Goal: Task Accomplishment & Management: Use online tool/utility

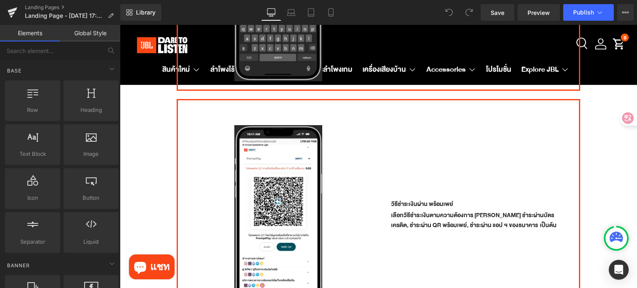
scroll to position [1079, 0]
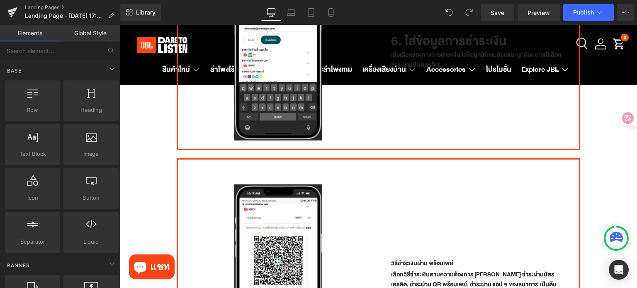
drag, startPoint x: 178, startPoint y: 159, endPoint x: 189, endPoint y: 153, distance: 12.8
click at [178, 159] on div "Image Row วิธีชำระเงินผ่าน พร้อมเพย์ Heading เลือกวิธีชำระเงินตามความต้องการ [P…" at bounding box center [379, 265] width 404 height 214
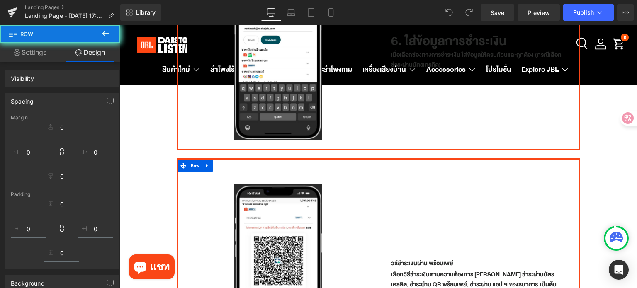
click at [206, 164] on icon at bounding box center [207, 166] width 2 height 4
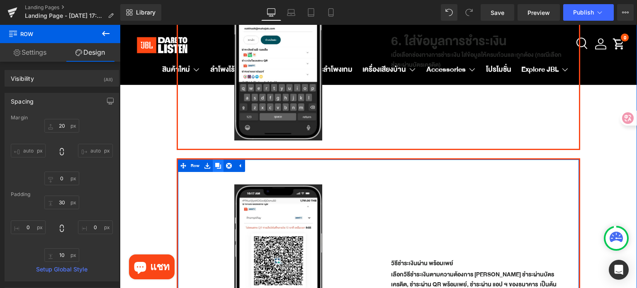
click at [219, 163] on icon at bounding box center [218, 166] width 6 height 6
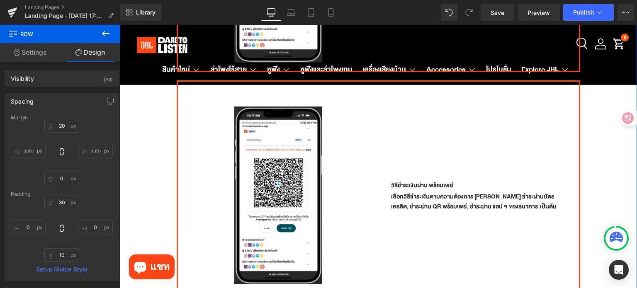
scroll to position [1385, 0]
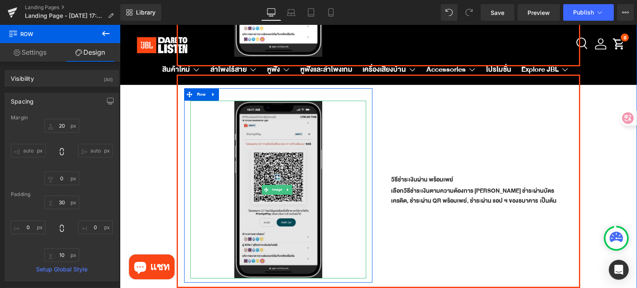
click at [256, 147] on img at bounding box center [278, 190] width 88 height 178
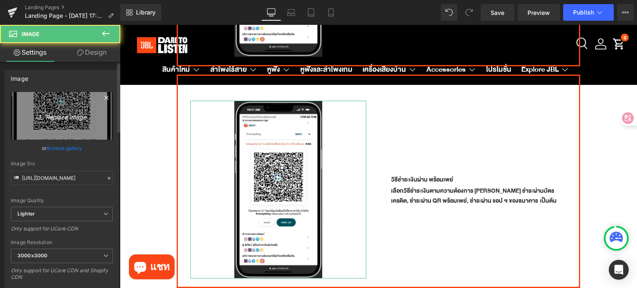
click at [61, 116] on icon "Replace Image" at bounding box center [62, 116] width 66 height 10
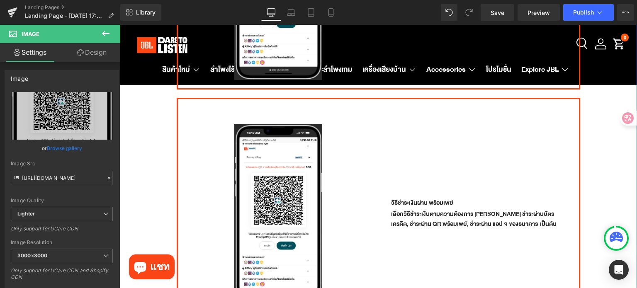
scroll to position [1343, 0]
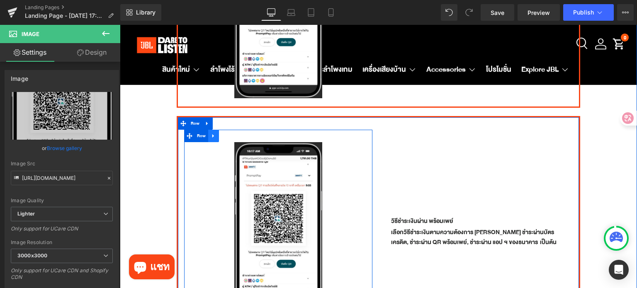
click at [212, 134] on icon at bounding box center [213, 136] width 2 height 4
click at [233, 133] on icon at bounding box center [235, 136] width 6 height 6
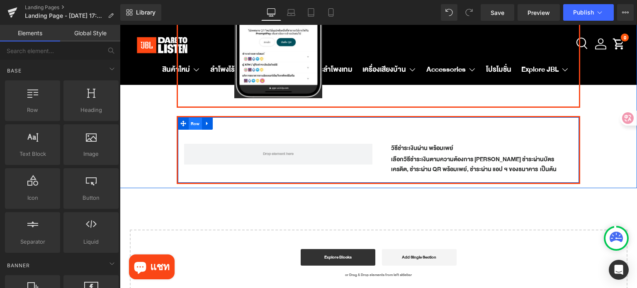
click at [195, 118] on span "Row" at bounding box center [195, 124] width 13 height 12
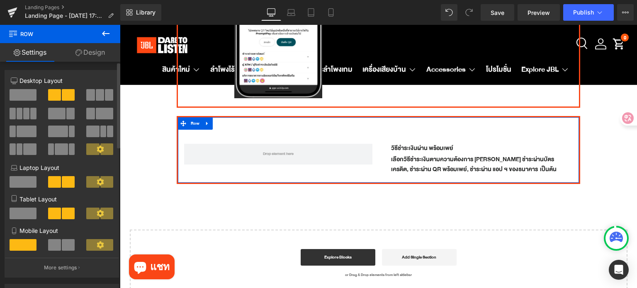
drag, startPoint x: 20, startPoint y: 91, endPoint x: 85, endPoint y: 95, distance: 65.7
click at [20, 91] on span at bounding box center [23, 95] width 27 height 12
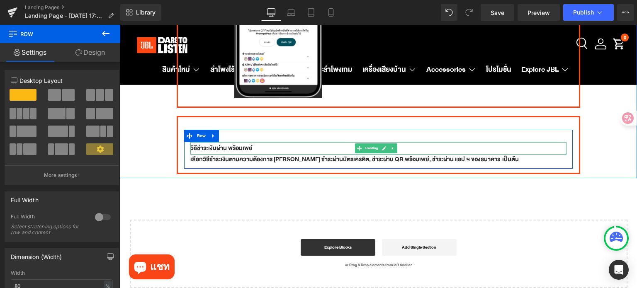
click at [254, 142] on div "วิธีชำระเงินผ่าน พร้อมเพย์" at bounding box center [378, 148] width 377 height 12
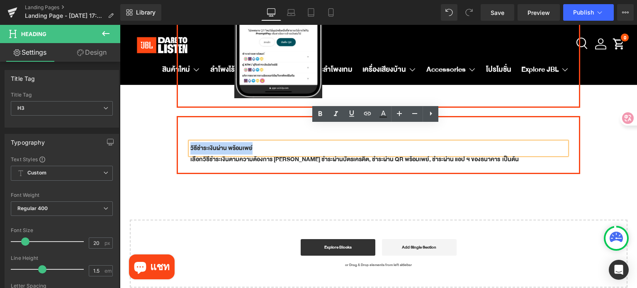
drag, startPoint x: 256, startPoint y: 130, endPoint x: 187, endPoint y: 126, distance: 69.0
click at [187, 142] on div "วิธีชำระเงินผ่าน พร้อมเพย์ Heading เลือกวิธีชำระเงินตามความต้องการ [PERSON_NAME…" at bounding box center [378, 153] width 389 height 22
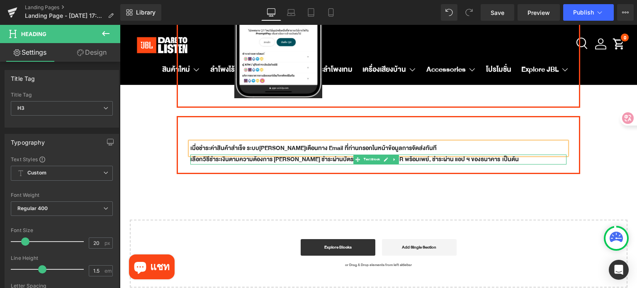
click at [421, 155] on p "เลือกวิธีชำระเงินตามความต้องการ [PERSON_NAME] ชำระผ่านบัตรเครดิต, ชำระผ่าน QR พ…" at bounding box center [378, 160] width 377 height 10
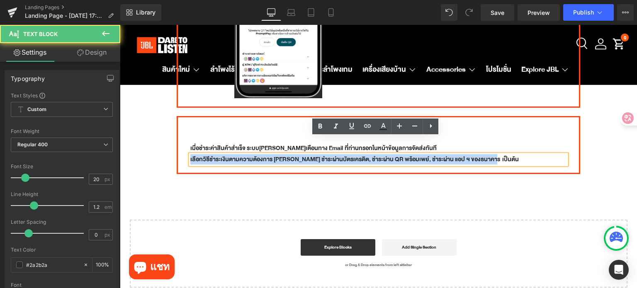
drag, startPoint x: 481, startPoint y: 142, endPoint x: 113, endPoint y: 134, distance: 368.5
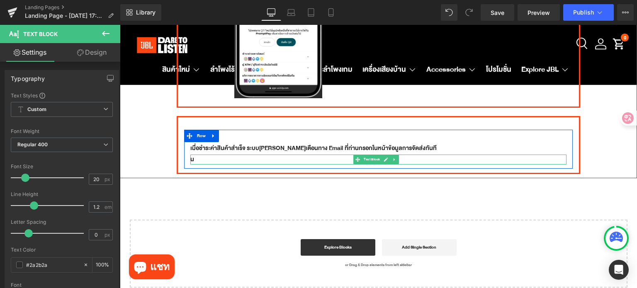
click at [201, 155] on p "น" at bounding box center [378, 160] width 377 height 10
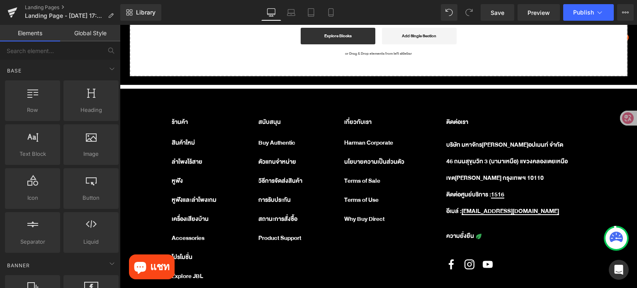
scroll to position [1544, 0]
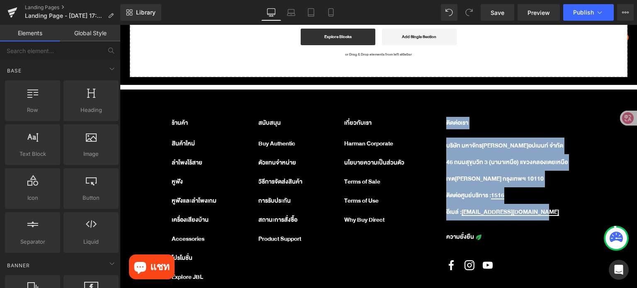
drag, startPoint x: 561, startPoint y: 196, endPoint x: 434, endPoint y: 111, distance: 153.4
click at [440, 117] on div "ติดต่อเรา บริษัท มหาจักร[PERSON_NAME]อปเมนท์ จำกัด 46 ถนนสุขุมวิท 3 (นานาเหนือ)…" at bounding box center [535, 204] width 191 height 174
copy div "ติดต่อเรา บริษัท มหาจักร[PERSON_NAME]อปเมนท์ จำกัด 46 ถนนสุขุมวิท 3 (นานาเหนือ)…"
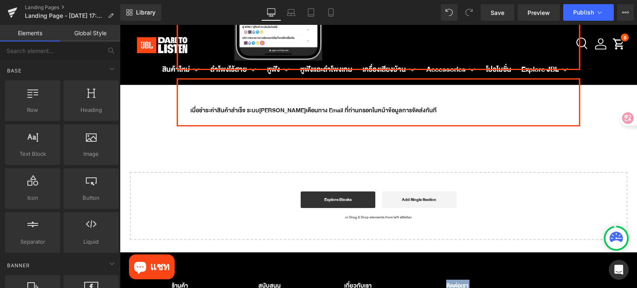
scroll to position [1336, 0]
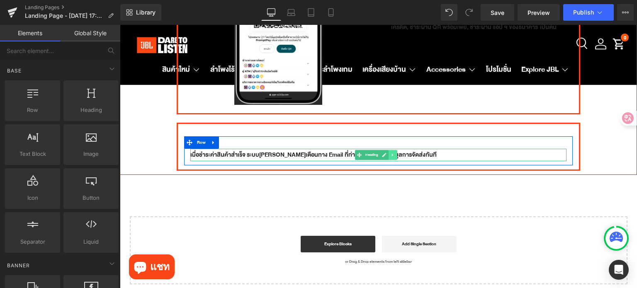
click at [390, 150] on link at bounding box center [393, 155] width 9 height 10
click at [388, 153] on icon at bounding box center [389, 155] width 5 height 5
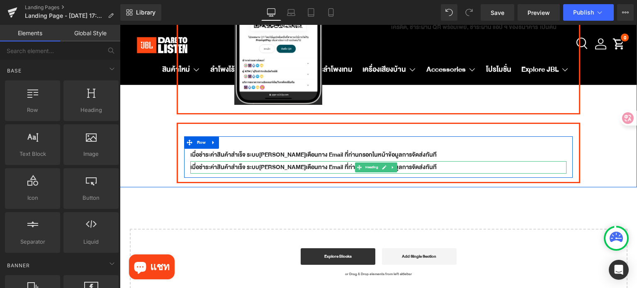
click at [256, 161] on div "เมื่อชำระค่าสินค้าสำเร็จ ระบบ[PERSON_NAME]เตือนทาง Email ที่ท่านกรอกในหน้าข้อมู…" at bounding box center [378, 167] width 377 height 12
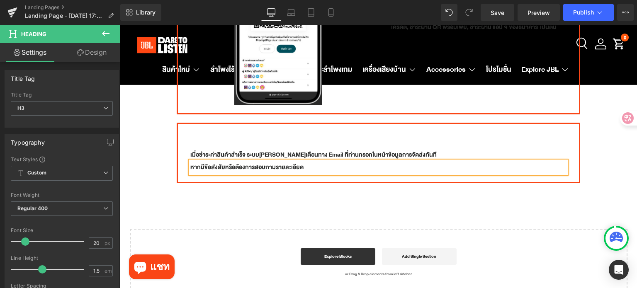
click at [327, 161] on div "หากมีข้อส่งสัยหรือต้องการสอบถามรายละเอียด" at bounding box center [378, 167] width 377 height 12
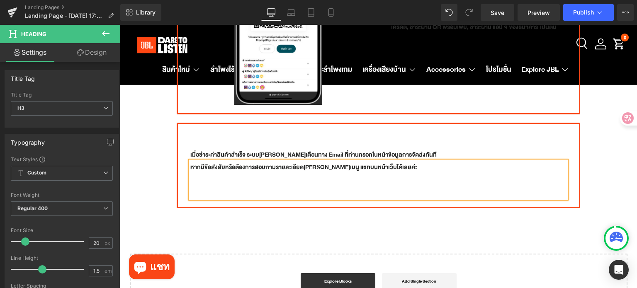
click at [221, 162] on div "หากมีข้อส่งสัยหรือต้องการสอบถามรายละเอียด[PERSON_NAME]เมนู แชทบนหน้าเว็บได้เลยค…" at bounding box center [378, 179] width 377 height 37
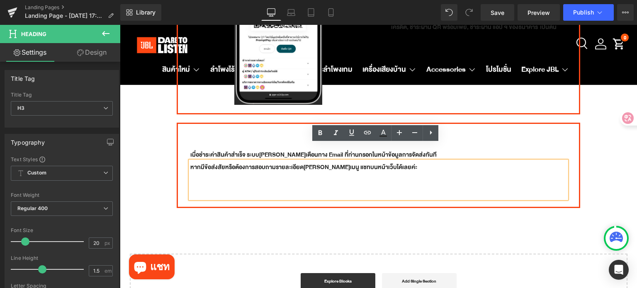
click at [279, 173] on div "หากมีข้อส่งสัยหรือต้องการสอบถามรายละเอียด[PERSON_NAME]เมนู แชทบนหน้าเว็บได้เลยค…" at bounding box center [378, 179] width 377 height 37
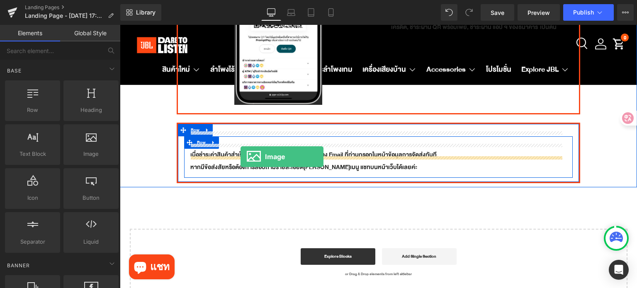
drag, startPoint x: 198, startPoint y: 173, endPoint x: 241, endPoint y: 157, distance: 45.5
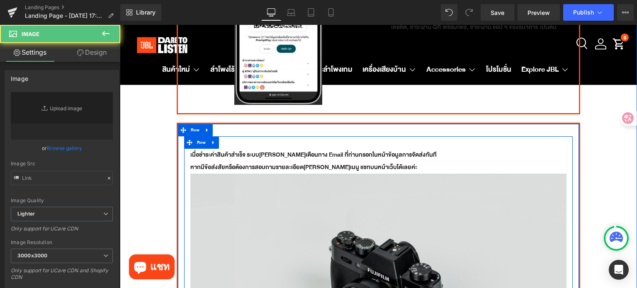
type input "//[DOMAIN_NAME][URL]"
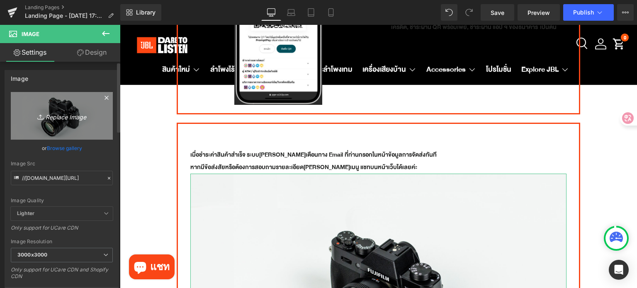
click at [60, 107] on link "Replace Image" at bounding box center [62, 116] width 102 height 48
type input "C:\fakepath\Chat.png"
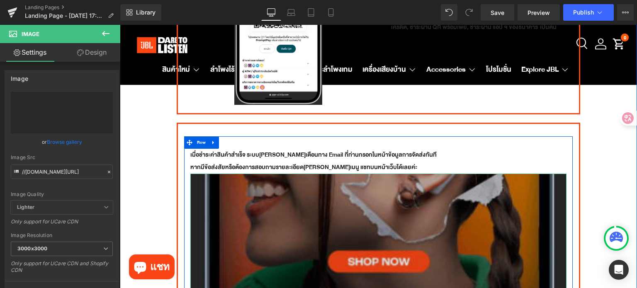
type input "[URL][DOMAIN_NAME]"
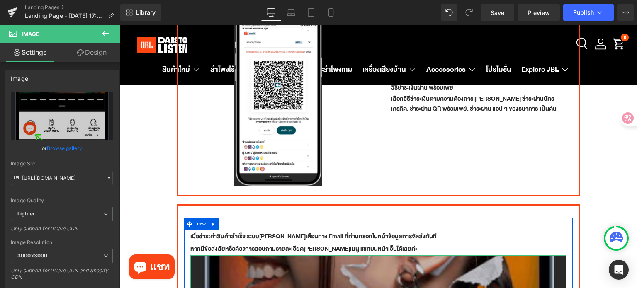
scroll to position [1253, 0]
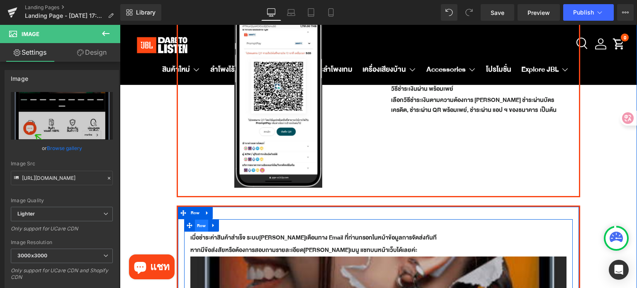
click at [196, 220] on span "Row" at bounding box center [201, 226] width 13 height 12
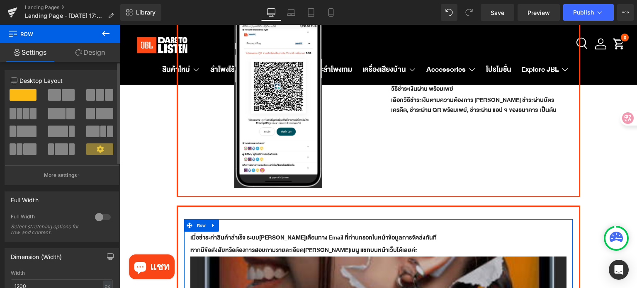
drag, startPoint x: 54, startPoint y: 97, endPoint x: 156, endPoint y: 171, distance: 125.3
click at [54, 97] on span at bounding box center [54, 95] width 13 height 12
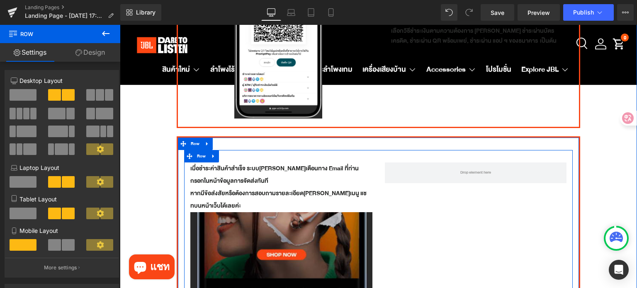
scroll to position [1336, 0]
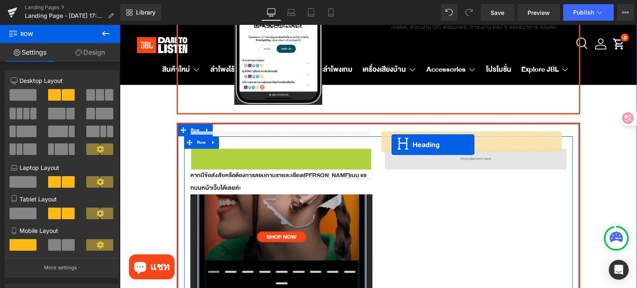
drag, startPoint x: 250, startPoint y: 146, endPoint x: 393, endPoint y: 145, distance: 142.7
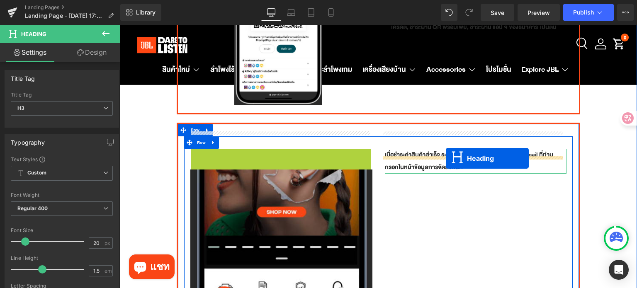
drag, startPoint x: 262, startPoint y: 146, endPoint x: 446, endPoint y: 159, distance: 184.3
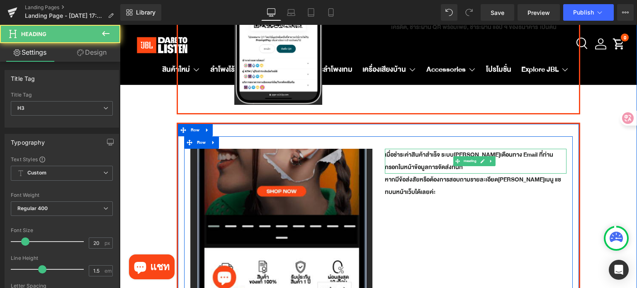
click at [440, 214] on div "เมื่อชำระค่าสินค้าสำเร็จ ระบบ[PERSON_NAME]เตือนทาง Email ที่ท่านกรอกในหน้าข้อมู…" at bounding box center [476, 255] width 195 height 213
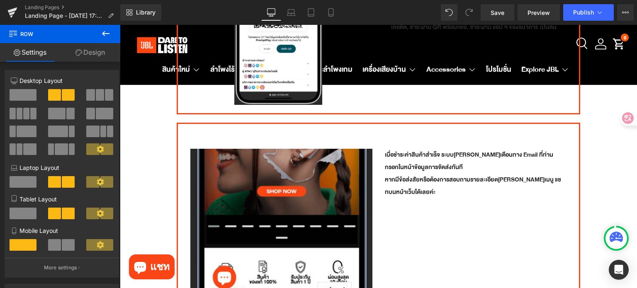
click at [103, 34] on icon at bounding box center [105, 33] width 7 height 5
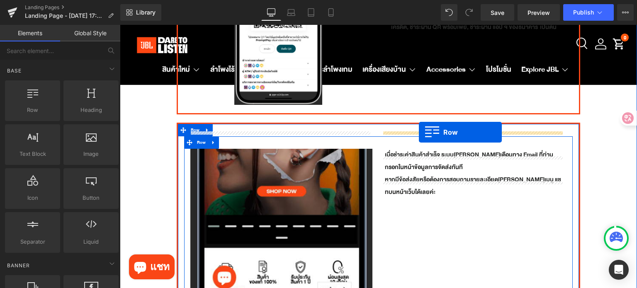
drag, startPoint x: 205, startPoint y: 141, endPoint x: 419, endPoint y: 132, distance: 213.8
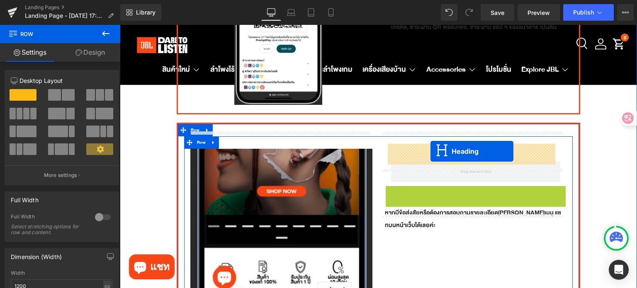
drag, startPoint x: 454, startPoint y: 182, endPoint x: 462, endPoint y: 190, distance: 12.0
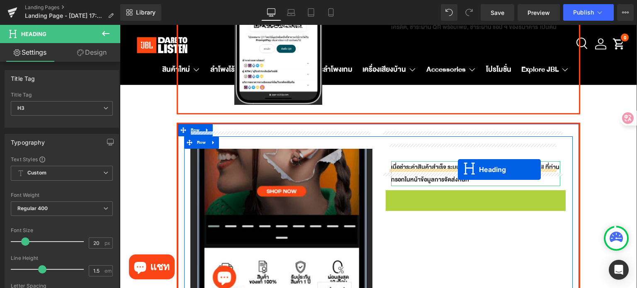
drag, startPoint x: 453, startPoint y: 183, endPoint x: 458, endPoint y: 170, distance: 13.8
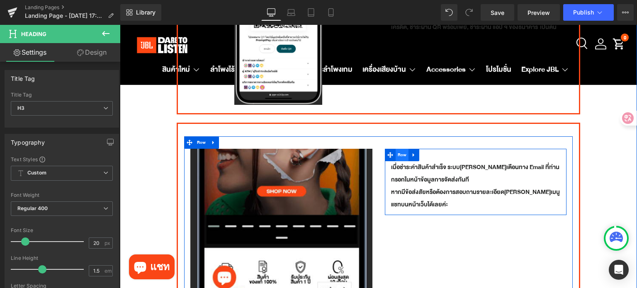
click at [396, 149] on span "Row" at bounding box center [402, 155] width 13 height 12
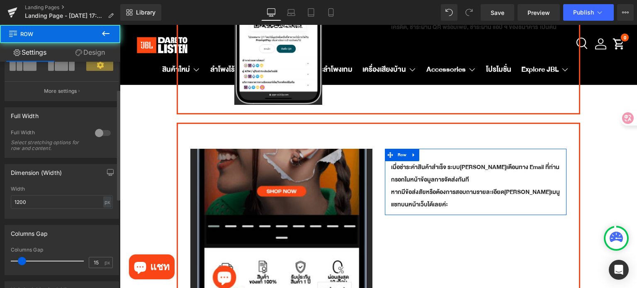
scroll to position [124, 0]
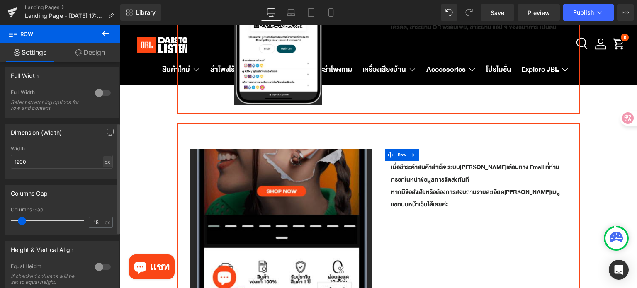
click at [103, 162] on div "px" at bounding box center [107, 161] width 8 height 11
click at [103, 173] on li "%" at bounding box center [107, 175] width 10 height 12
type input "100"
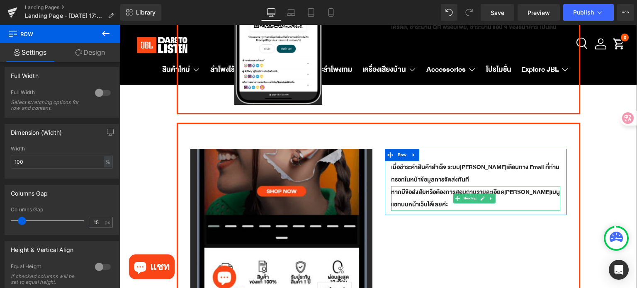
click at [410, 188] on div "หากมีข้อส่งสัยหรือต้องการสอบถามรายละเอียด[PERSON_NAME]เมนู แชทบนหน้าเว็บได้เลยค…" at bounding box center [476, 198] width 170 height 25
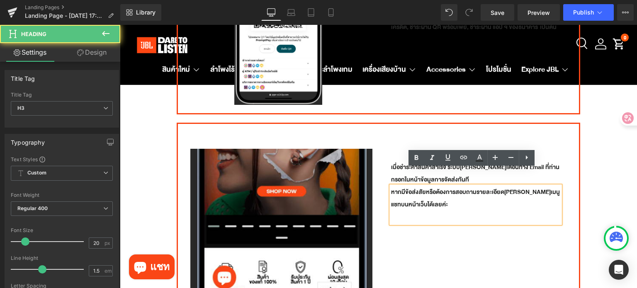
click at [432, 219] on div "เมื่อชำระค่าสินค้าสำเร็จ ระบบ[PERSON_NAME]เตือนทาง Email ที่ท่านกรอกในหน้าข้อมู…" at bounding box center [476, 255] width 195 height 213
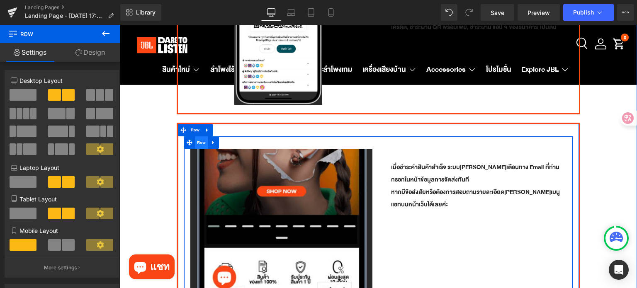
click at [198, 137] on span "Row" at bounding box center [201, 143] width 13 height 12
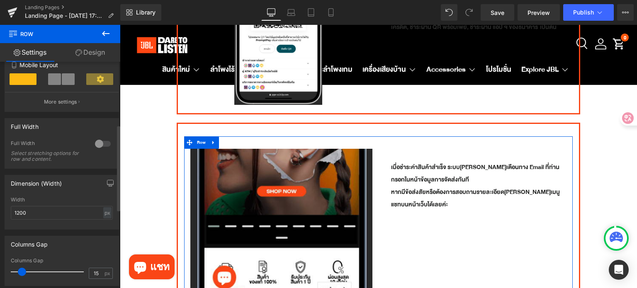
scroll to position [290, 0]
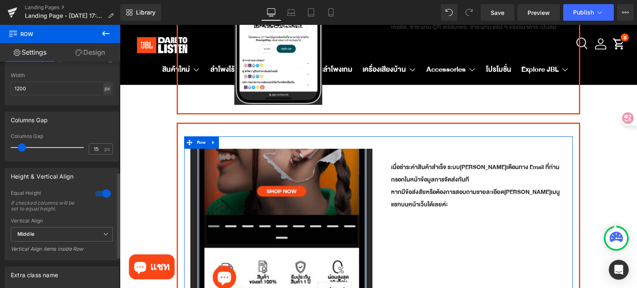
click at [105, 94] on div "px" at bounding box center [107, 88] width 8 height 11
click at [103, 102] on li "%" at bounding box center [107, 101] width 10 height 12
type input "100"
click at [97, 194] on div at bounding box center [103, 193] width 20 height 13
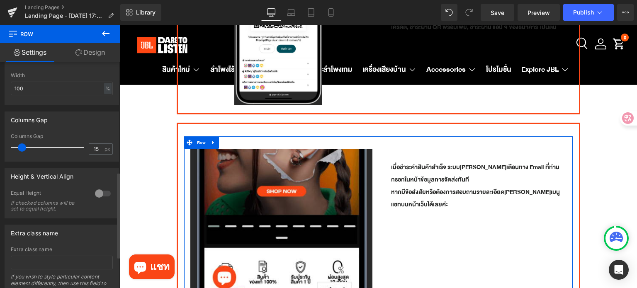
click at [97, 194] on div at bounding box center [103, 193] width 20 height 13
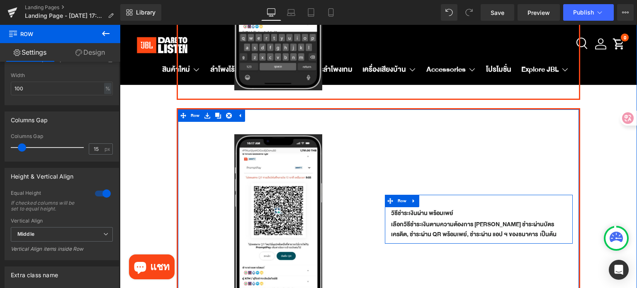
scroll to position [1295, 0]
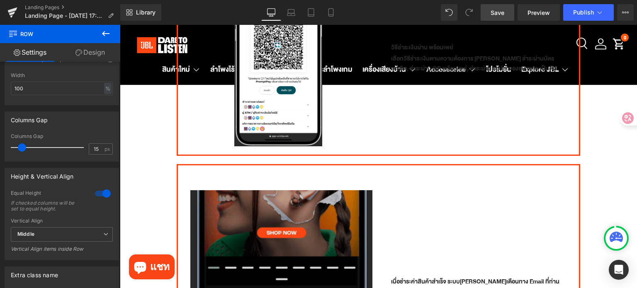
click at [496, 16] on span "Save" at bounding box center [498, 12] width 14 height 9
click at [483, 20] on link "Save" at bounding box center [498, 12] width 34 height 17
click at [536, 17] on link "Preview" at bounding box center [539, 12] width 42 height 17
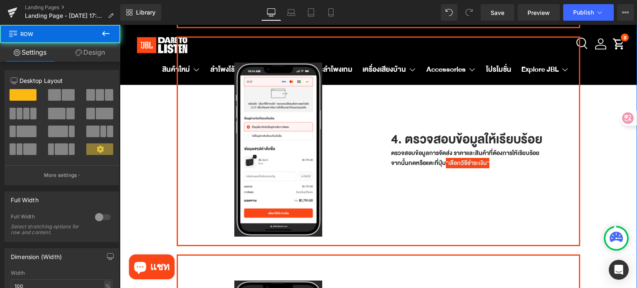
scroll to position [756, 0]
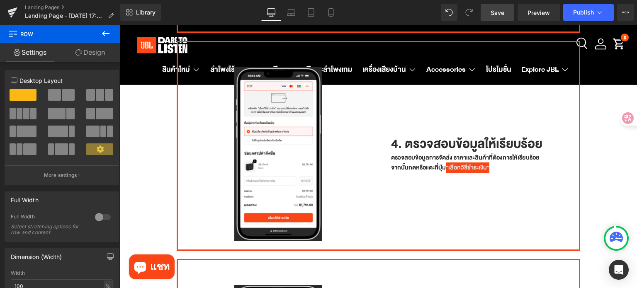
click at [503, 11] on span "Save" at bounding box center [498, 12] width 14 height 9
click at [534, 13] on span "Preview" at bounding box center [539, 12] width 22 height 9
click at [502, 10] on span "Save" at bounding box center [498, 12] width 14 height 9
click at [12, 10] on icon at bounding box center [13, 9] width 10 height 5
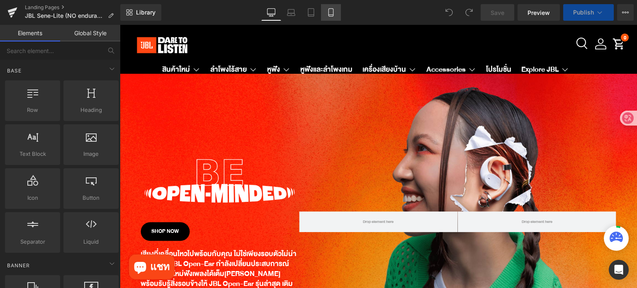
click at [334, 14] on icon at bounding box center [331, 12] width 8 height 8
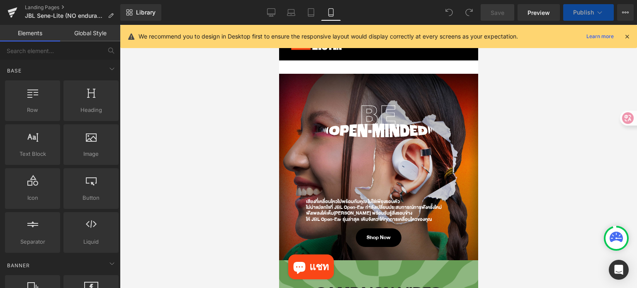
click at [627, 37] on icon at bounding box center [627, 36] width 7 height 7
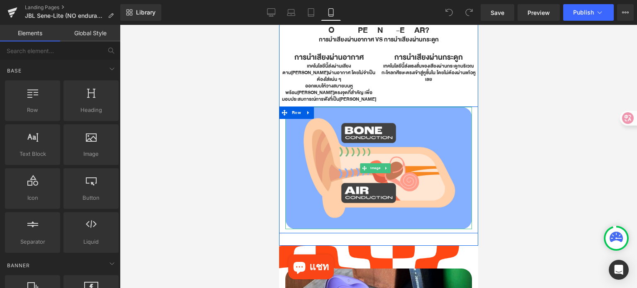
scroll to position [415, 0]
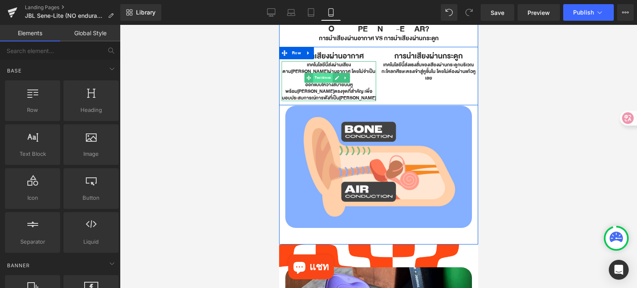
click at [327, 73] on span "Text Block" at bounding box center [323, 78] width 20 height 10
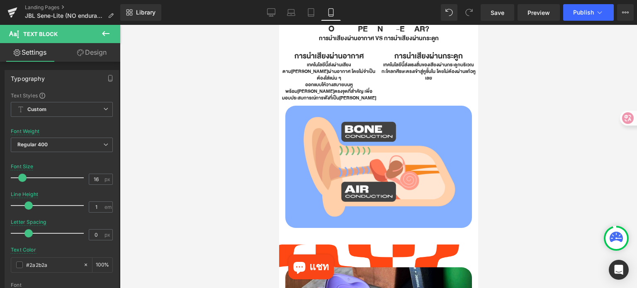
click at [529, 129] on div at bounding box center [378, 156] width 517 height 263
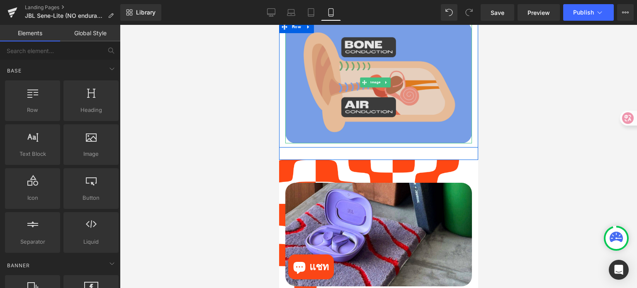
scroll to position [581, 0]
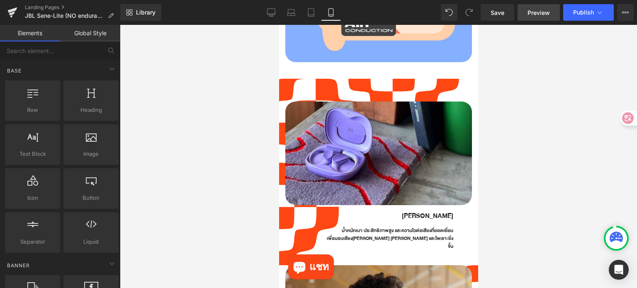
click at [536, 12] on span "Preview" at bounding box center [539, 12] width 22 height 9
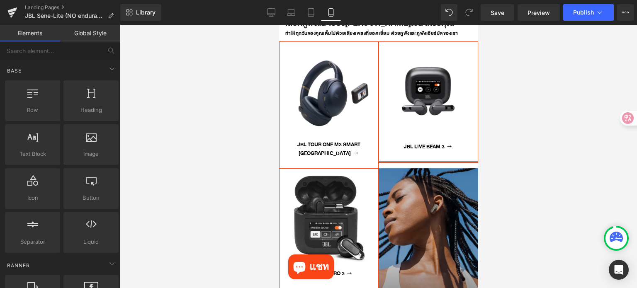
scroll to position [1867, 0]
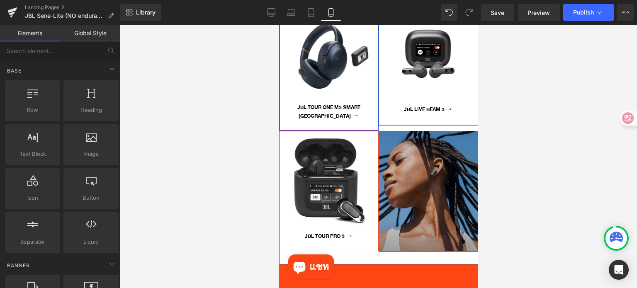
click at [351, 86] on div "Sale Off (P) Image JBL Tour One M3 Smart TX → (P) Cart Button Product" at bounding box center [329, 67] width 100 height 127
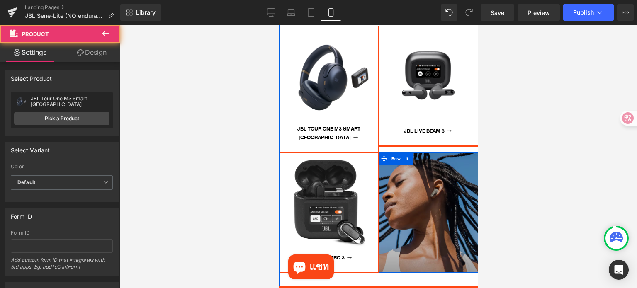
scroll to position [1784, 0]
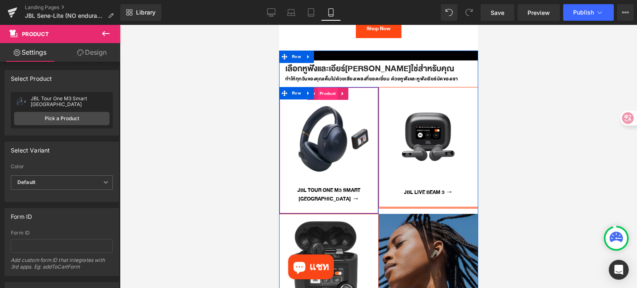
click at [321, 88] on span "Product" at bounding box center [327, 94] width 20 height 12
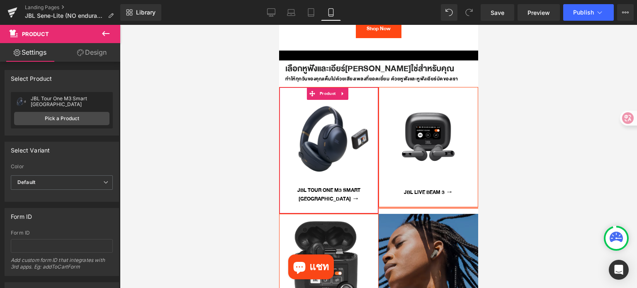
click at [88, 54] on link "Design" at bounding box center [92, 52] width 60 height 19
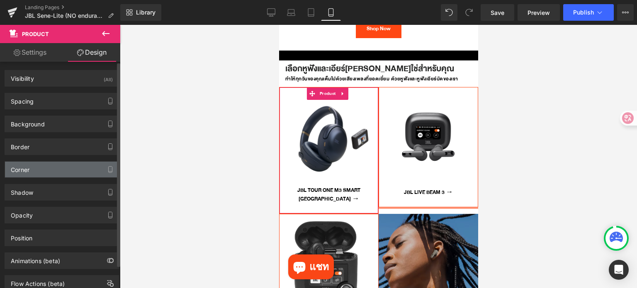
click at [48, 167] on div "Corner" at bounding box center [62, 170] width 114 height 16
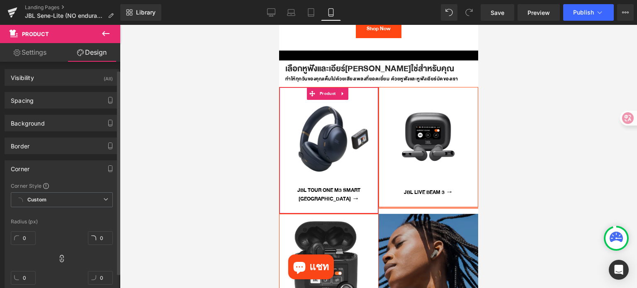
scroll to position [0, 0]
click at [42, 170] on div "Corner" at bounding box center [62, 170] width 114 height 16
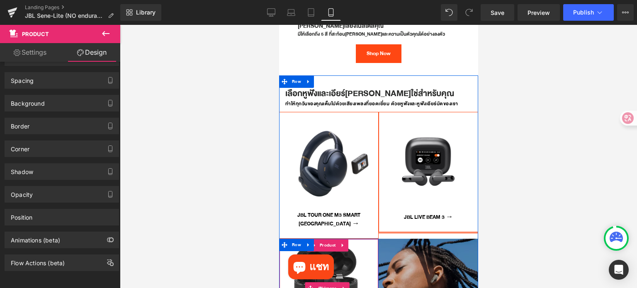
scroll to position [1743, 0]
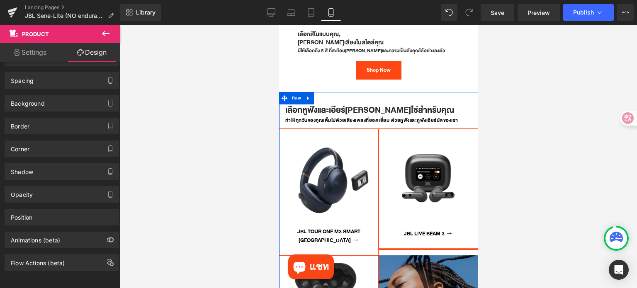
click at [319, 129] on img at bounding box center [328, 178] width 99 height 99
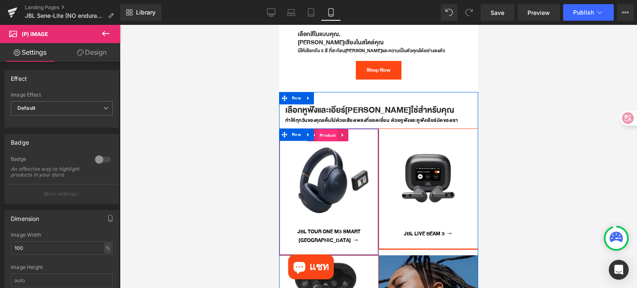
click at [329, 129] on span "Product" at bounding box center [327, 135] width 20 height 12
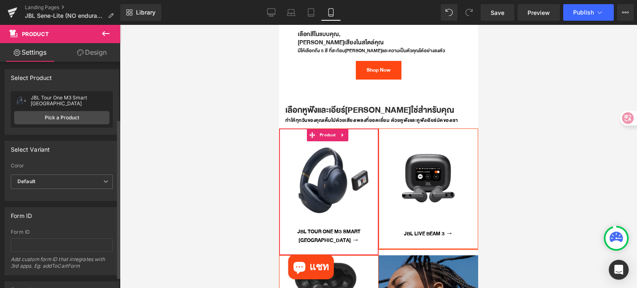
scroll to position [0, 0]
click at [73, 185] on span "Default" at bounding box center [62, 183] width 102 height 15
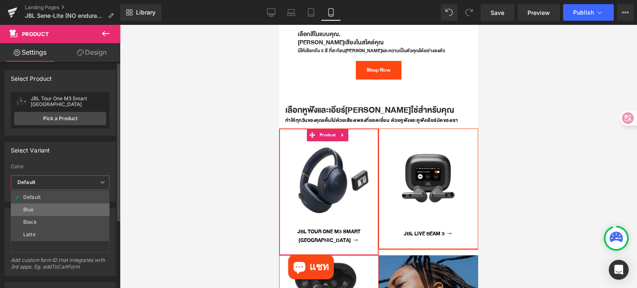
click at [59, 212] on li "Blue" at bounding box center [60, 210] width 99 height 12
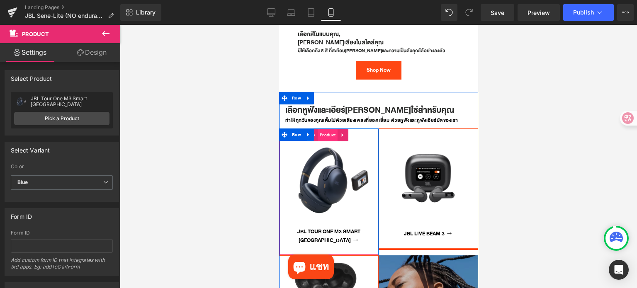
click at [326, 129] on span "Product" at bounding box center [327, 135] width 20 height 12
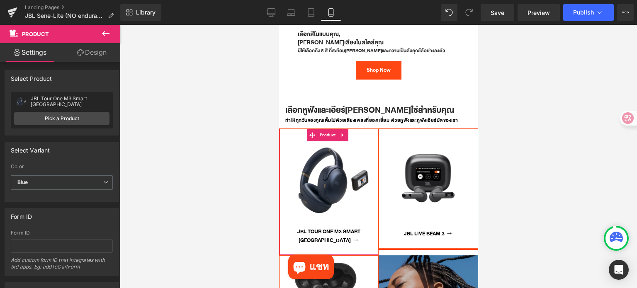
click at [98, 53] on link "Design" at bounding box center [92, 52] width 60 height 19
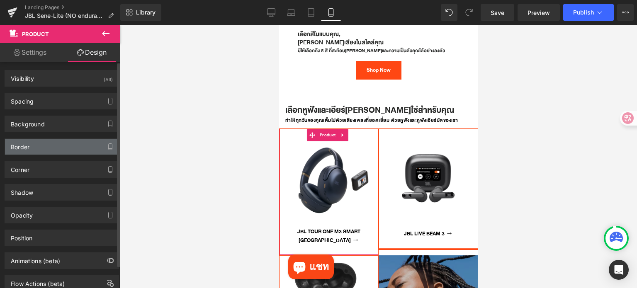
click at [46, 148] on div "Border" at bounding box center [62, 147] width 114 height 16
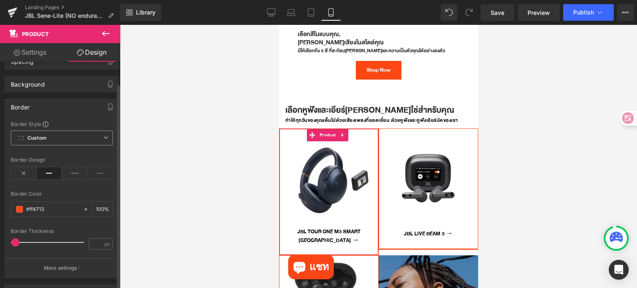
scroll to position [83, 0]
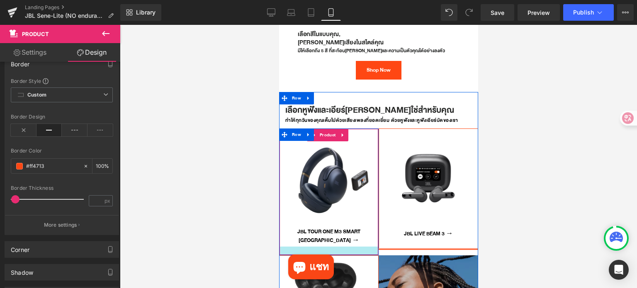
click at [353, 247] on div at bounding box center [328, 251] width 99 height 8
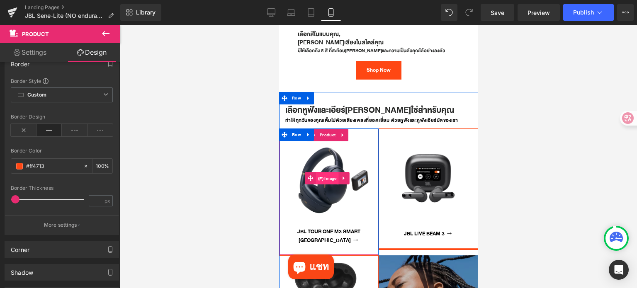
click at [327, 173] on span "(P) Image" at bounding box center [327, 179] width 23 height 12
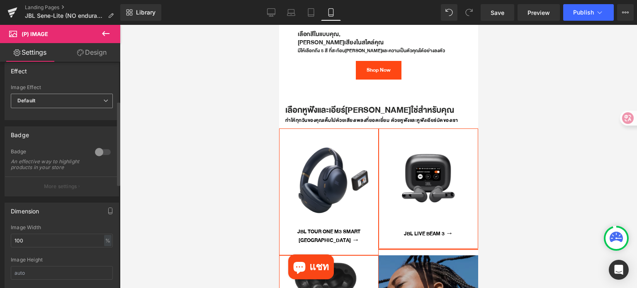
scroll to position [0, 0]
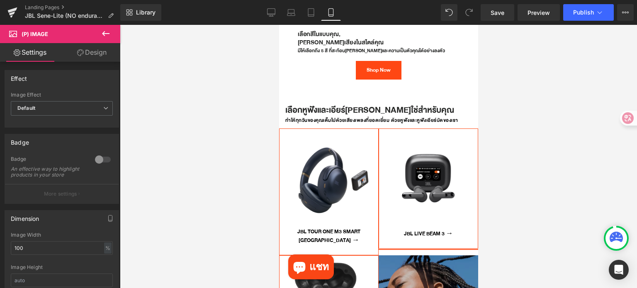
click at [104, 58] on link "Design" at bounding box center [92, 52] width 60 height 19
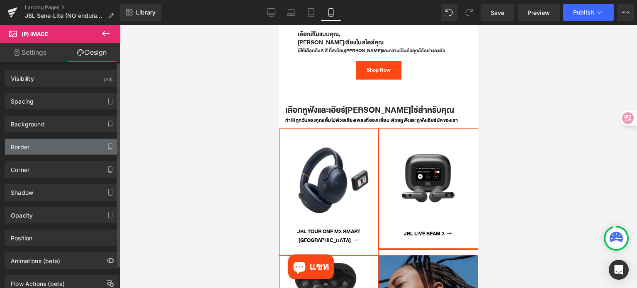
click at [70, 150] on div "Border" at bounding box center [62, 147] width 114 height 16
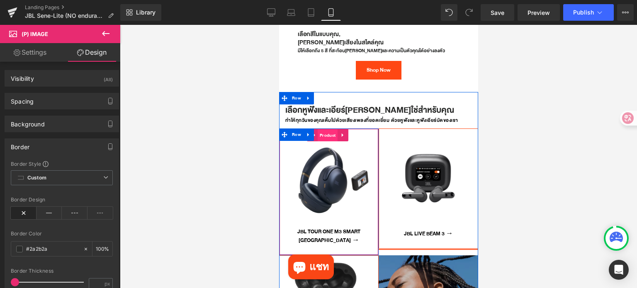
click at [331, 129] on span "Product" at bounding box center [327, 135] width 20 height 12
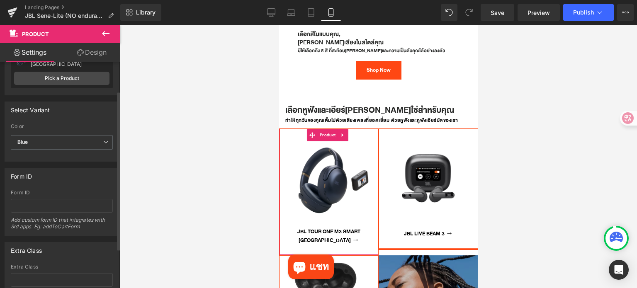
scroll to position [41, 0]
click at [95, 55] on link "Design" at bounding box center [92, 52] width 60 height 19
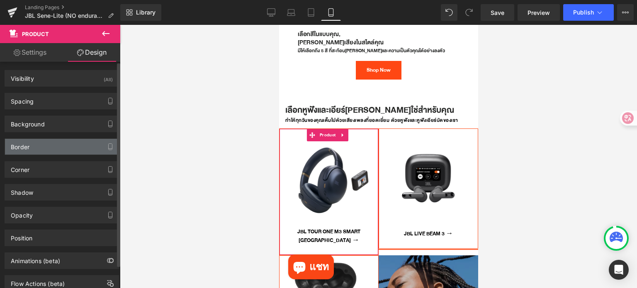
click at [68, 151] on div "Border" at bounding box center [62, 147] width 114 height 16
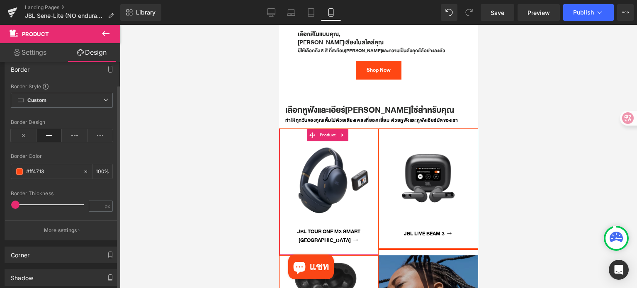
scroll to position [83, 0]
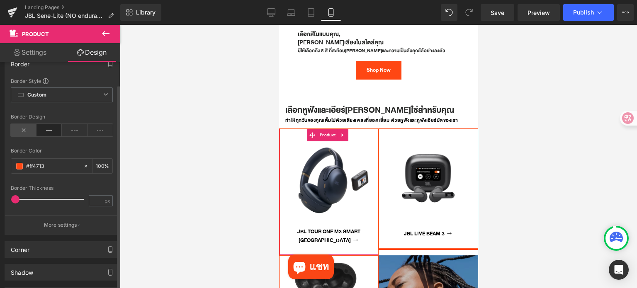
click at [22, 131] on icon at bounding box center [24, 130] width 26 height 12
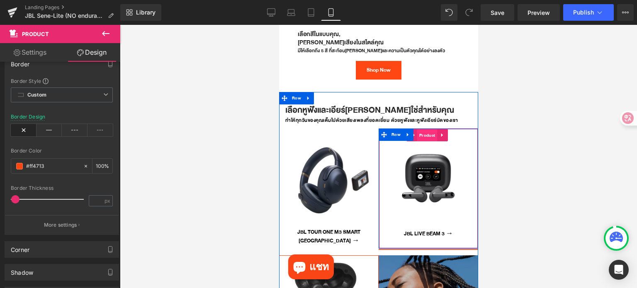
click at [425, 129] on span "Product" at bounding box center [427, 135] width 20 height 12
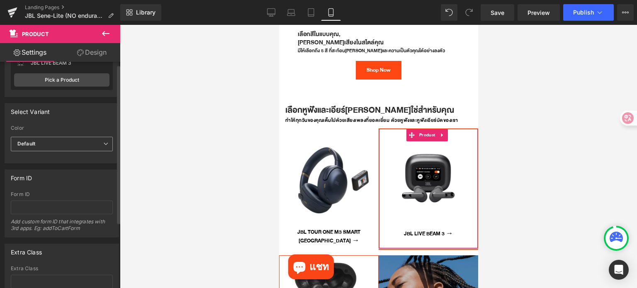
scroll to position [41, 0]
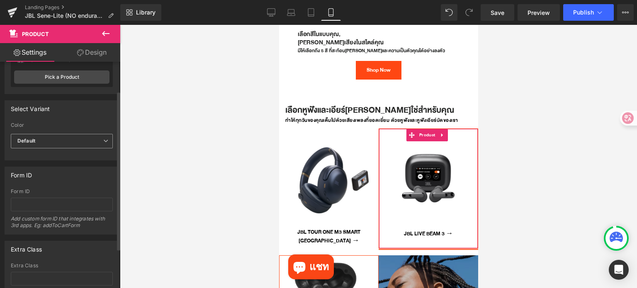
click at [84, 139] on span "Default" at bounding box center [62, 141] width 102 height 15
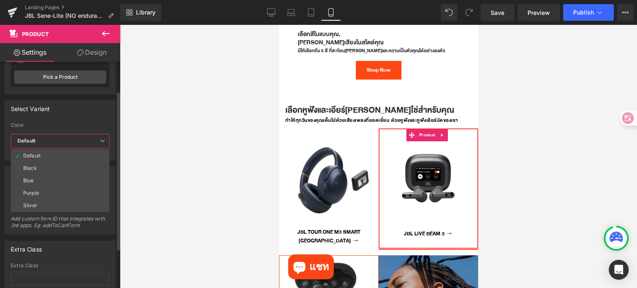
click at [80, 121] on div "Select Variant auto Color Default Black Blue Purple Silver Default Default Blac…" at bounding box center [60, 130] width 111 height 60
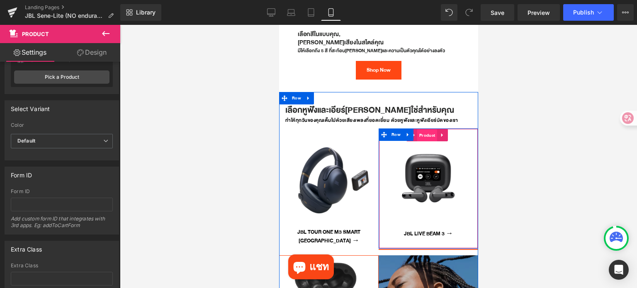
click at [427, 129] on span "Product" at bounding box center [427, 135] width 20 height 12
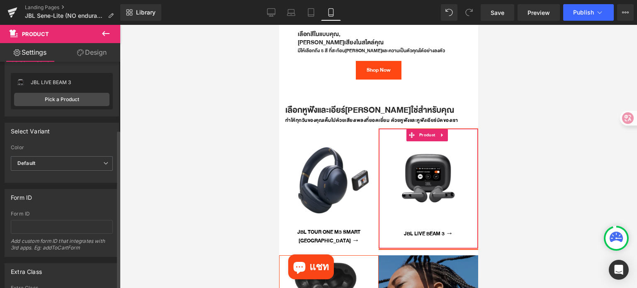
scroll to position [0, 0]
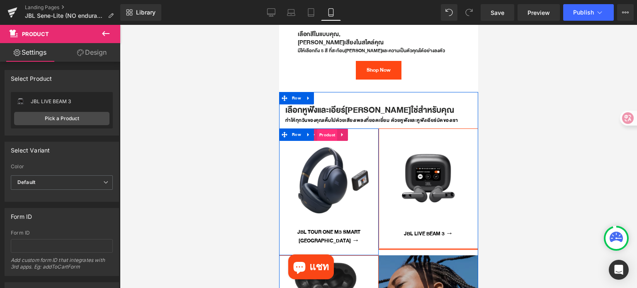
click at [328, 129] on span "Product" at bounding box center [327, 135] width 20 height 12
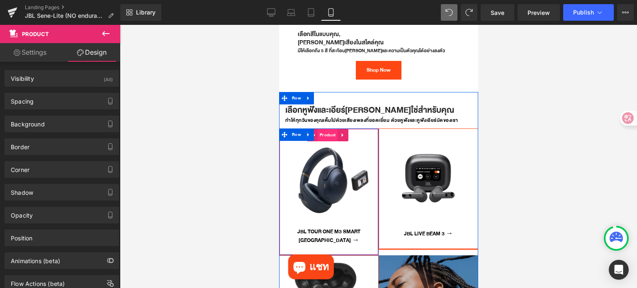
click at [329, 129] on span "Product" at bounding box center [327, 135] width 20 height 12
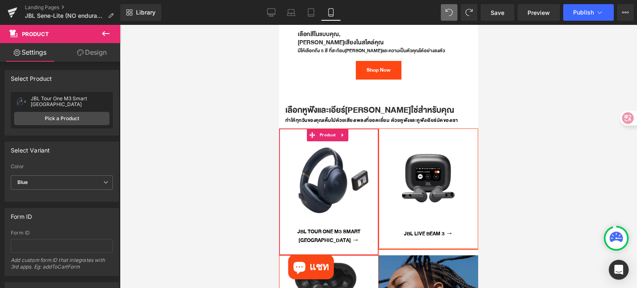
click at [89, 53] on link "Design" at bounding box center [92, 52] width 60 height 19
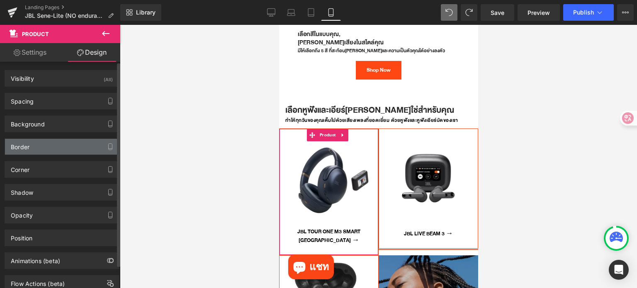
click at [65, 147] on div "Border" at bounding box center [62, 147] width 114 height 16
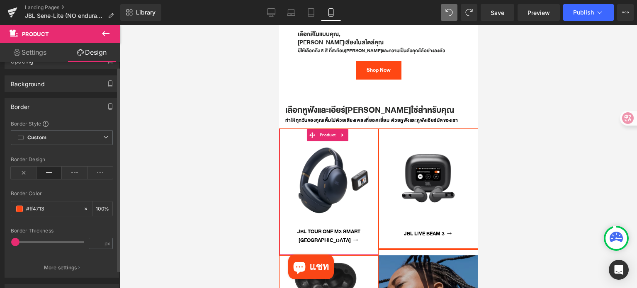
scroll to position [41, 0]
click at [61, 265] on p "More settings" at bounding box center [60, 266] width 33 height 7
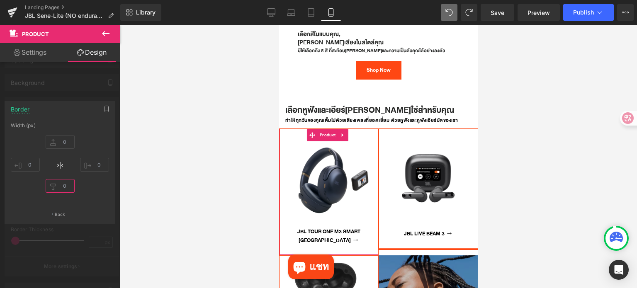
click at [71, 186] on input "text" at bounding box center [60, 186] width 29 height 14
type input "0"
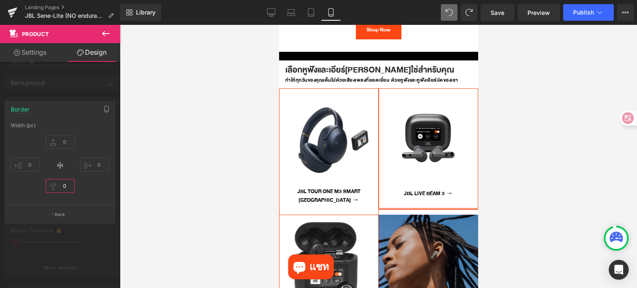
scroll to position [1784, 0]
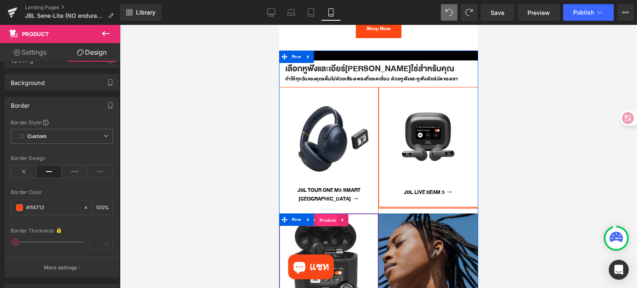
click at [321, 215] on span "Product" at bounding box center [327, 221] width 20 height 12
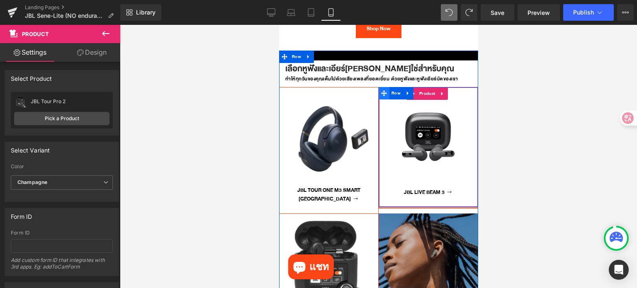
drag, startPoint x: 419, startPoint y: 66, endPoint x: 377, endPoint y: 68, distance: 42.0
click at [419, 88] on span "Product" at bounding box center [427, 94] width 20 height 12
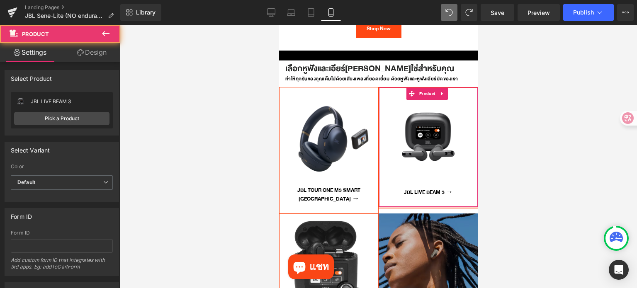
click at [101, 56] on link "Design" at bounding box center [92, 52] width 60 height 19
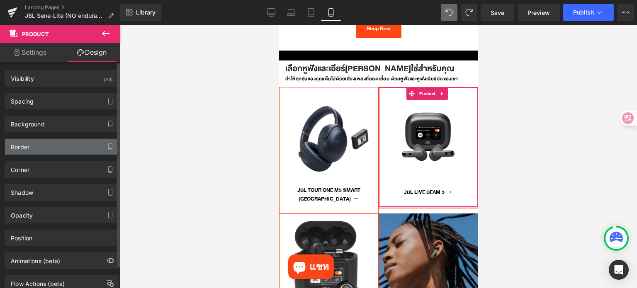
click at [76, 147] on div "Border" at bounding box center [62, 147] width 114 height 16
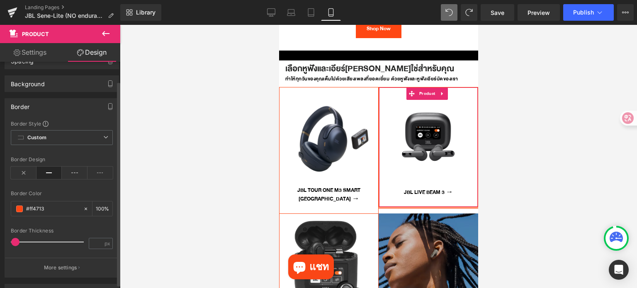
scroll to position [41, 0]
click at [58, 264] on p "More settings" at bounding box center [60, 266] width 33 height 7
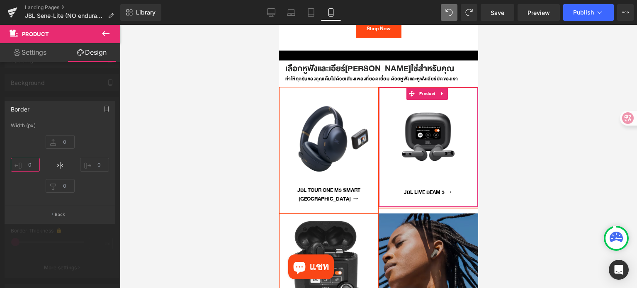
click at [35, 166] on input "text" at bounding box center [25, 165] width 29 height 14
click at [67, 186] on input "text" at bounding box center [60, 186] width 29 height 14
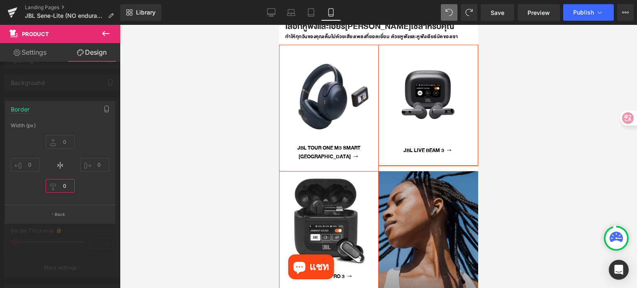
scroll to position [1826, 0]
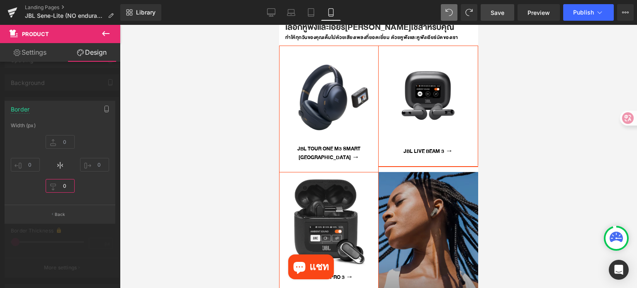
type input "0"
click at [503, 15] on span "Save" at bounding box center [498, 12] width 14 height 9
click at [506, 16] on link "Save" at bounding box center [498, 12] width 34 height 17
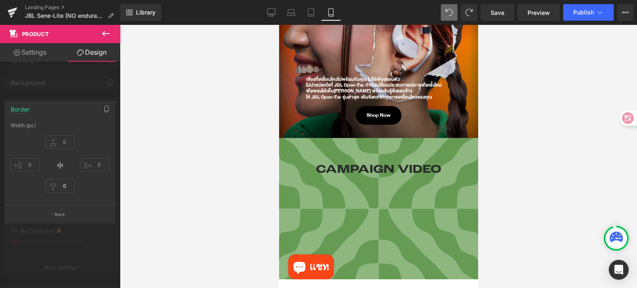
scroll to position [0, 0]
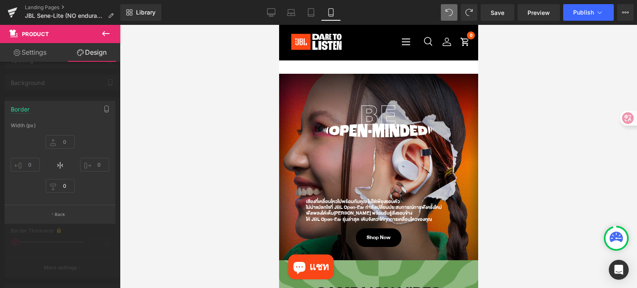
click at [544, 183] on div at bounding box center [378, 156] width 517 height 263
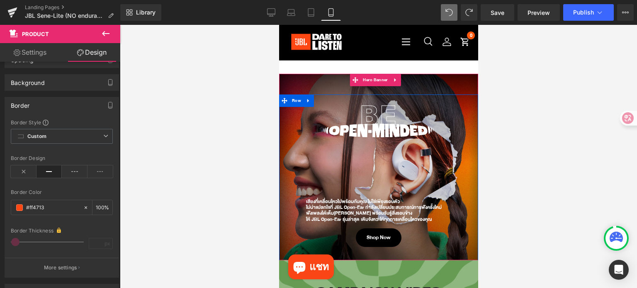
click at [330, 189] on div "Image เสียงที่เคลื่อนไหวไปพร้อมกับคุณ ไม่ใช่เพียงรอบตัว ไม่น่าแปลกใจที่ JBL Ope…" at bounding box center [379, 171] width 158 height 153
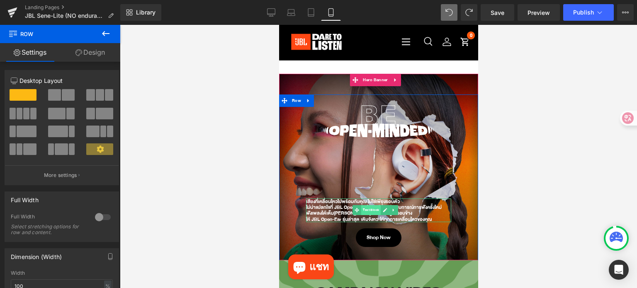
click at [371, 210] on span "Text Block" at bounding box center [371, 210] width 20 height 10
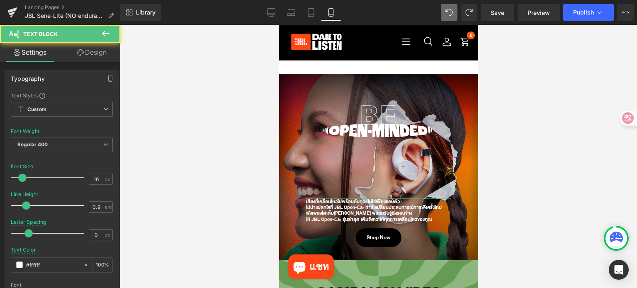
click at [88, 54] on link "Design" at bounding box center [92, 52] width 60 height 19
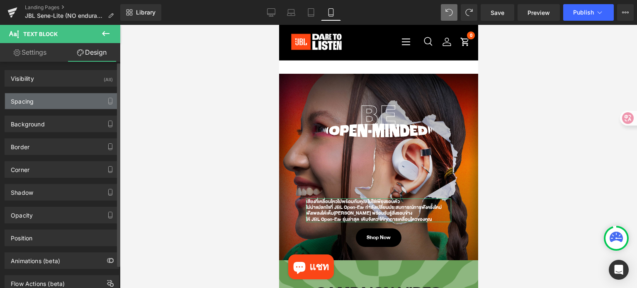
click at [58, 102] on div "Spacing" at bounding box center [62, 101] width 114 height 16
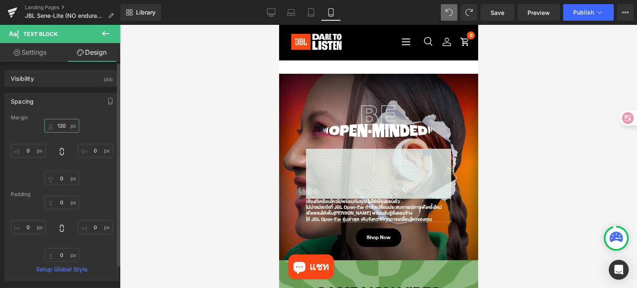
click at [65, 127] on input "text" at bounding box center [61, 126] width 35 height 14
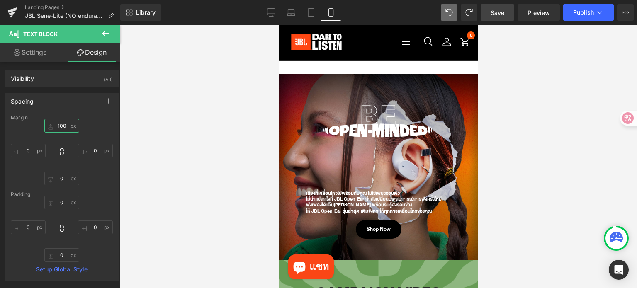
type input "100"
click at [495, 12] on span "Save" at bounding box center [498, 12] width 14 height 9
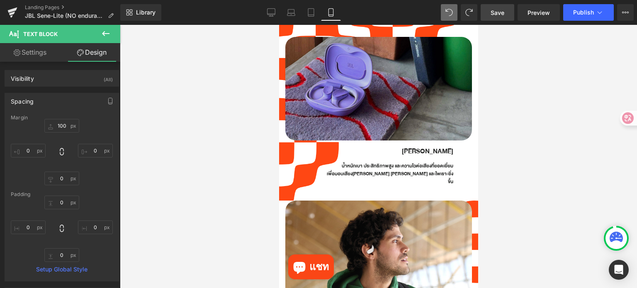
scroll to position [622, 0]
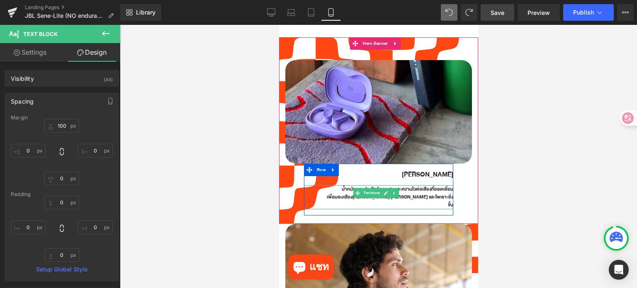
click at [339, 193] on p "เพื่อมอบเสียงที่นุ่มนวล สมดุล และไพเราะยิ่งขึ้น" at bounding box center [388, 201] width 129 height 16
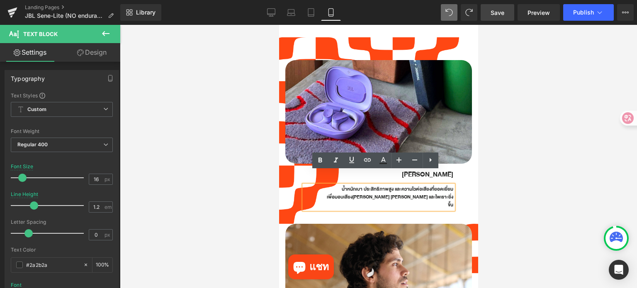
click at [357, 193] on p "เพื่อมอบเสียงที่นุ่มนวล สมดุล และไพเราะยิ่งขึ้น" at bounding box center [388, 201] width 129 height 16
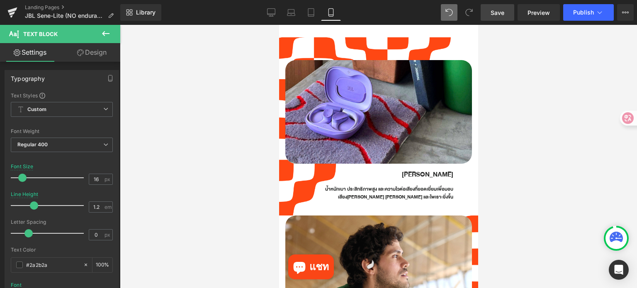
click at [490, 184] on div at bounding box center [378, 156] width 517 height 263
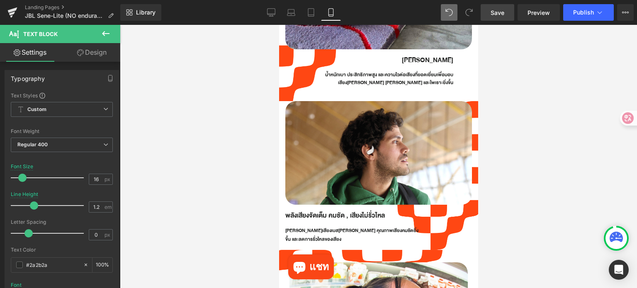
scroll to position [788, 0]
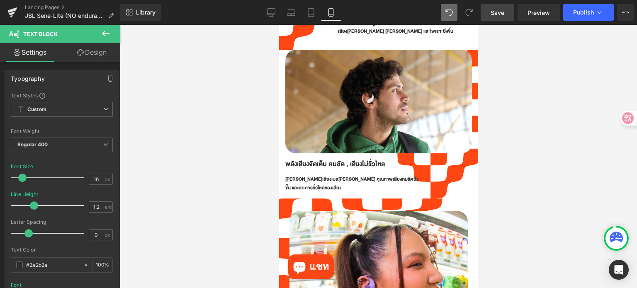
click at [492, 11] on span "Save" at bounding box center [498, 12] width 14 height 9
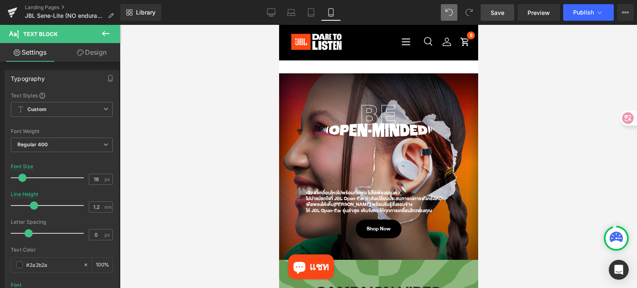
scroll to position [0, 0]
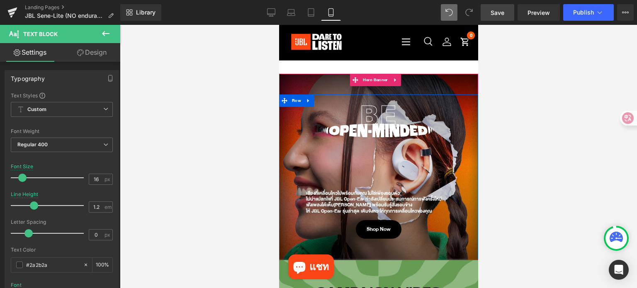
click at [300, 207] on div "Image เสียงที่เคลื่อนไหวไปพร้อมกับคุณ ไม่ใช่เพียงรอบตัว ไม่น่าแปลกใจที่ JBL Ope…" at bounding box center [379, 167] width 158 height 144
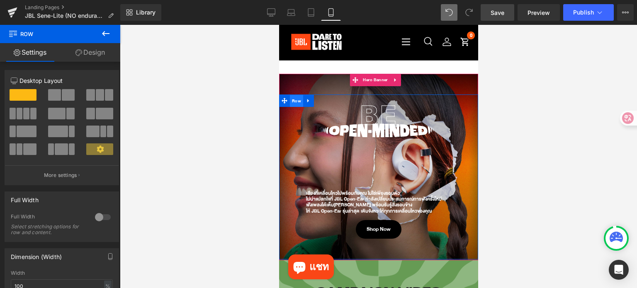
click at [296, 100] on span "Row" at bounding box center [296, 101] width 13 height 12
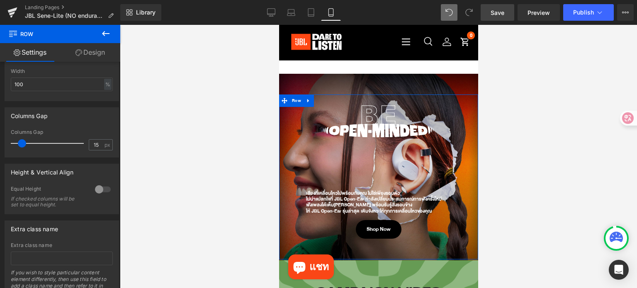
scroll to position [207, 0]
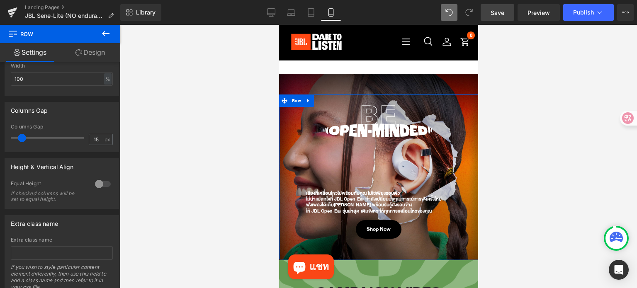
click at [93, 52] on link "Design" at bounding box center [90, 52] width 60 height 19
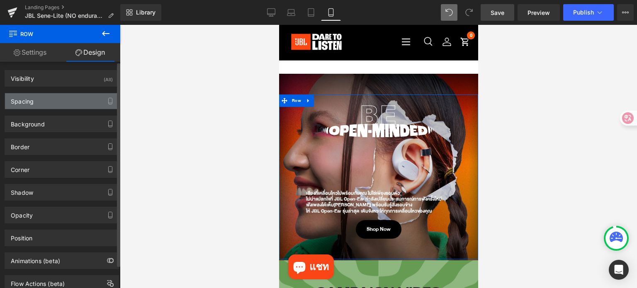
click at [45, 101] on div "Spacing" at bounding box center [62, 101] width 114 height 16
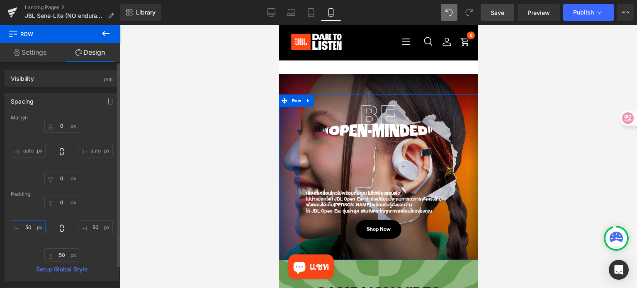
click at [33, 230] on input "text" at bounding box center [28, 228] width 35 height 14
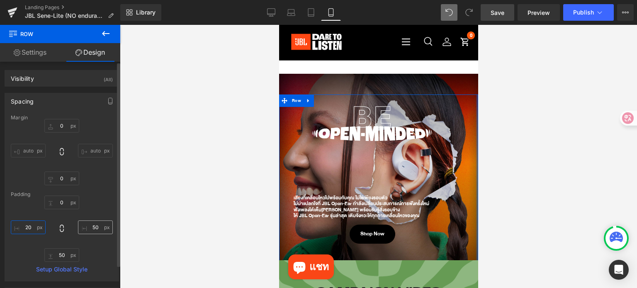
type input "20"
click at [95, 227] on input "text" at bounding box center [95, 228] width 35 height 14
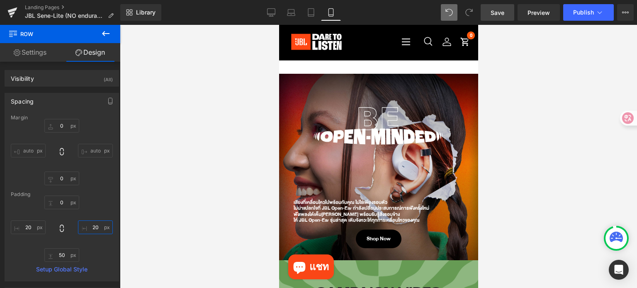
type input "20"
click at [499, 12] on span "Save" at bounding box center [498, 12] width 14 height 9
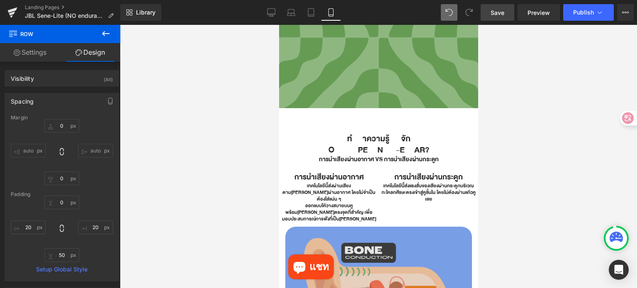
scroll to position [290, 0]
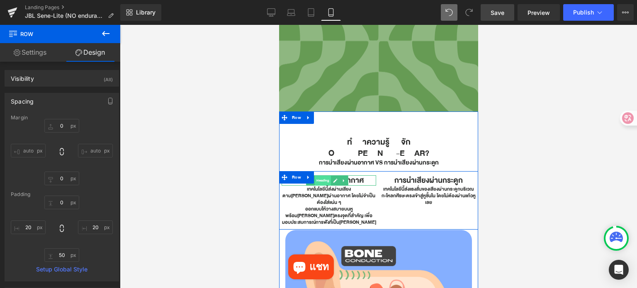
click at [321, 178] on span "Heading" at bounding box center [322, 181] width 16 height 10
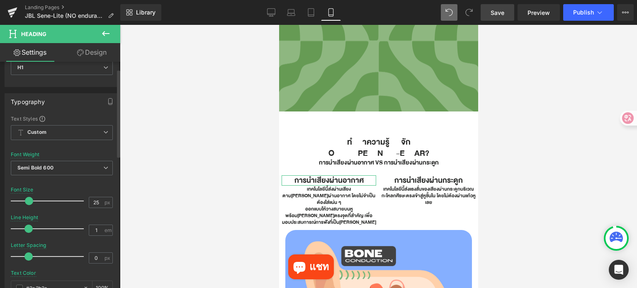
scroll to position [41, 0]
drag, startPoint x: 96, startPoint y: 202, endPoint x: 85, endPoint y: 202, distance: 11.2
click at [85, 202] on div "Font Size 25 px" at bounding box center [62, 200] width 102 height 28
type input "22"
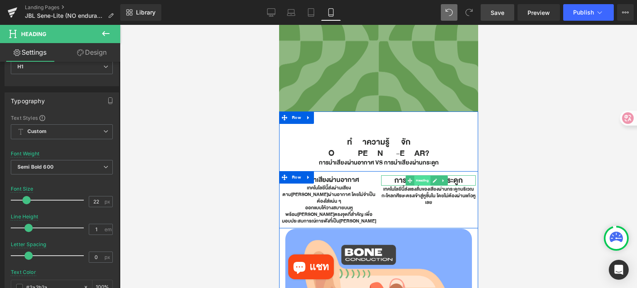
click at [419, 180] on span "Heading" at bounding box center [422, 181] width 16 height 10
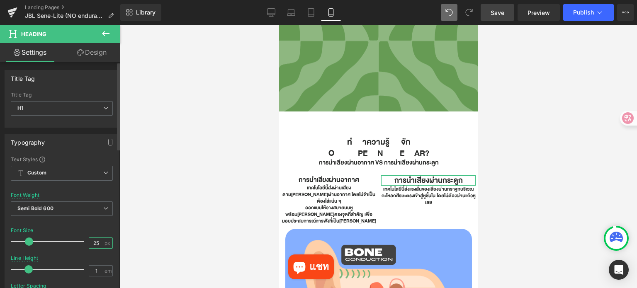
click at [95, 244] on input "25" at bounding box center [96, 243] width 15 height 10
click at [96, 244] on input "25" at bounding box center [96, 243] width 15 height 10
type input "22"
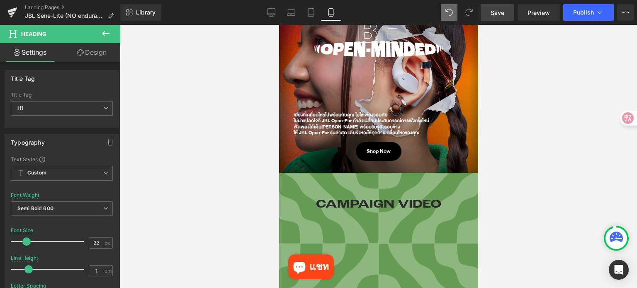
scroll to position [83, 0]
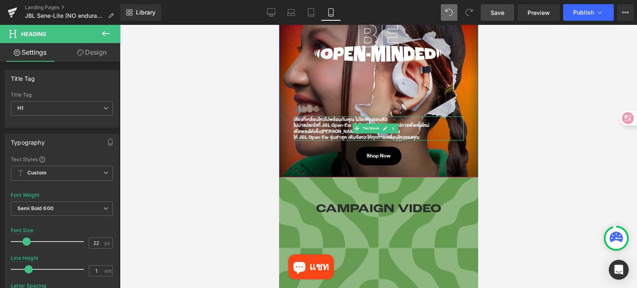
click at [297, 129] on p "ฟังเพลงได้เต็มอารมณ์ พร้อมรับรู้สิ่งรอบข้าง" at bounding box center [378, 132] width 170 height 6
click at [296, 129] on p "ฟังเพลงได้เต็มอารมณ์ พร้อมรับรู้สิ่งรอบข้าง" at bounding box center [378, 132] width 170 height 6
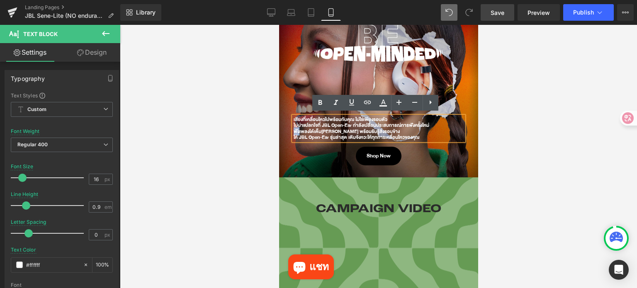
click at [295, 129] on p "ฟังเพลงได้เต็มอารมณ์ พร้อมรับรู้สิ่งรอบข้าง" at bounding box center [378, 132] width 170 height 6
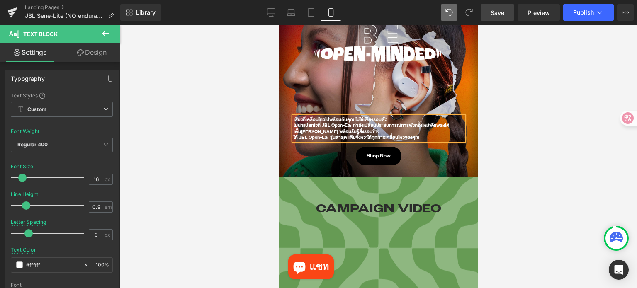
click at [294, 134] on p "ให้ JBL Open-Ear รุ่นล่าสุด เติมจังหวะให้ทุกการเคลื่อนไหวของคุณ" at bounding box center [378, 137] width 170 height 6
click at [293, 121] on div "เสียงที่เคลื่อนไหวไปพร้อมกับคุณ ไม่ใช่เพียงรอบตัว ไม่น่าแปลกใจที่ JBL Open-Ear …" at bounding box center [378, 129] width 170 height 24
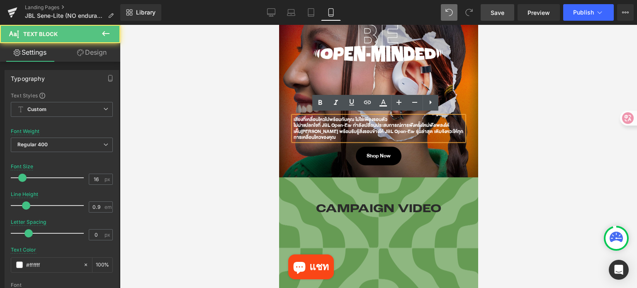
click at [296, 122] on p "ไม่น่าแปลกใจที่ JBL Open-Ear กำลังเปลี่ยนประสบการณ์การฟังครั้งใหม่ ฟังเพลงได้เต…" at bounding box center [378, 131] width 170 height 18
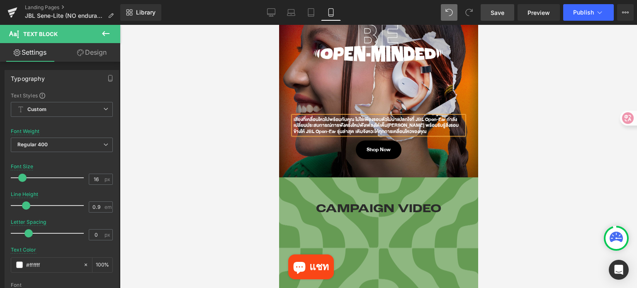
click at [493, 148] on div at bounding box center [378, 156] width 517 height 263
click at [495, 15] on span "Save" at bounding box center [498, 12] width 14 height 9
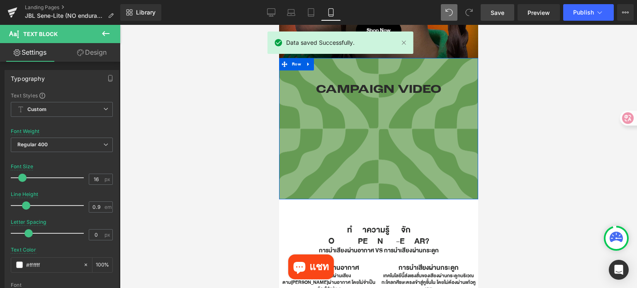
scroll to position [207, 0]
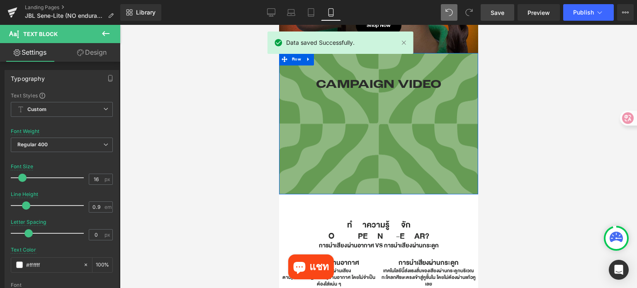
click at [295, 135] on div "CAMPAIGN VIDEO Heading Row Youtube Row" at bounding box center [378, 128] width 199 height 125
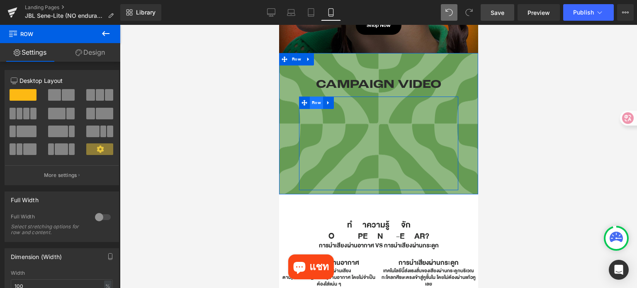
click at [312, 104] on span "Row" at bounding box center [316, 103] width 13 height 12
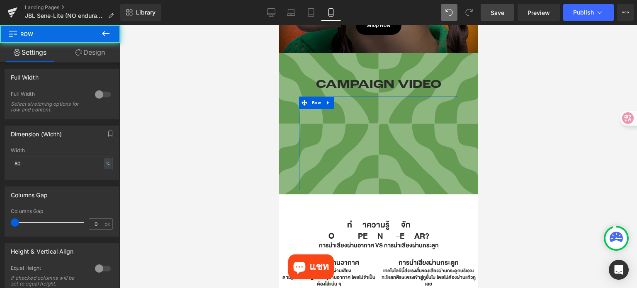
scroll to position [124, 0]
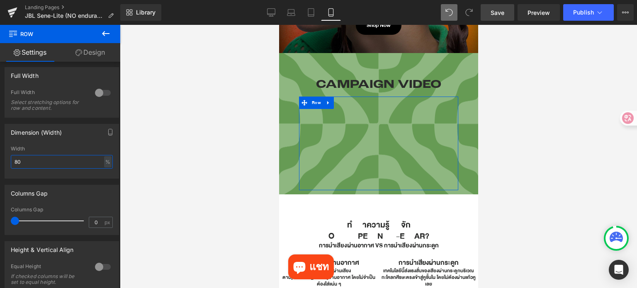
drag, startPoint x: 27, startPoint y: 162, endPoint x: 10, endPoint y: 162, distance: 16.6
click at [10, 162] on div "80% Width 80 % % px" at bounding box center [62, 162] width 114 height 32
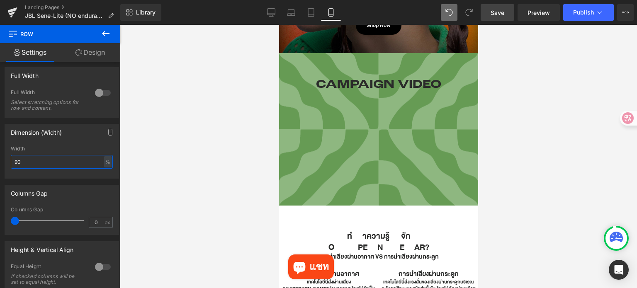
type input "90"
click at [496, 17] on link "Save" at bounding box center [498, 12] width 34 height 17
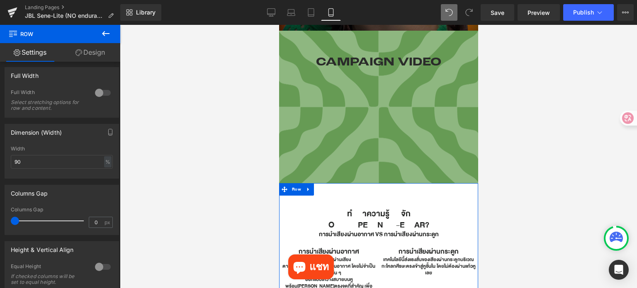
scroll to position [290, 0]
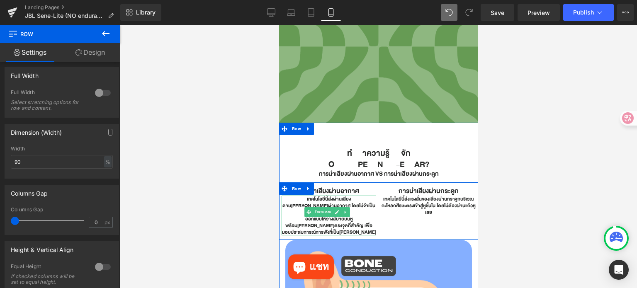
drag, startPoint x: 285, startPoint y: 207, endPoint x: 329, endPoint y: 195, distance: 46.0
click at [285, 216] on p "ออกแบบให้วางสบายบนหู พร้อมช่องส่งเสียงตรงจุดที่สำคัญ เพื่อมอบประสบการณ์การฟังที…" at bounding box center [328, 226] width 95 height 20
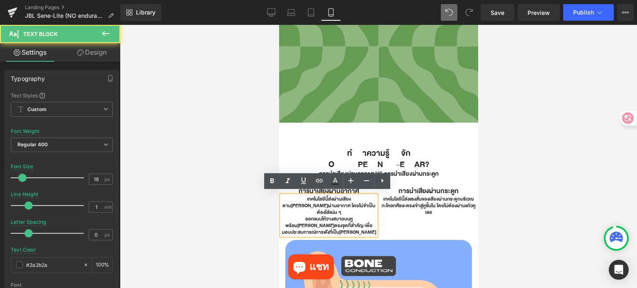
click at [283, 216] on p "ออกแบบให้วางสบายบนหู พร้อมช่องส่งเสียงตรงจุดที่สำคัญ เพื่อมอบประสบการณ์การฟังที…" at bounding box center [328, 226] width 95 height 20
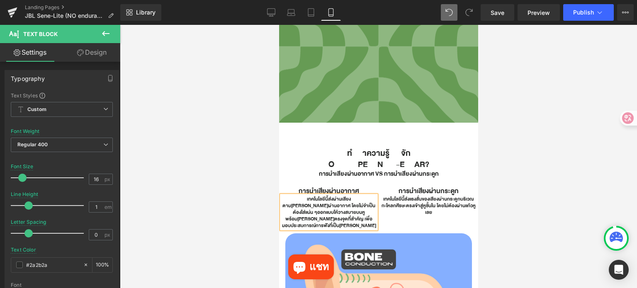
click at [501, 235] on div at bounding box center [378, 156] width 517 height 263
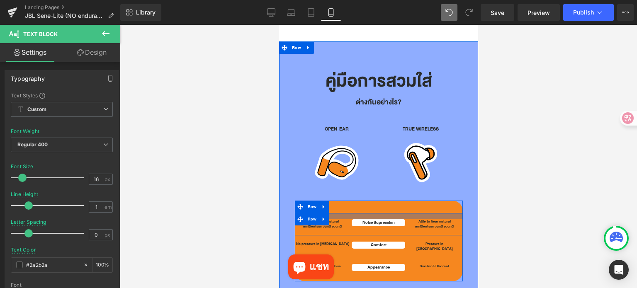
scroll to position [1328, 0]
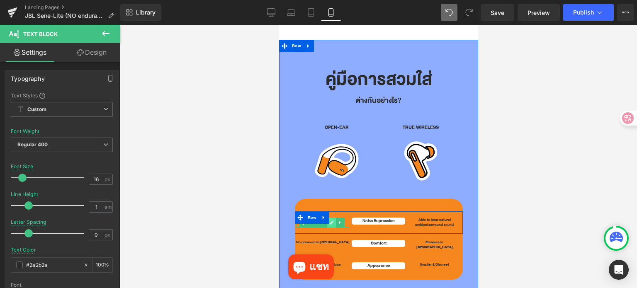
click at [327, 218] on link at bounding box center [331, 223] width 9 height 10
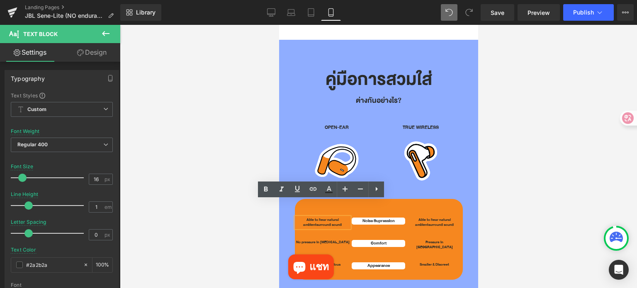
click at [327, 222] on span "surround sound" at bounding box center [328, 225] width 25 height 6
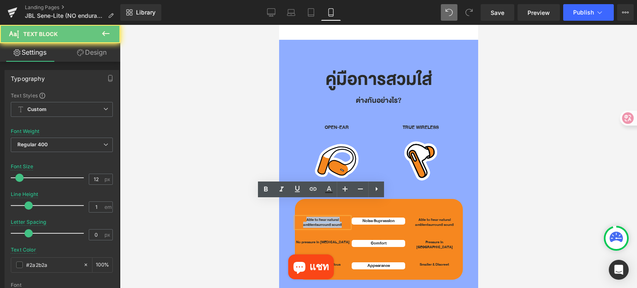
click at [327, 222] on span "surround sound" at bounding box center [328, 225] width 25 height 6
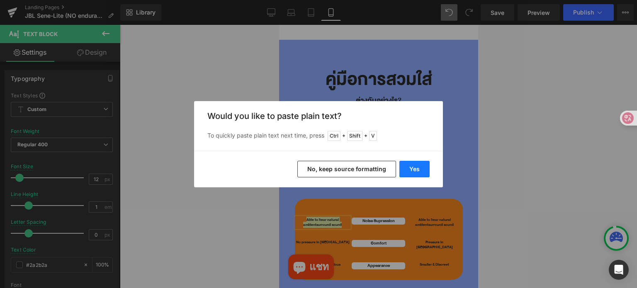
click at [415, 166] on button "Yes" at bounding box center [415, 169] width 30 height 17
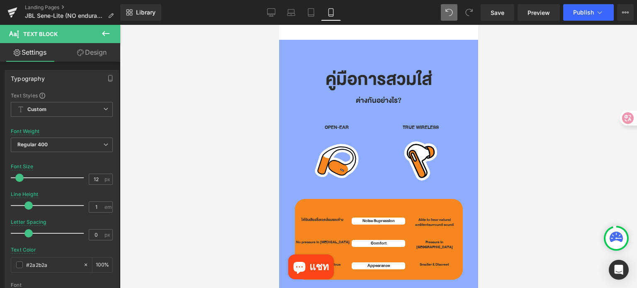
click at [536, 170] on div at bounding box center [378, 156] width 517 height 263
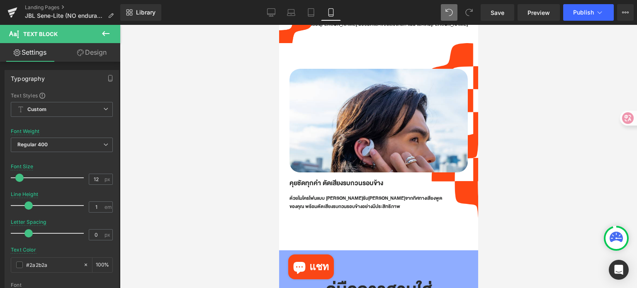
scroll to position [1366, 0]
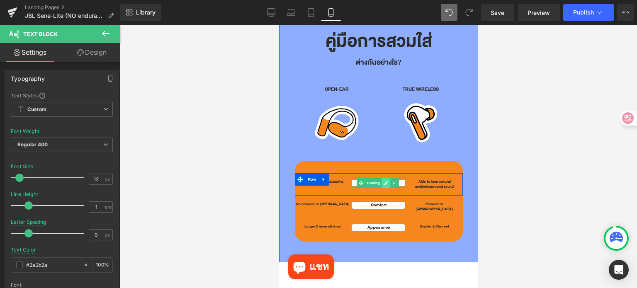
click at [385, 181] on icon at bounding box center [385, 183] width 5 height 5
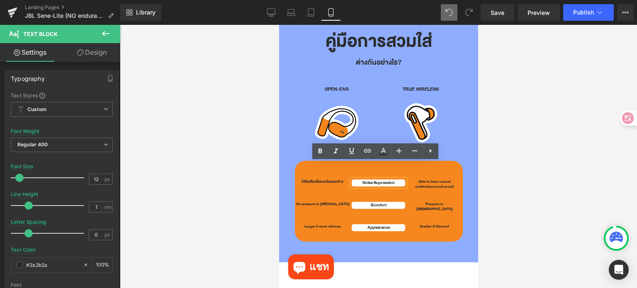
click at [385, 180] on h1 "Noise Supression" at bounding box center [378, 183] width 54 height 7
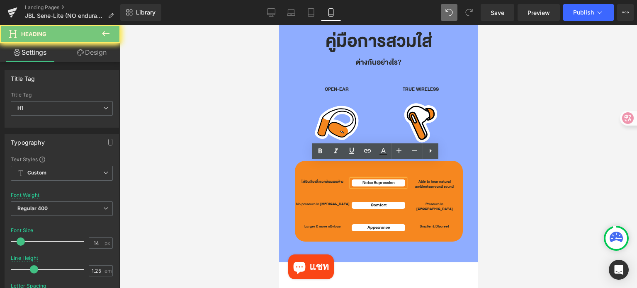
click at [385, 180] on h1 "Noise Supression" at bounding box center [378, 183] width 54 height 7
paste div
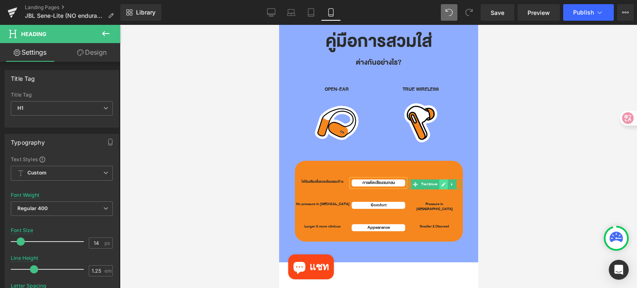
click at [441, 182] on icon at bounding box center [443, 184] width 5 height 5
click at [437, 184] on span "surround sound" at bounding box center [440, 187] width 25 height 6
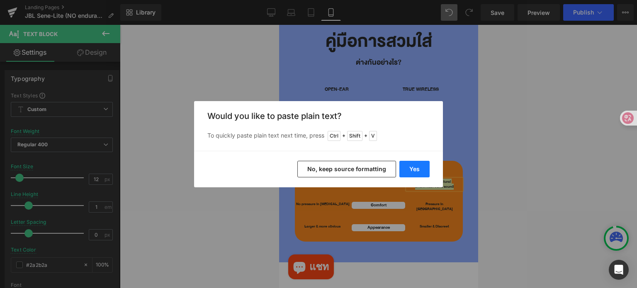
click at [423, 172] on button "Yes" at bounding box center [415, 169] width 30 height 17
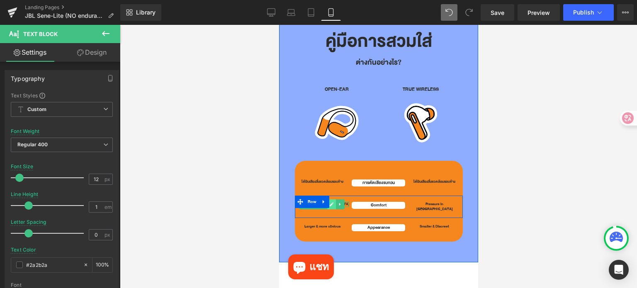
click at [332, 202] on icon at bounding box center [331, 204] width 5 height 5
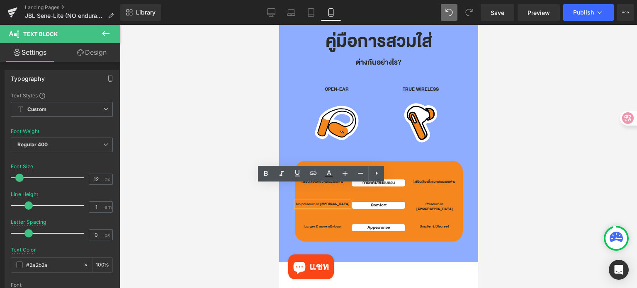
click at [331, 202] on p "No pressure in Ear Canal" at bounding box center [323, 204] width 54 height 5
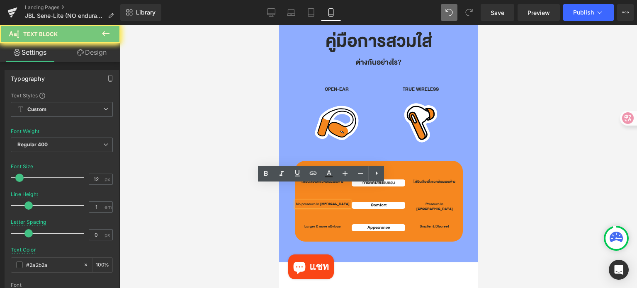
click at [331, 202] on p "No pressure in Ear Canal" at bounding box center [323, 204] width 54 height 5
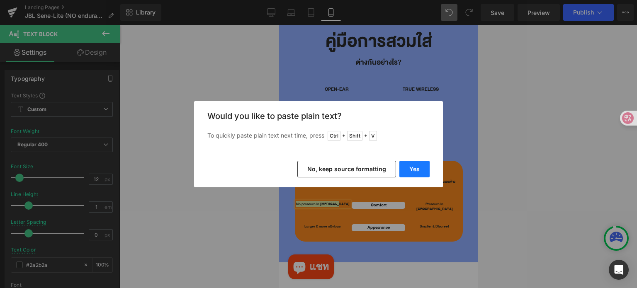
drag, startPoint x: 420, startPoint y: 169, endPoint x: 141, endPoint y: 142, distance: 280.5
click at [420, 169] on button "Yes" at bounding box center [415, 169] width 30 height 17
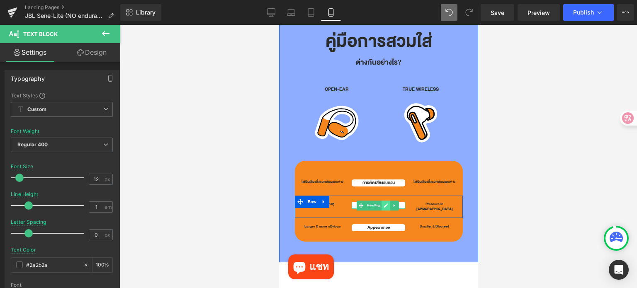
click at [384, 204] on icon at bounding box center [386, 206] width 4 height 4
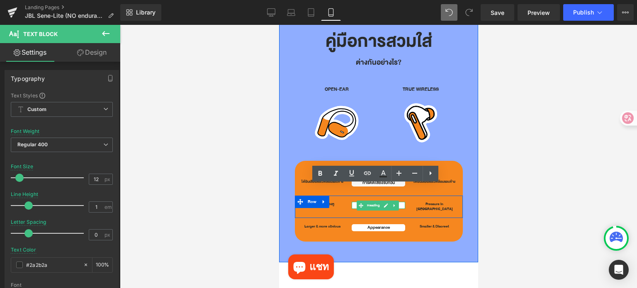
click at [383, 202] on h1 "Comfort" at bounding box center [378, 205] width 54 height 7
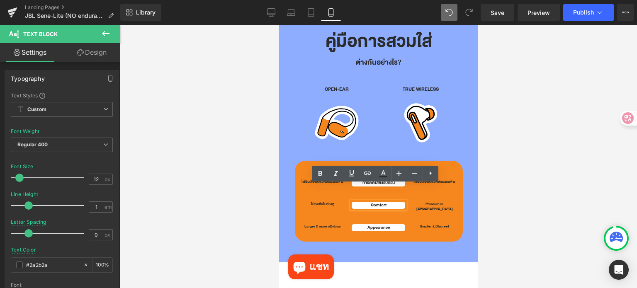
click at [383, 202] on h1 "Comfort" at bounding box center [378, 205] width 54 height 7
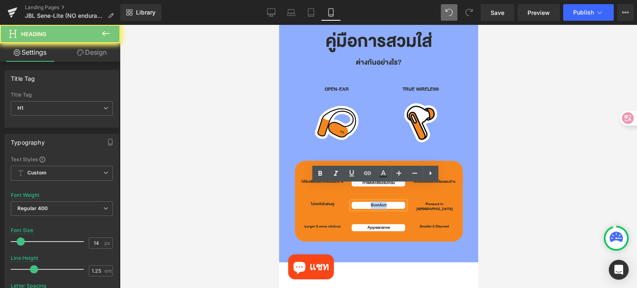
paste div
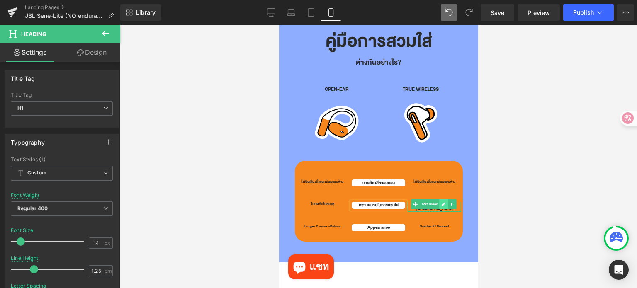
click at [441, 202] on icon at bounding box center [443, 204] width 5 height 5
click at [437, 202] on p "Pressure in Ear Canal" at bounding box center [434, 207] width 54 height 10
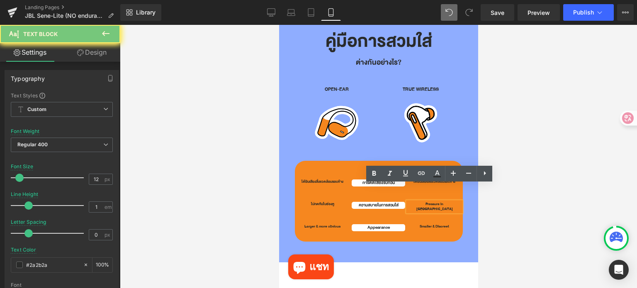
click at [437, 202] on p "Pressure in Ear Canal" at bounding box center [434, 207] width 54 height 10
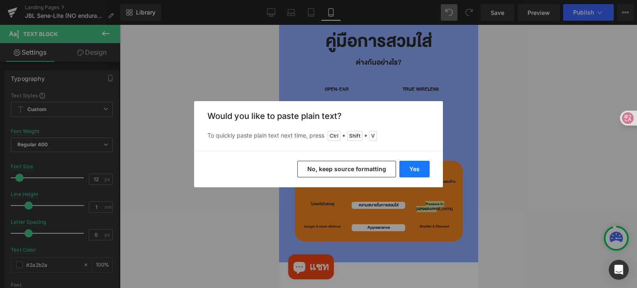
click at [415, 171] on button "Yes" at bounding box center [415, 169] width 30 height 17
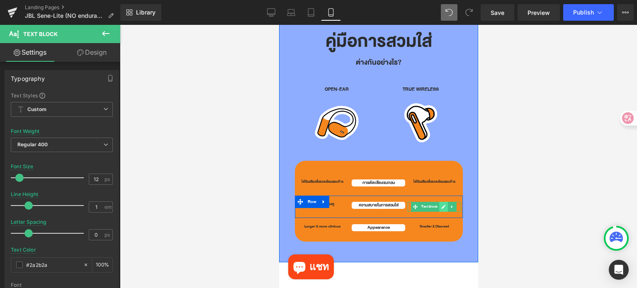
click at [441, 205] on icon at bounding box center [443, 207] width 5 height 5
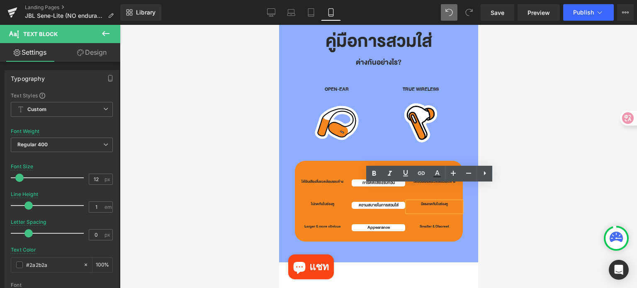
click at [434, 207] on p at bounding box center [434, 209] width 54 height 5
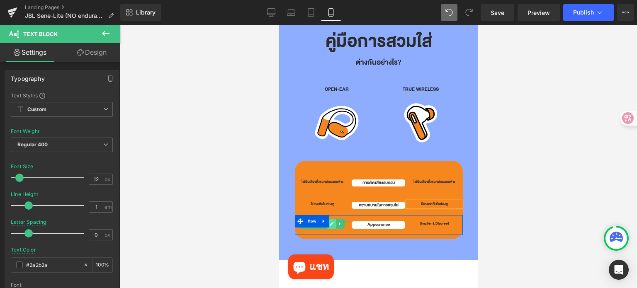
click at [331, 222] on icon at bounding box center [331, 224] width 5 height 5
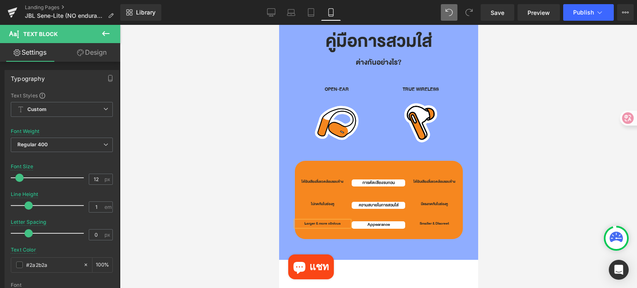
click at [331, 222] on p "Larger & more obvious" at bounding box center [323, 224] width 54 height 5
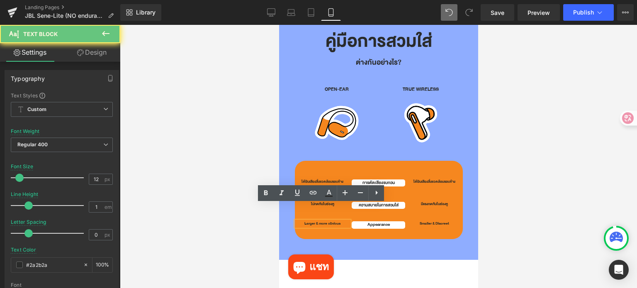
click at [331, 222] on p "Larger & more obvious" at bounding box center [323, 224] width 54 height 5
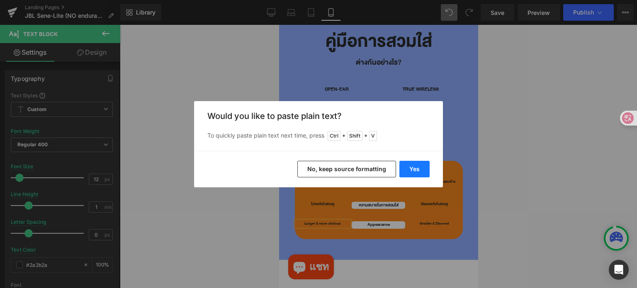
drag, startPoint x: 412, startPoint y: 168, endPoint x: 132, endPoint y: 144, distance: 281.5
click at [412, 168] on button "Yes" at bounding box center [415, 169] width 30 height 17
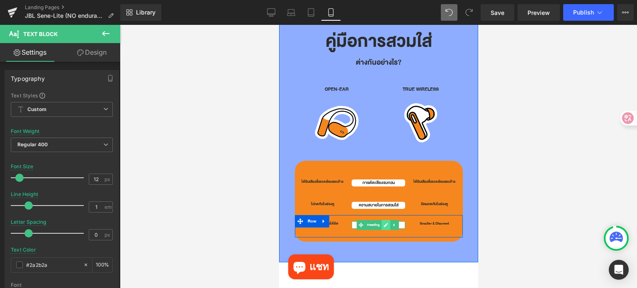
click at [381, 220] on link at bounding box center [385, 225] width 9 height 10
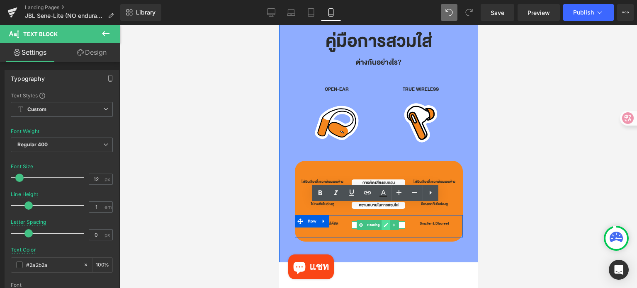
click at [380, 222] on h1 "Appearance" at bounding box center [378, 225] width 54 height 7
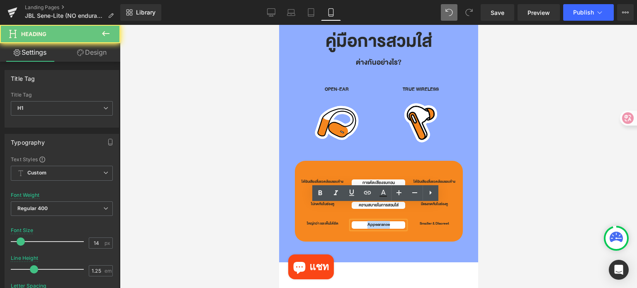
click at [380, 222] on h1 "Appearance" at bounding box center [378, 225] width 54 height 7
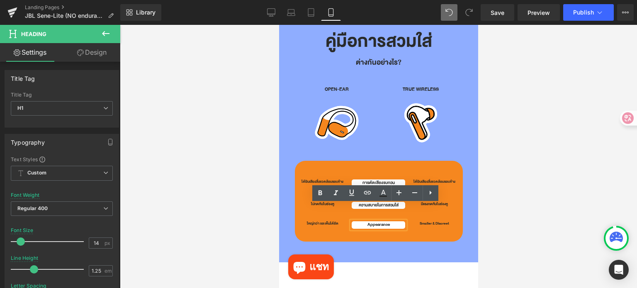
click at [380, 222] on h1 "Appearance" at bounding box center [378, 225] width 54 height 7
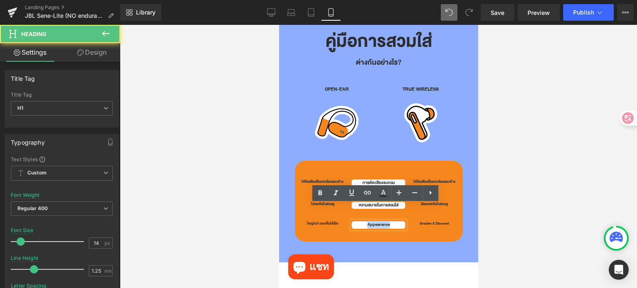
click at [380, 222] on h1 "Appearance" at bounding box center [378, 225] width 54 height 7
paste div
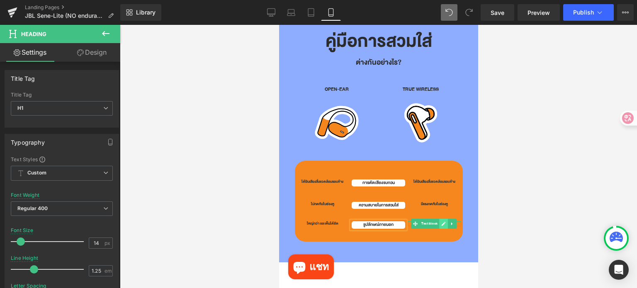
click at [441, 222] on icon at bounding box center [443, 224] width 5 height 5
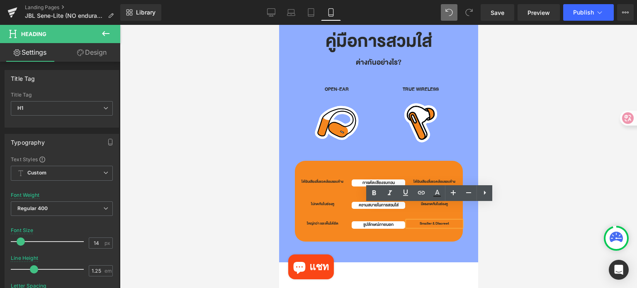
click at [435, 222] on p "Smaller & Discreet" at bounding box center [434, 224] width 54 height 5
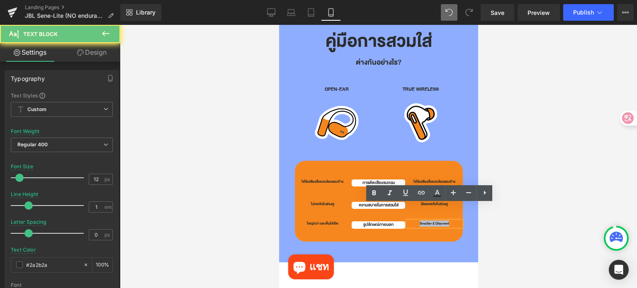
click at [435, 222] on p "Smaller & Discreet" at bounding box center [434, 224] width 54 height 5
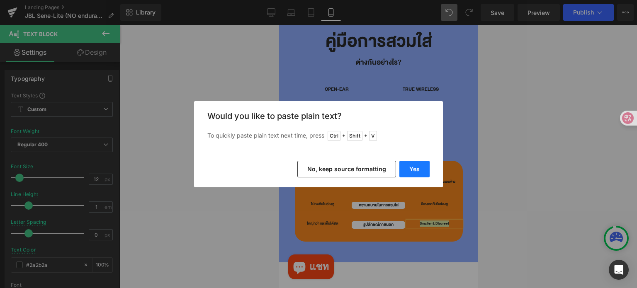
click at [424, 170] on button "Yes" at bounding box center [415, 169] width 30 height 17
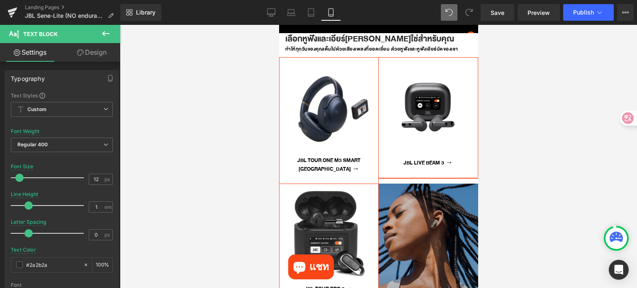
scroll to position [1905, 0]
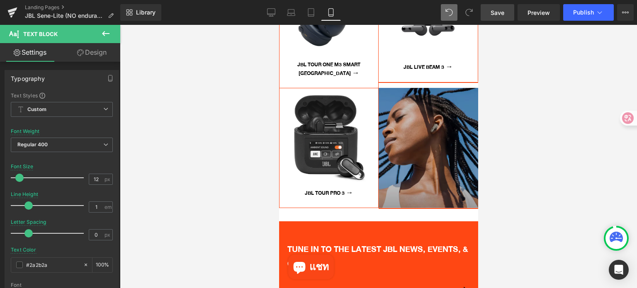
click at [498, 13] on span "Save" at bounding box center [498, 12] width 14 height 9
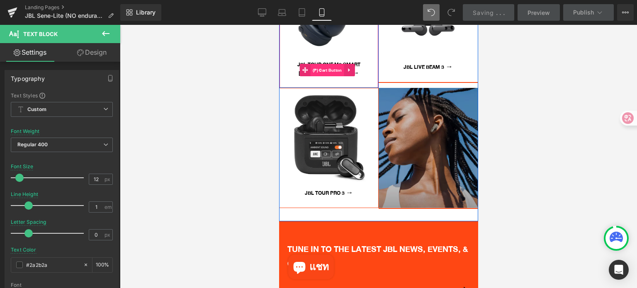
click at [322, 64] on span "(P) Cart Button" at bounding box center [327, 70] width 34 height 12
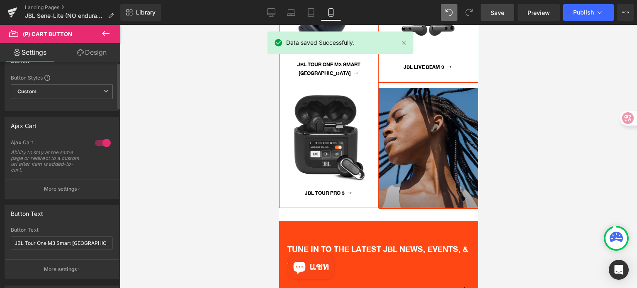
scroll to position [166, 0]
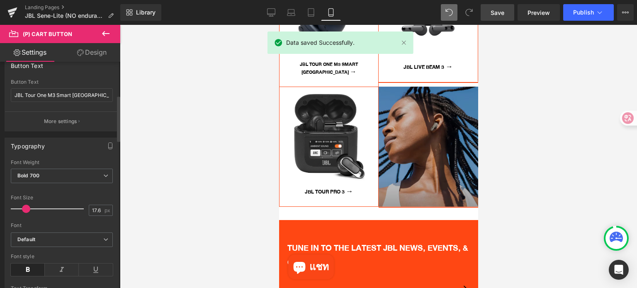
click at [25, 206] on span at bounding box center [26, 209] width 8 height 8
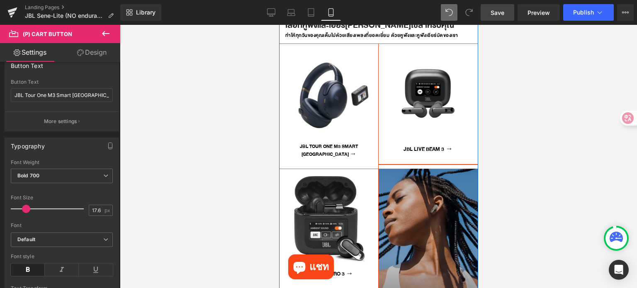
scroll to position [1822, 0]
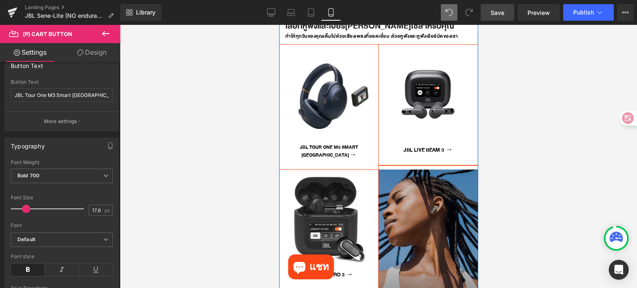
click at [420, 144] on div "JBL LIVE BEAM 3 → (P) Cart Button" at bounding box center [427, 150] width 99 height 12
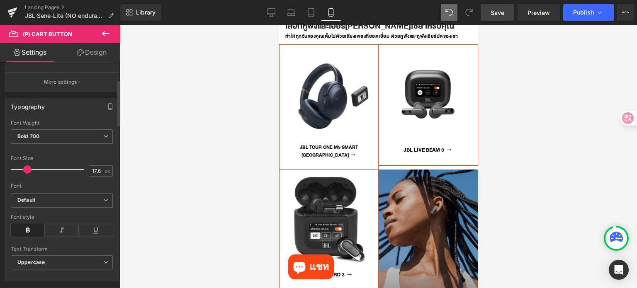
scroll to position [207, 0]
drag, startPoint x: 98, startPoint y: 167, endPoint x: 86, endPoint y: 167, distance: 11.6
click at [89, 167] on input "17.6" at bounding box center [96, 169] width 15 height 10
type input "16"
click at [545, 188] on div at bounding box center [378, 156] width 517 height 263
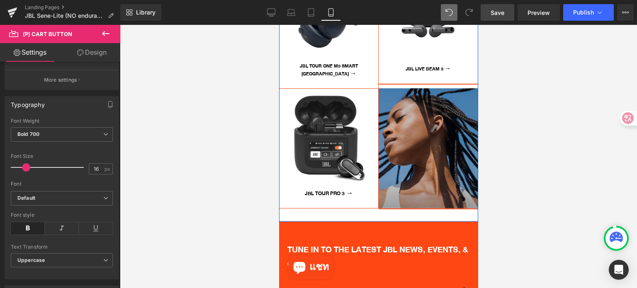
scroll to position [1905, 0]
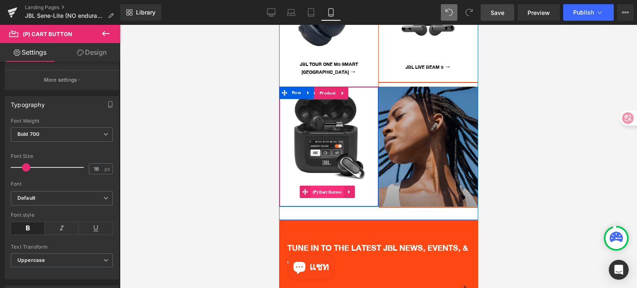
drag, startPoint x: 328, startPoint y: 158, endPoint x: 357, endPoint y: 182, distance: 37.5
click at [328, 186] on span "(P) Cart Button" at bounding box center [327, 192] width 34 height 12
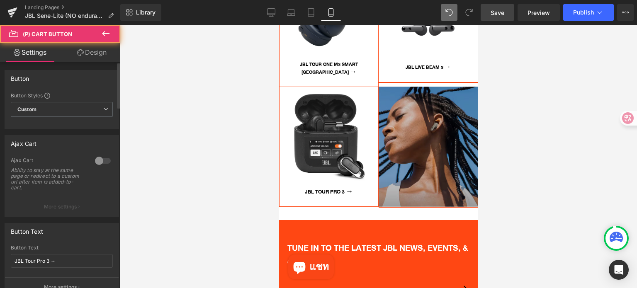
scroll to position [166, 0]
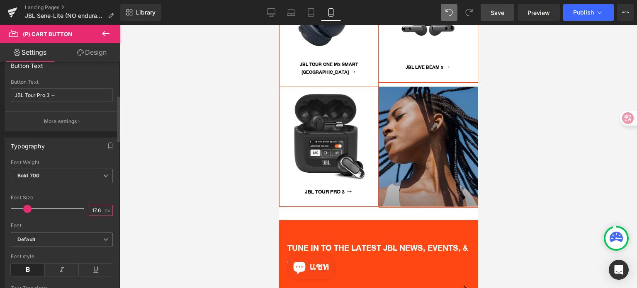
drag, startPoint x: 90, startPoint y: 207, endPoint x: 85, endPoint y: 207, distance: 5.0
click at [85, 207] on div "Font Size 17.6 px" at bounding box center [62, 209] width 102 height 28
type input "16"
click at [169, 211] on div at bounding box center [378, 156] width 517 height 263
click at [502, 11] on span "Save" at bounding box center [498, 12] width 14 height 9
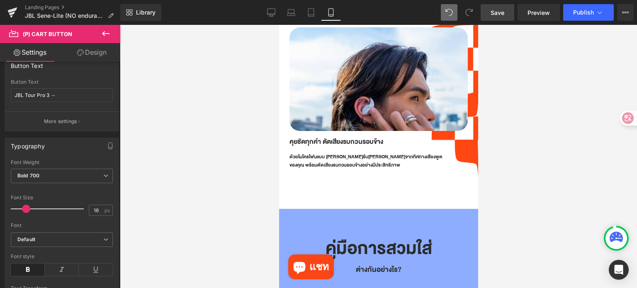
scroll to position [1407, 0]
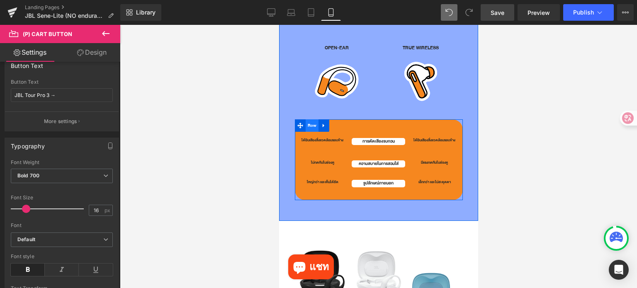
click at [307, 119] on span "Row" at bounding box center [311, 125] width 13 height 12
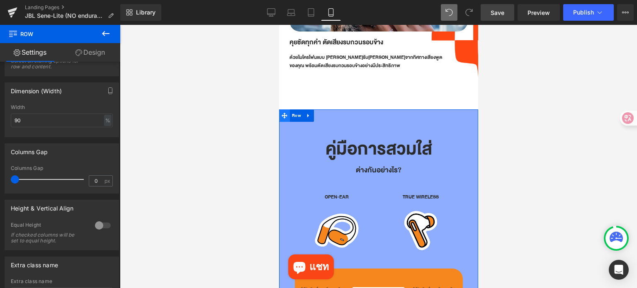
scroll to position [1241, 0]
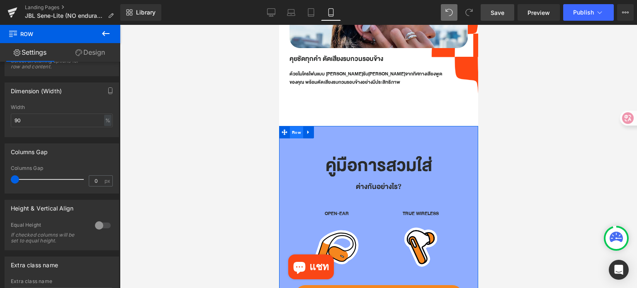
drag, startPoint x: 298, startPoint y: 118, endPoint x: 516, endPoint y: 164, distance: 222.7
click at [298, 127] on span "Row" at bounding box center [296, 133] width 13 height 12
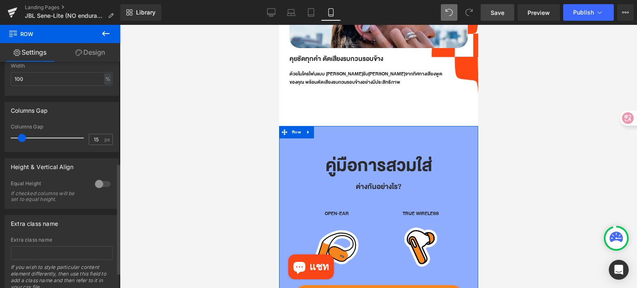
scroll to position [166, 0]
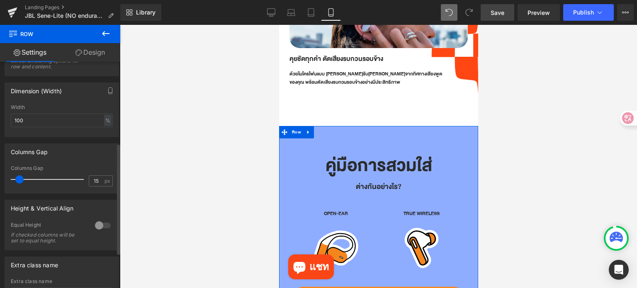
click at [17, 180] on span at bounding box center [19, 180] width 8 height 8
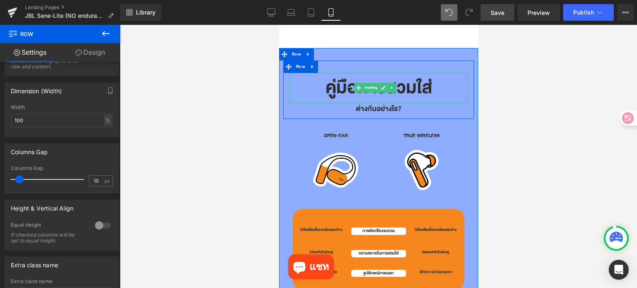
scroll to position [1324, 0]
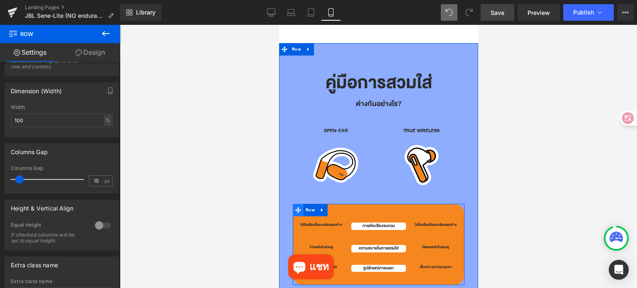
click at [295, 207] on icon at bounding box center [298, 210] width 6 height 6
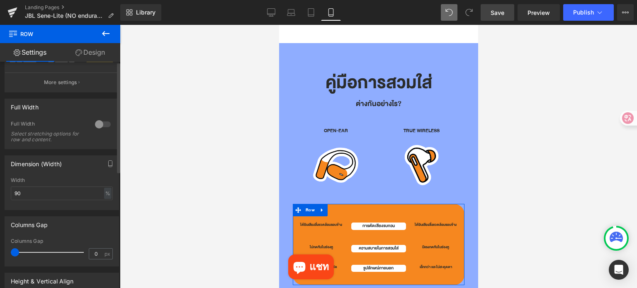
scroll to position [124, 0]
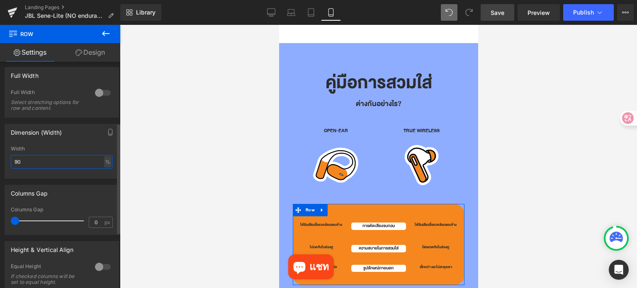
drag, startPoint x: 20, startPoint y: 166, endPoint x: 8, endPoint y: 167, distance: 11.7
click at [8, 167] on div "90% Width 90 % % px" at bounding box center [62, 162] width 114 height 32
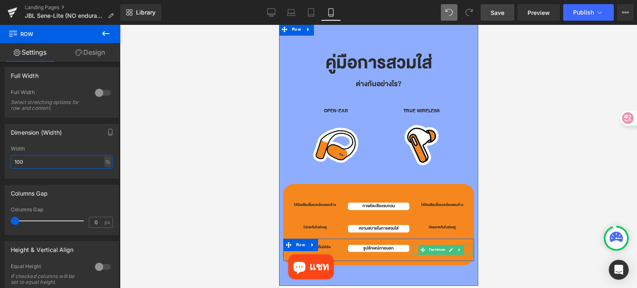
scroll to position [1324, 0]
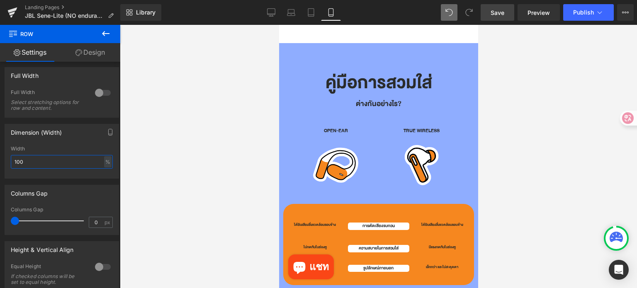
type input "100"
click at [495, 14] on span "Save" at bounding box center [498, 12] width 14 height 9
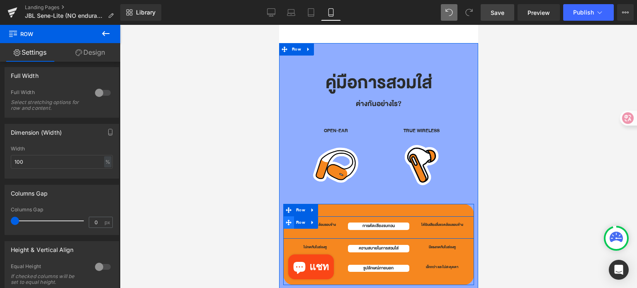
click at [290, 217] on span at bounding box center [288, 223] width 11 height 12
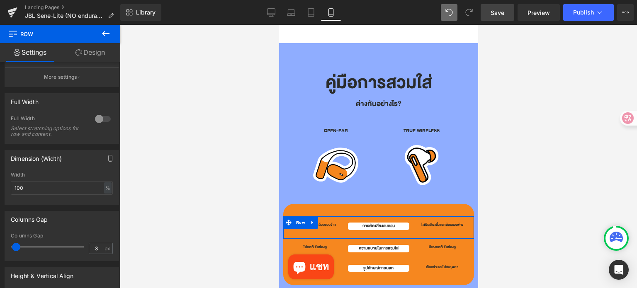
scroll to position [207, 0]
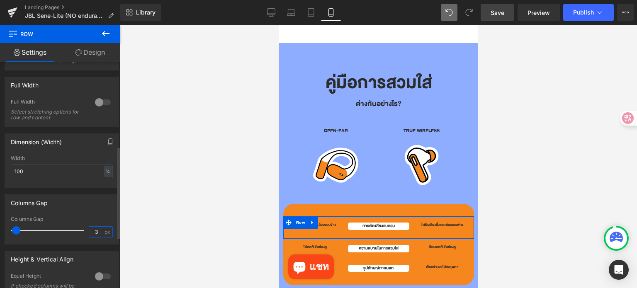
click at [97, 232] on input "3" at bounding box center [96, 232] width 15 height 10
type input "5"
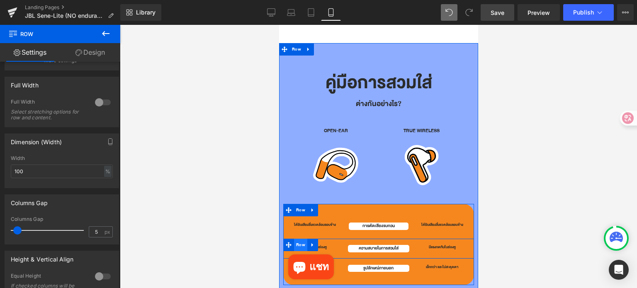
click at [302, 239] on span "Row" at bounding box center [300, 245] width 13 height 12
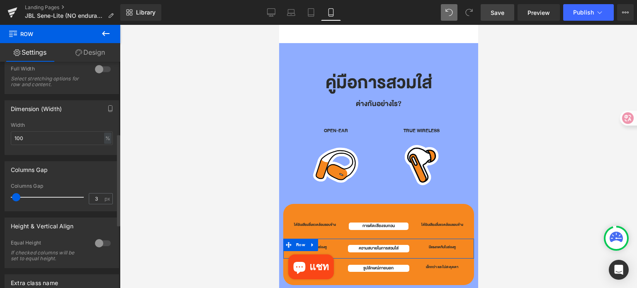
scroll to position [249, 0]
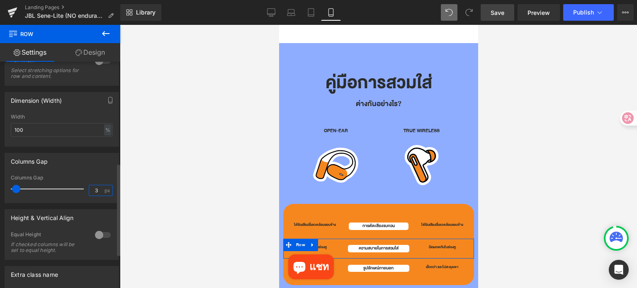
click at [95, 190] on input "3" at bounding box center [96, 190] width 15 height 10
type input "5"
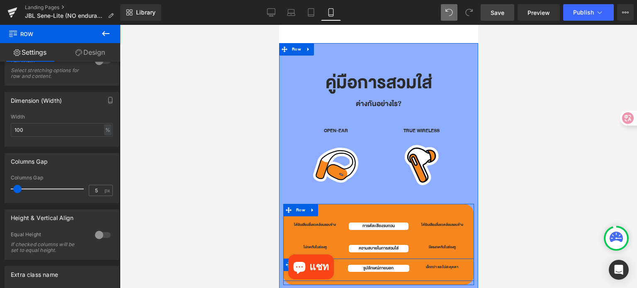
click at [302, 259] on span "Row" at bounding box center [300, 265] width 13 height 12
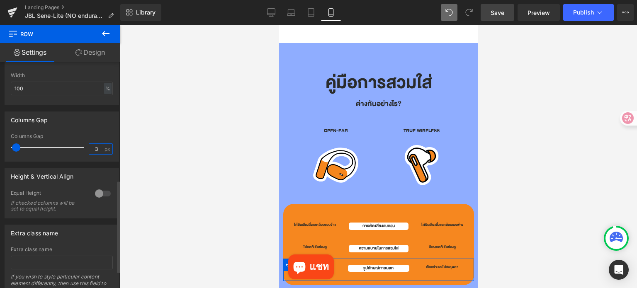
scroll to position [0, 0]
drag, startPoint x: 96, startPoint y: 152, endPoint x: 83, endPoint y: 156, distance: 13.3
click at [83, 156] on div "Columns Gap 3 px" at bounding box center [62, 148] width 102 height 28
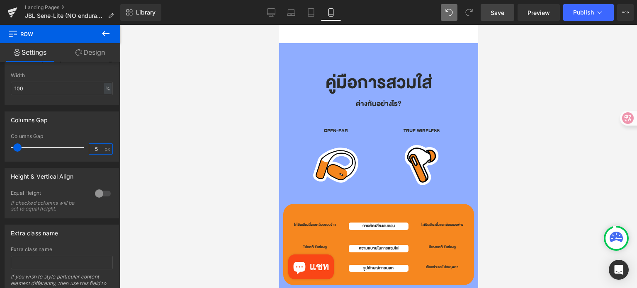
type input "5"
click at [554, 194] on div at bounding box center [378, 156] width 517 height 263
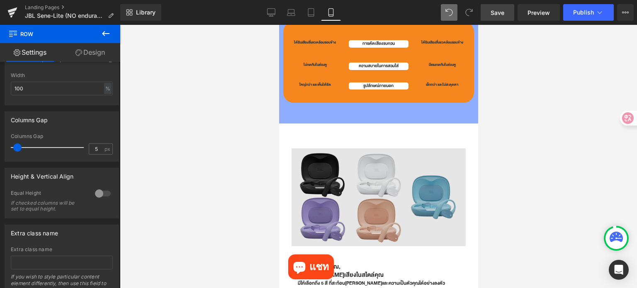
scroll to position [1532, 0]
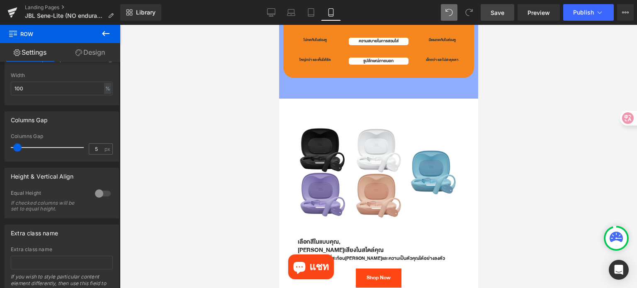
click at [492, 11] on span "Save" at bounding box center [498, 12] width 14 height 9
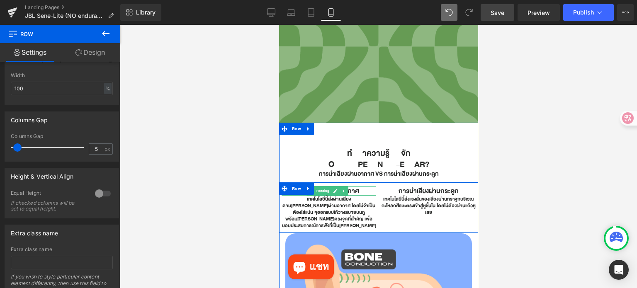
scroll to position [287, 0]
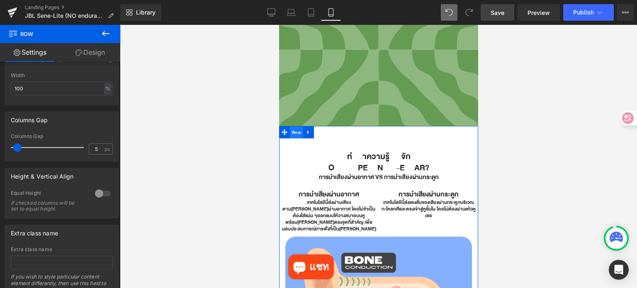
drag, startPoint x: 300, startPoint y: 129, endPoint x: 513, endPoint y: 141, distance: 213.6
click at [300, 129] on span "Row" at bounding box center [296, 133] width 13 height 12
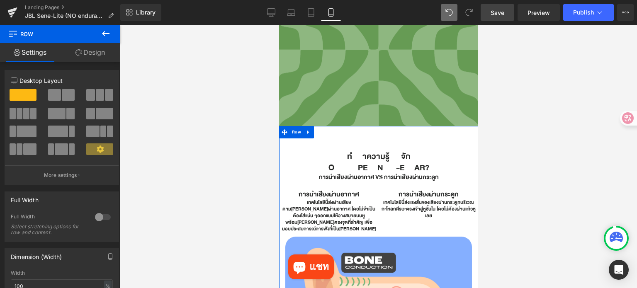
click at [98, 49] on link "Design" at bounding box center [90, 52] width 60 height 19
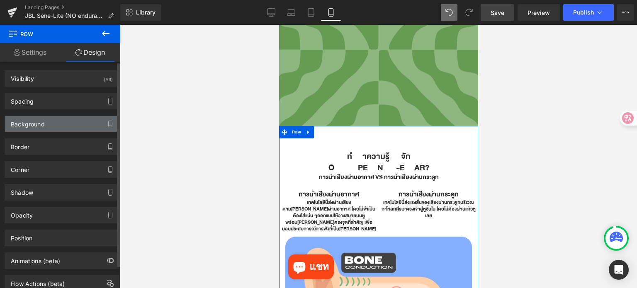
click at [62, 124] on div "Background" at bounding box center [62, 124] width 114 height 16
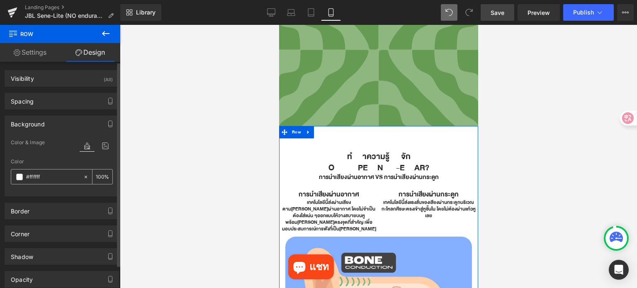
click at [20, 179] on span at bounding box center [19, 177] width 7 height 7
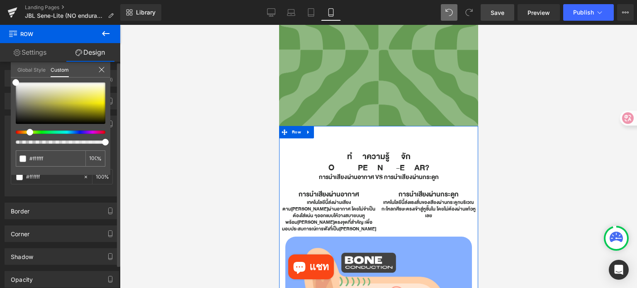
click at [27, 131] on div at bounding box center [57, 132] width 90 height 3
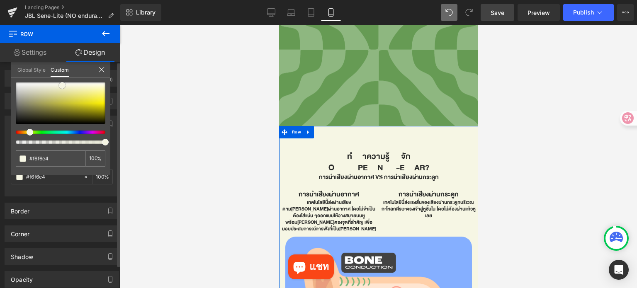
drag, startPoint x: 15, startPoint y: 81, endPoint x: 61, endPoint y: 84, distance: 46.6
click at [61, 84] on span at bounding box center [62, 85] width 7 height 7
click at [62, 157] on input "#ffffff" at bounding box center [51, 158] width 44 height 9
type input "#f6f6e4"
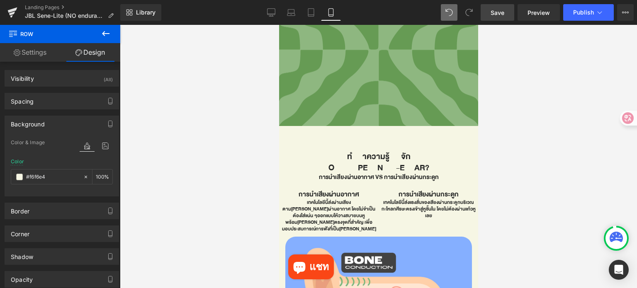
click at [153, 127] on div at bounding box center [378, 156] width 517 height 263
click at [271, 12] on icon at bounding box center [271, 12] width 8 height 8
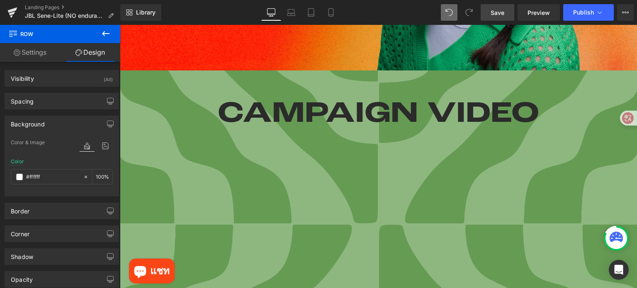
scroll to position [536, 0]
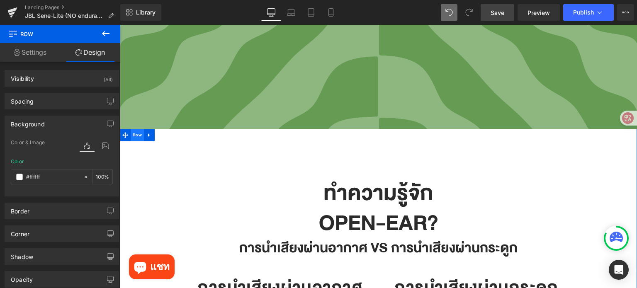
click at [134, 129] on span "Row" at bounding box center [137, 135] width 13 height 12
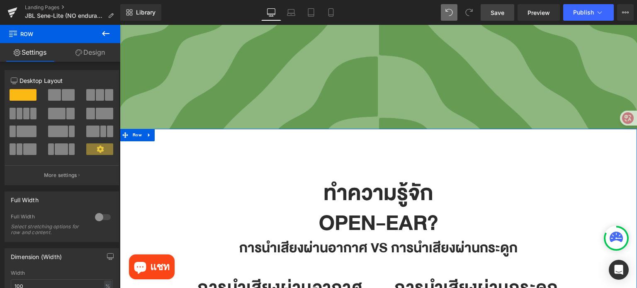
click at [90, 53] on link "Design" at bounding box center [90, 52] width 60 height 19
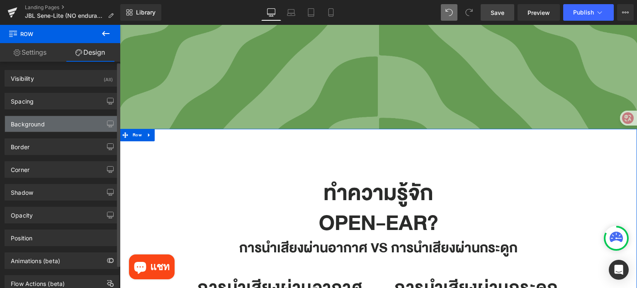
click at [62, 124] on div "Background" at bounding box center [62, 124] width 114 height 16
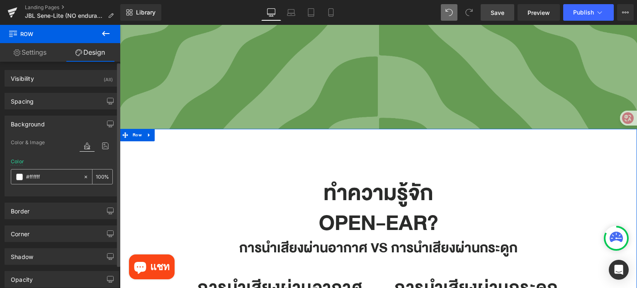
click at [52, 177] on input "text" at bounding box center [52, 177] width 53 height 9
paste input "f6f6e4"
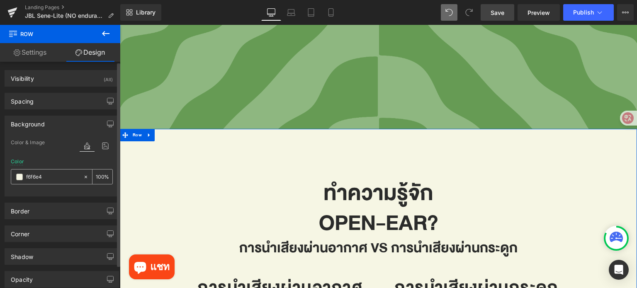
type input "f6f6e4"
click at [64, 126] on div "Background" at bounding box center [62, 124] width 114 height 16
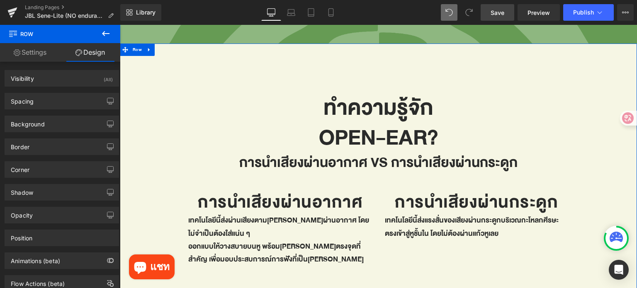
scroll to position [619, 0]
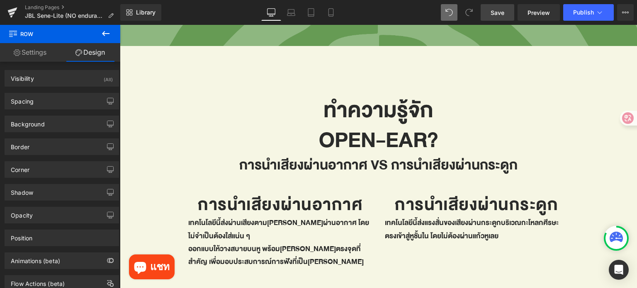
click at [504, 10] on span "Save" at bounding box center [498, 12] width 14 height 9
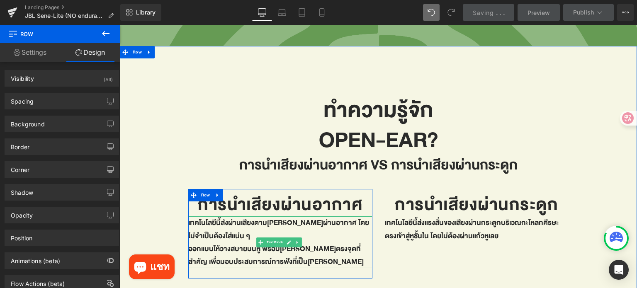
click at [191, 243] on p "ออกแบบให้วางสบายบนหู พร้อมช่องส่งเสียงตรงจุดที่สำคัญ เพื่อมอบประสบการณ์การฟังที…" at bounding box center [280, 256] width 184 height 26
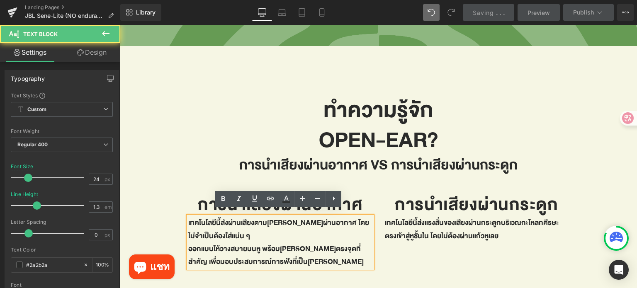
click at [188, 244] on p "ออกแบบให้วางสบายบนหู พร้อมช่องส่งเสียงตรงจุดที่สำคัญ เพื่อมอบประสบการณ์การฟังที…" at bounding box center [280, 256] width 184 height 26
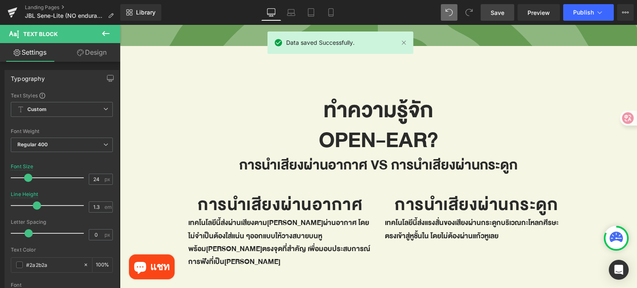
click at [501, 12] on span "Save" at bounding box center [498, 12] width 14 height 9
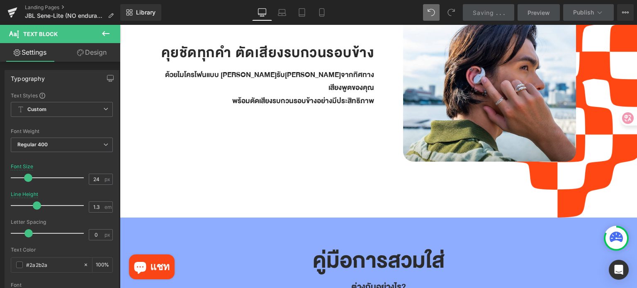
scroll to position [1905, 0]
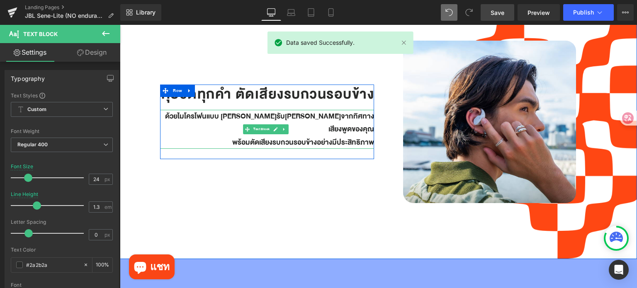
click at [229, 136] on p "พร้อมตัดเสียงรบกวนรอบข้างอย่างมีประสิทธิภาพ" at bounding box center [267, 142] width 214 height 13
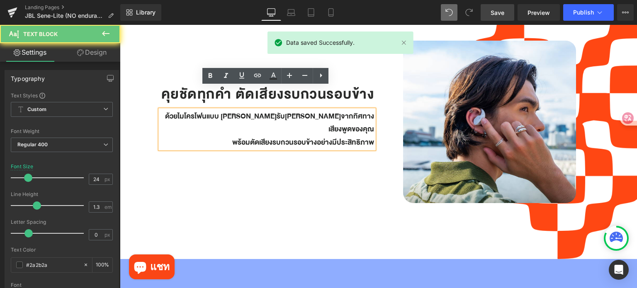
click at [232, 136] on p "พร้อมตัดเสียงรบกวนรอบข้างอย่างมีประสิทธิภาพ" at bounding box center [267, 142] width 214 height 13
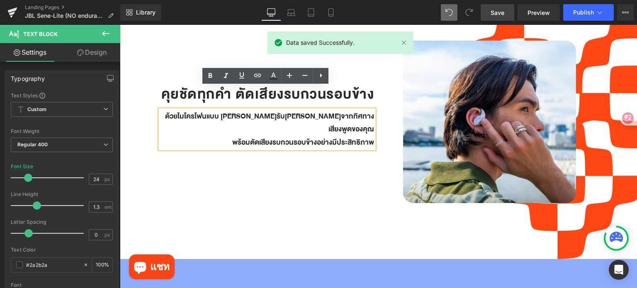
scroll to position [1912, 0]
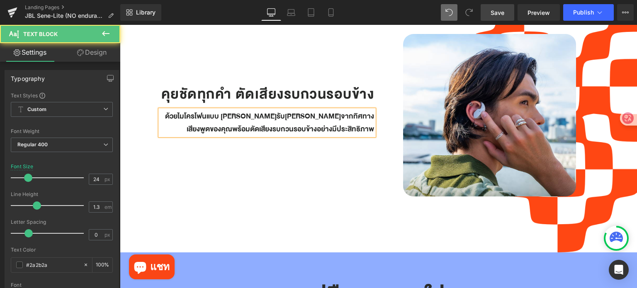
click at [219, 110] on p "ด้วยไมโครโฟนแบบ Beamforming ที่รับเสียงตรงจากทิศทางเสียงพูดของคุณ พร้อมตัดเสียง…" at bounding box center [267, 123] width 214 height 26
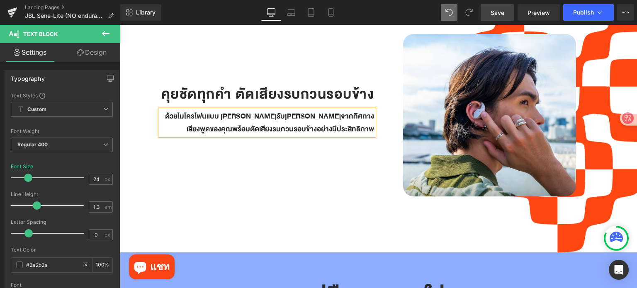
click at [261, 147] on div "คุยชัดทุกคำ ตัดเสียงรบกวนรอบข้าง Heading ด้วยไมโครโฟนแบบ Beamforming ที่รับเสีย…" at bounding box center [267, 115] width 222 height 205
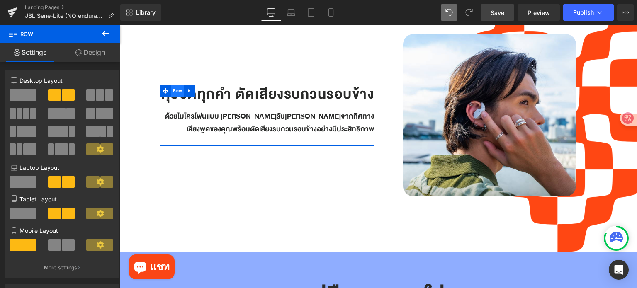
click at [171, 85] on span "Row" at bounding box center [177, 91] width 13 height 12
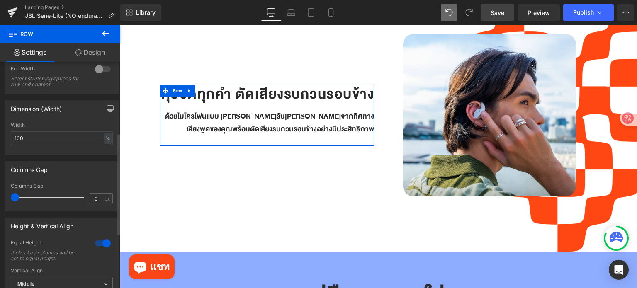
scroll to position [114, 0]
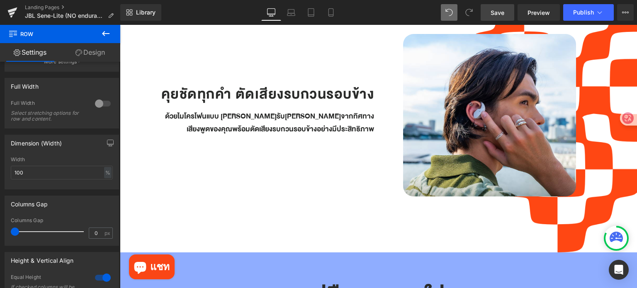
click at [496, 13] on span "Save" at bounding box center [498, 12] width 14 height 9
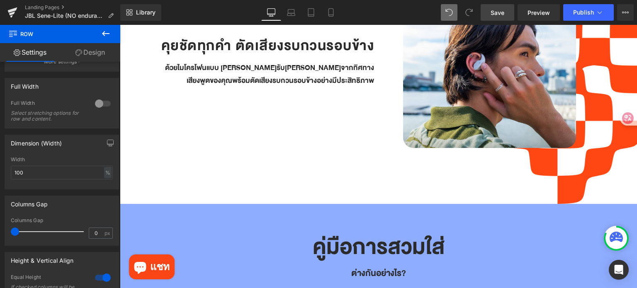
scroll to position [1912, 0]
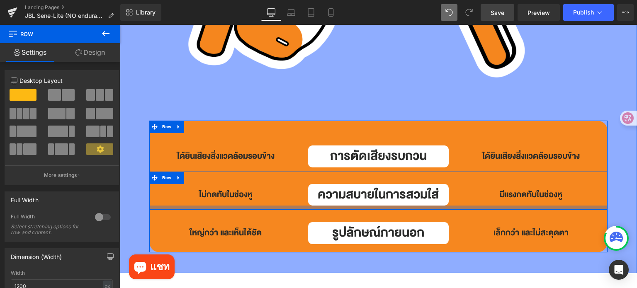
scroll to position [2451, 0]
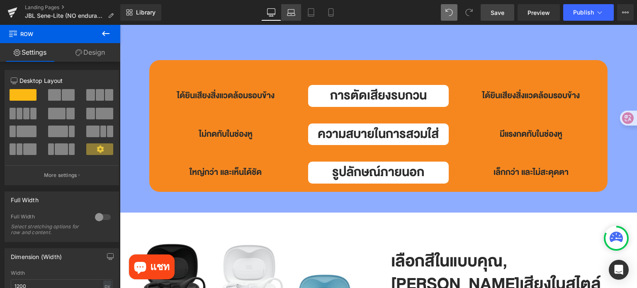
click at [292, 15] on icon at bounding box center [291, 15] width 1 height 0
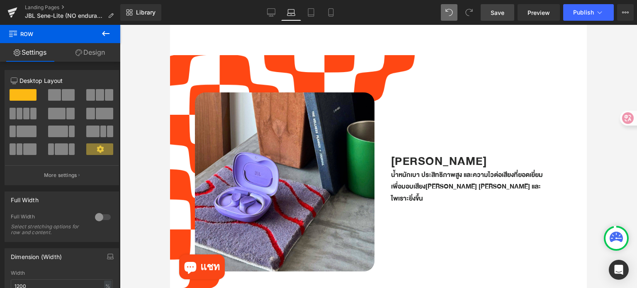
scroll to position [800, 0]
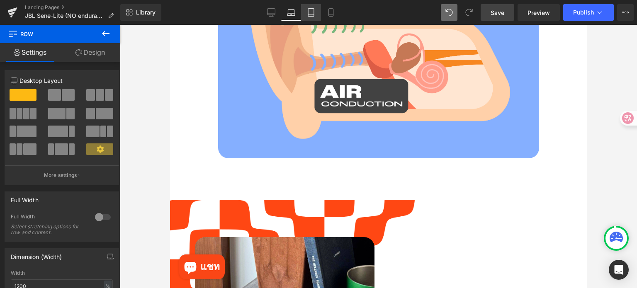
click at [312, 12] on icon at bounding box center [311, 12] width 8 height 8
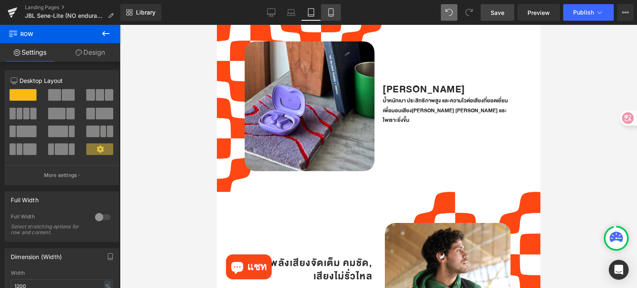
scroll to position [443, 0]
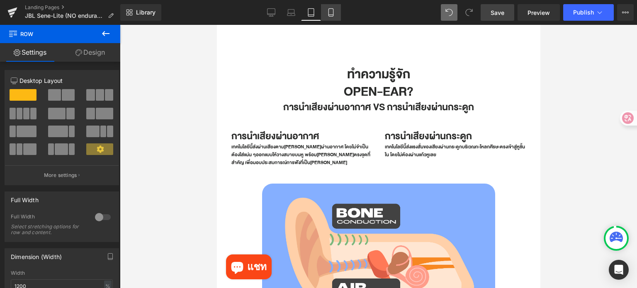
click at [336, 11] on link "Mobile" at bounding box center [331, 12] width 20 height 17
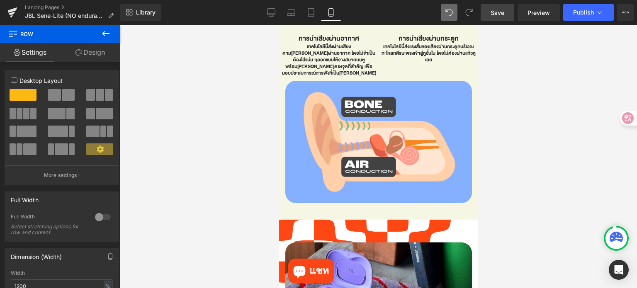
scroll to position [297, 0]
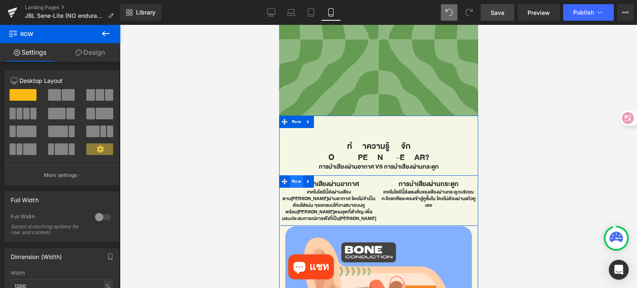
click at [296, 178] on span "Row" at bounding box center [296, 182] width 13 height 12
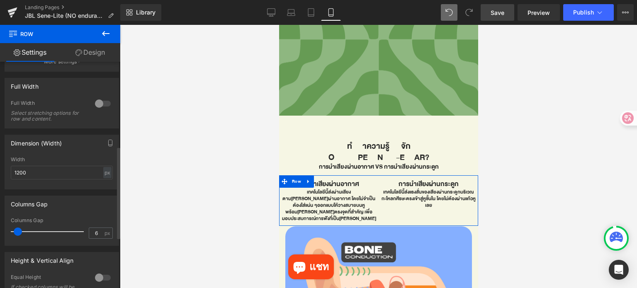
scroll to position [207, 0]
click at [103, 175] on div "px" at bounding box center [107, 171] width 8 height 11
click at [105, 185] on li "%" at bounding box center [107, 184] width 10 height 12
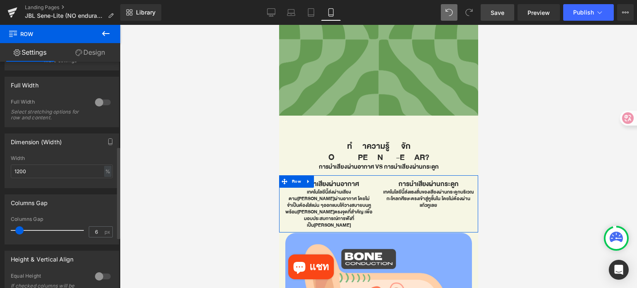
click at [20, 232] on span at bounding box center [19, 231] width 8 height 8
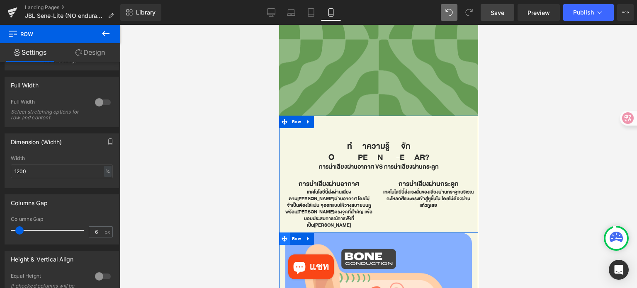
click at [284, 236] on icon at bounding box center [284, 239] width 6 height 6
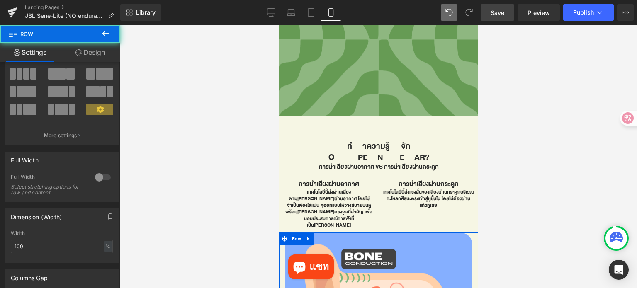
scroll to position [166, 0]
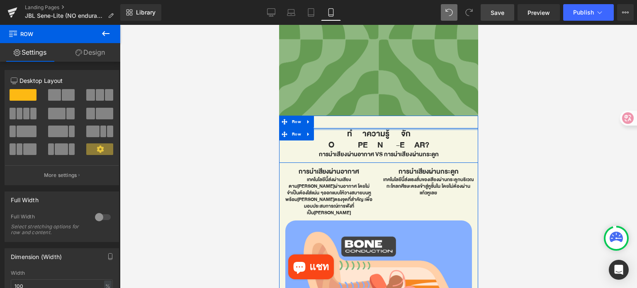
drag, startPoint x: 373, startPoint y: 134, endPoint x: 373, endPoint y: 121, distance: 12.9
click at [373, 121] on div "ทำความรู้จัก OPEN-EAR? Heading การนำเสียงผ่านอากาศ vs การนำเสียงผ่านกระดูก Head…" at bounding box center [378, 238] width 199 height 244
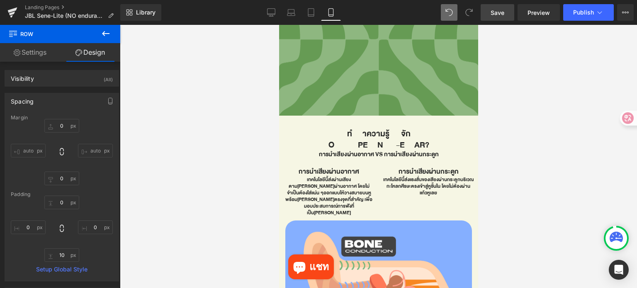
click at [499, 10] on span "Save" at bounding box center [498, 12] width 14 height 9
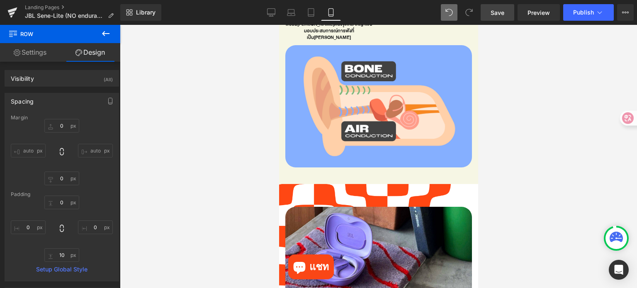
scroll to position [463, 0]
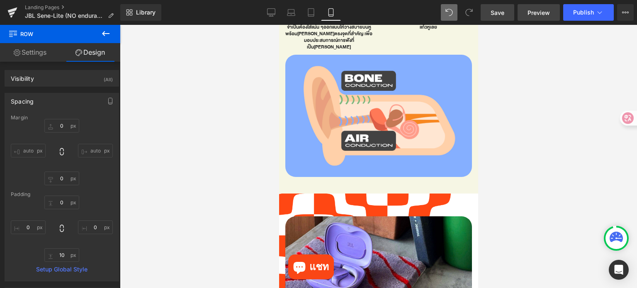
click at [527, 14] on link "Preview" at bounding box center [539, 12] width 42 height 17
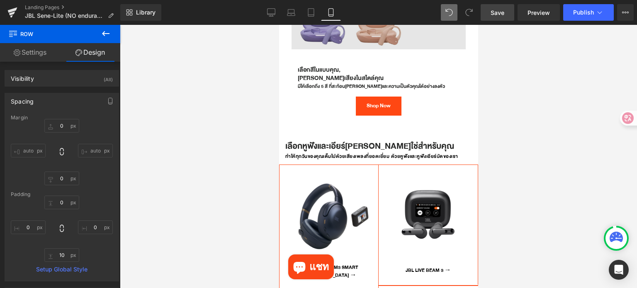
scroll to position [1708, 0]
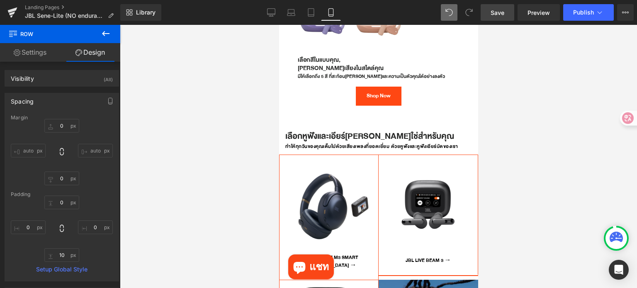
click at [485, 13] on link "Save" at bounding box center [498, 12] width 34 height 17
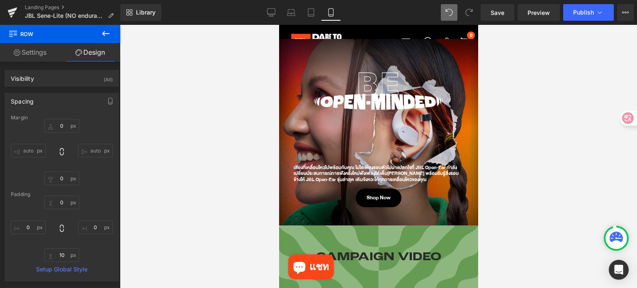
scroll to position [83, 0]
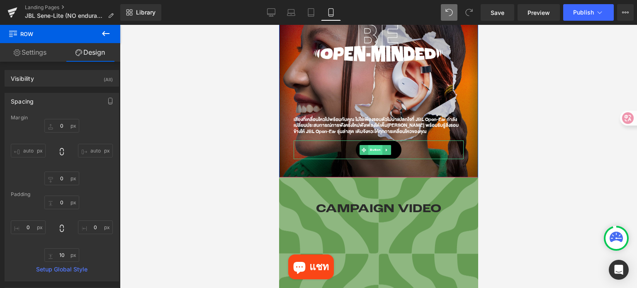
click at [373, 151] on span "Button" at bounding box center [375, 150] width 14 height 10
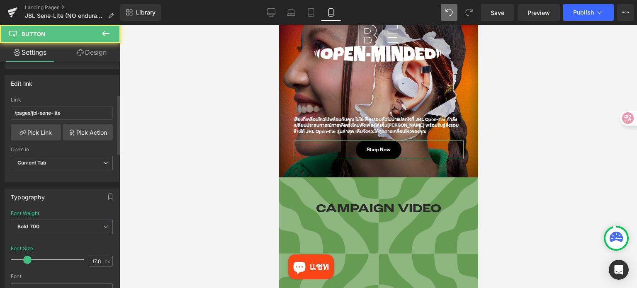
scroll to position [124, 0]
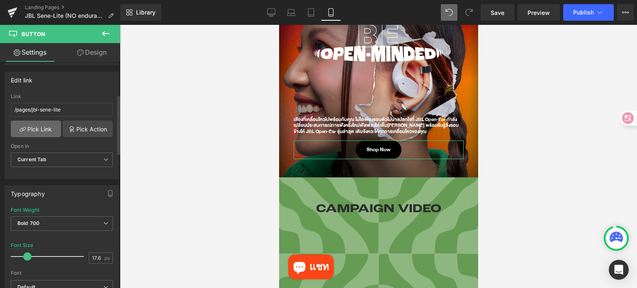
click at [40, 126] on link "Pick Link" at bounding box center [36, 129] width 50 height 17
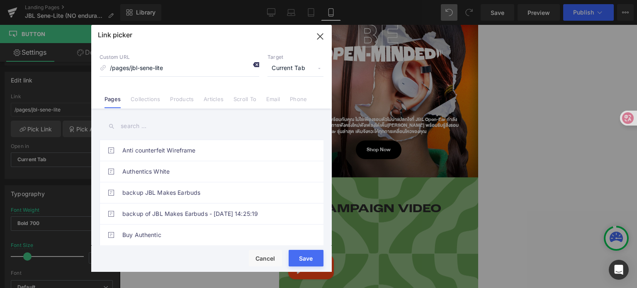
click at [257, 63] on icon at bounding box center [256, 64] width 7 height 7
click at [184, 105] on link "Products" at bounding box center [182, 102] width 24 height 12
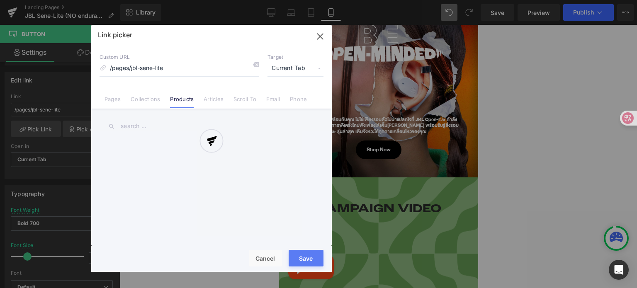
click at [152, 125] on div at bounding box center [211, 148] width 241 height 247
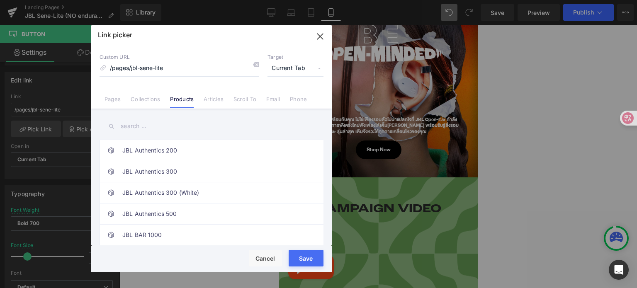
click at [152, 129] on input "text" at bounding box center [212, 126] width 224 height 19
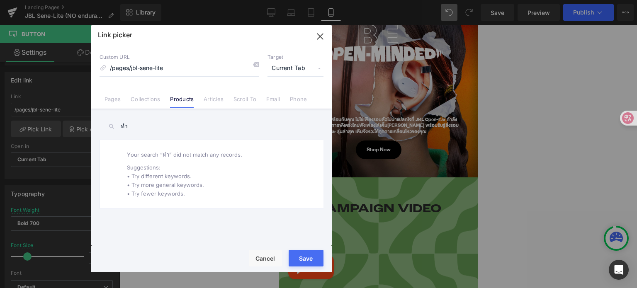
type input "ห"
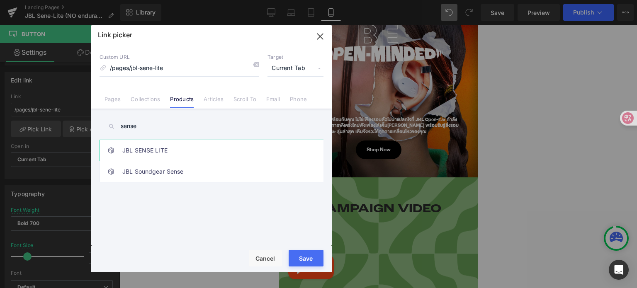
type input "sense"
click at [208, 155] on link "JBL SENSE LITE" at bounding box center [213, 150] width 183 height 21
click at [298, 255] on div "Rendering Content" at bounding box center [318, 255] width 51 height 9
click at [295, 263] on button "Save" at bounding box center [306, 258] width 35 height 17
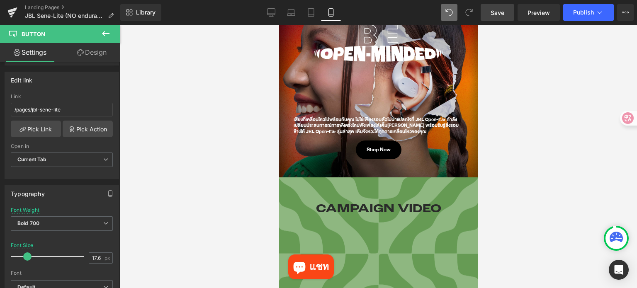
click at [504, 13] on span "Save" at bounding box center [498, 12] width 14 height 9
click at [12, 11] on icon at bounding box center [13, 9] width 10 height 5
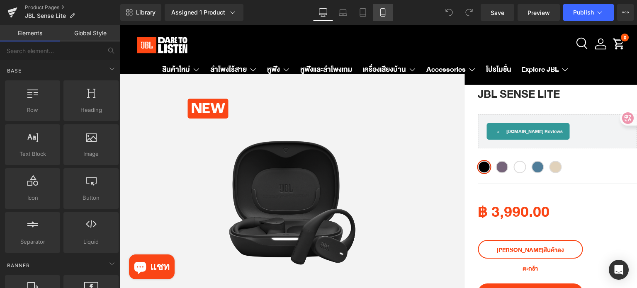
click at [381, 15] on icon at bounding box center [383, 12] width 8 height 8
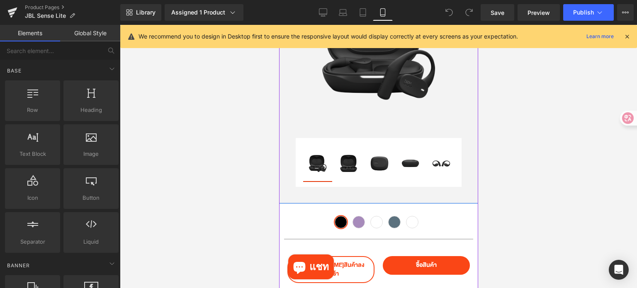
scroll to position [166, 0]
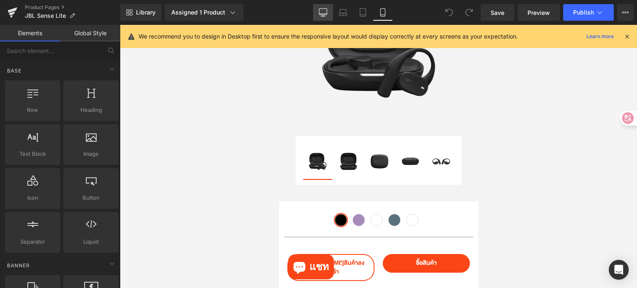
drag, startPoint x: 322, startPoint y: 14, endPoint x: 282, endPoint y: 86, distance: 82.3
click at [322, 14] on icon at bounding box center [323, 12] width 8 height 8
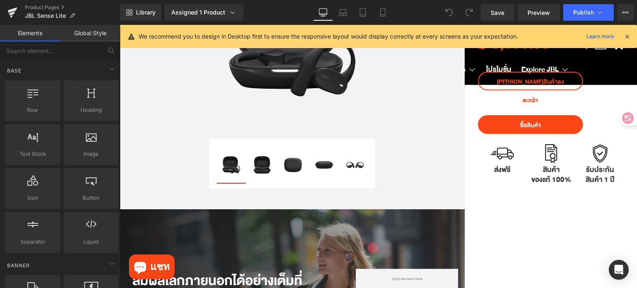
scroll to position [29, 0]
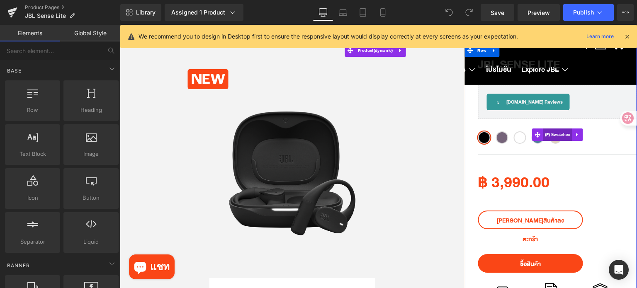
click at [548, 136] on span "(P) Swatches" at bounding box center [557, 135] width 29 height 12
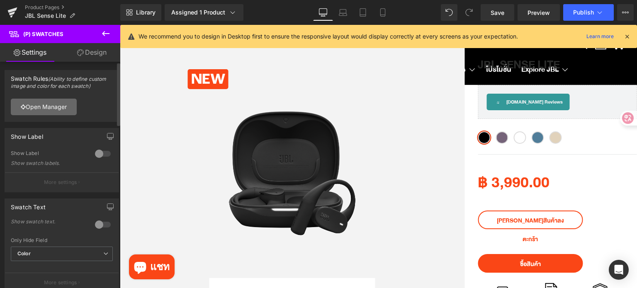
click at [55, 108] on link "Open Manager" at bounding box center [44, 107] width 66 height 17
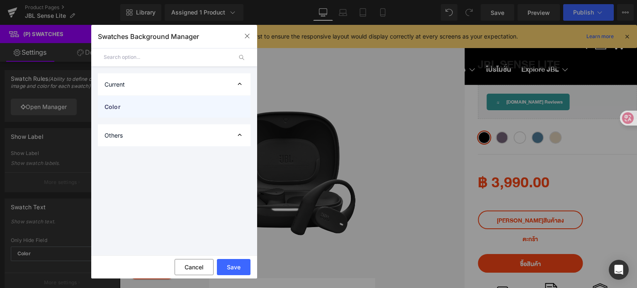
click at [199, 114] on div "Color" at bounding box center [174, 107] width 153 height 22
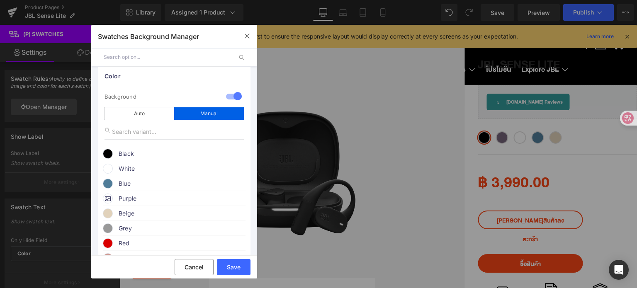
scroll to position [41, 0]
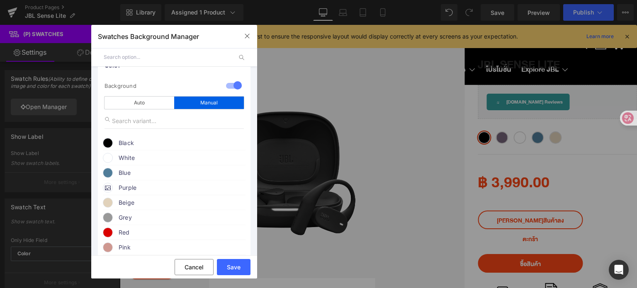
click at [107, 206] on span at bounding box center [108, 203] width 10 height 10
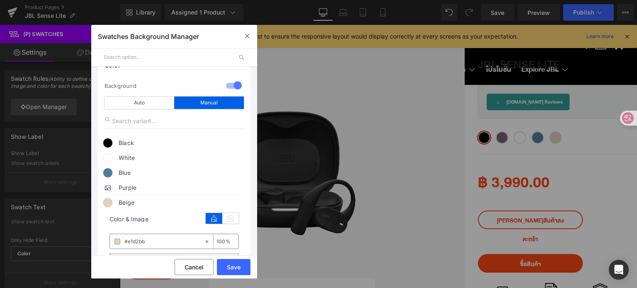
click at [164, 239] on div "#e1d2bb" at bounding box center [157, 241] width 94 height 15
click at [246, 271] on button "Save" at bounding box center [234, 267] width 34 height 16
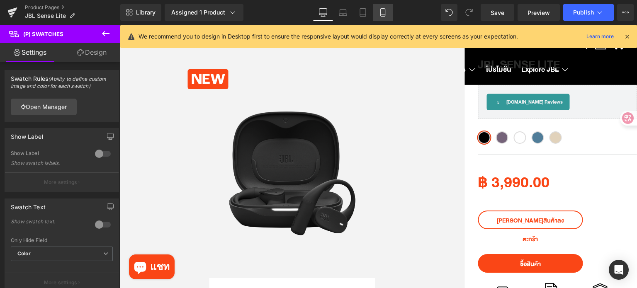
drag, startPoint x: 377, startPoint y: 8, endPoint x: 149, endPoint y: 78, distance: 238.5
click at [377, 8] on link "Mobile" at bounding box center [383, 12] width 20 height 17
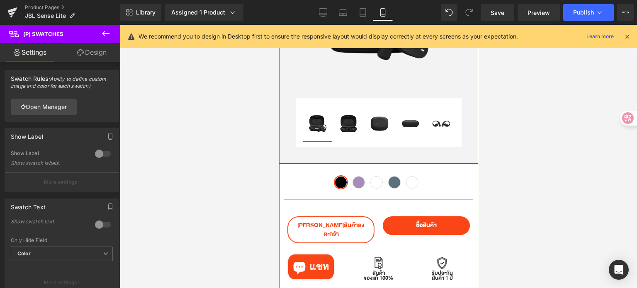
scroll to position [207, 0]
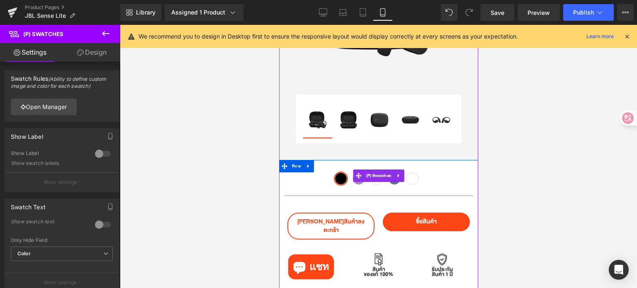
click at [413, 182] on span "Beige" at bounding box center [412, 179] width 12 height 12
click at [380, 181] on span "(P) Swatches" at bounding box center [378, 176] width 29 height 12
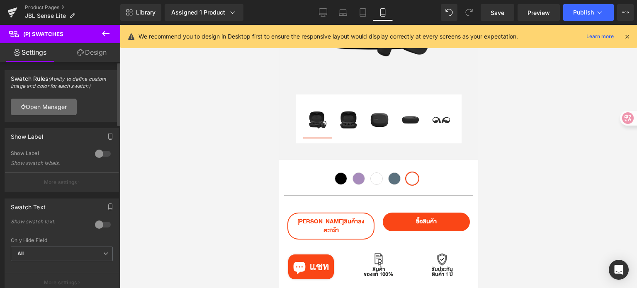
click at [45, 105] on link "Open Manager" at bounding box center [44, 107] width 66 height 17
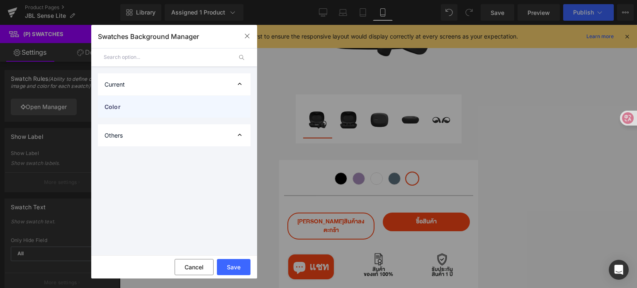
click at [178, 108] on span "Color" at bounding box center [166, 106] width 123 height 9
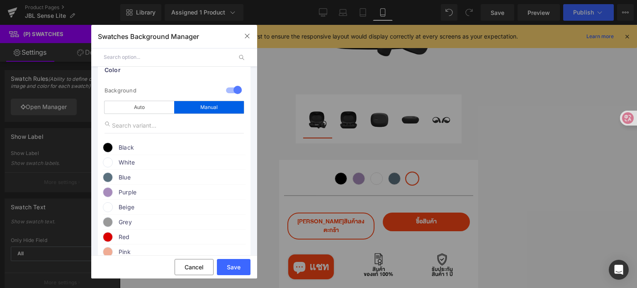
scroll to position [83, 0]
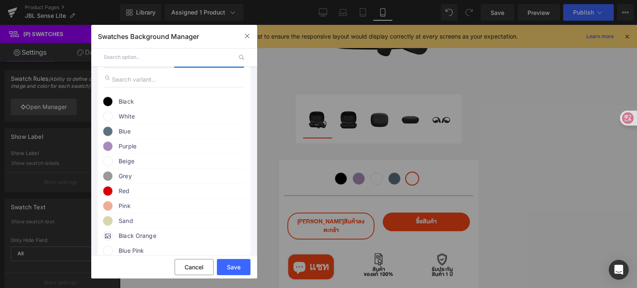
click at [110, 165] on span at bounding box center [108, 161] width 10 height 10
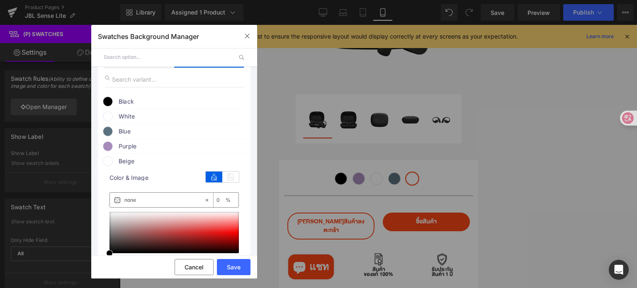
click at [169, 201] on input "none" at bounding box center [164, 200] width 80 height 9
click at [169, 200] on input "none" at bounding box center [164, 200] width 80 height 9
paste input "#e1d2bb"
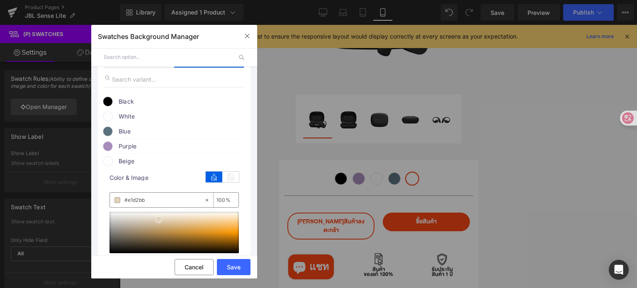
type input "#e1d2bb"
click at [118, 202] on span at bounding box center [118, 200] width 6 height 6
click at [231, 268] on button "Save" at bounding box center [234, 267] width 34 height 16
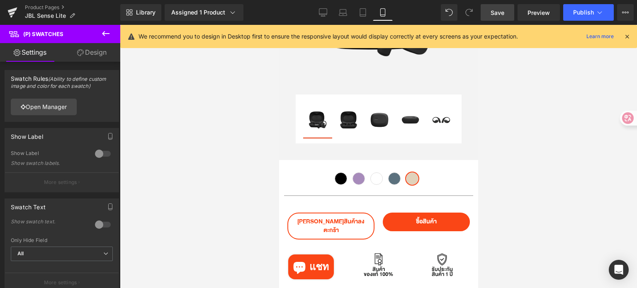
click at [488, 13] on link "Save" at bounding box center [498, 12] width 34 height 17
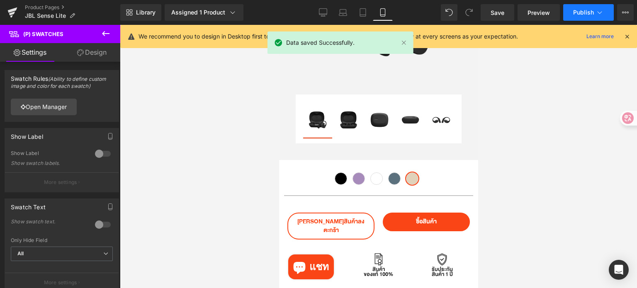
click at [576, 13] on span "Publish" at bounding box center [583, 12] width 21 height 7
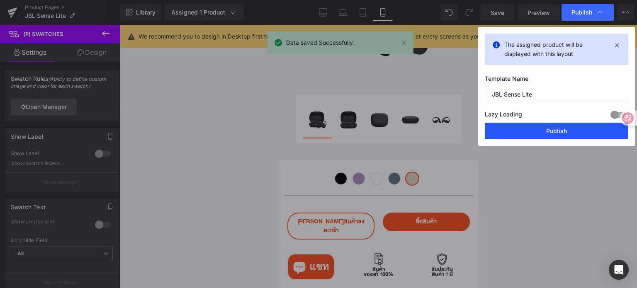
click at [548, 132] on button "Publish" at bounding box center [557, 131] width 144 height 17
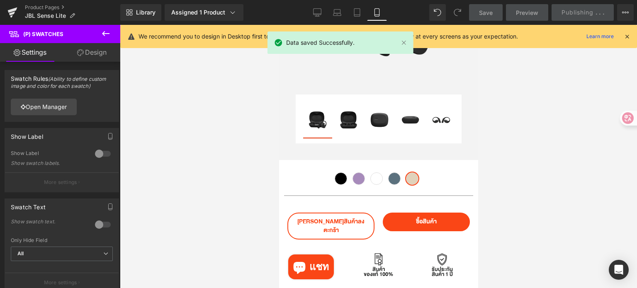
click at [546, 136] on div at bounding box center [378, 156] width 517 height 263
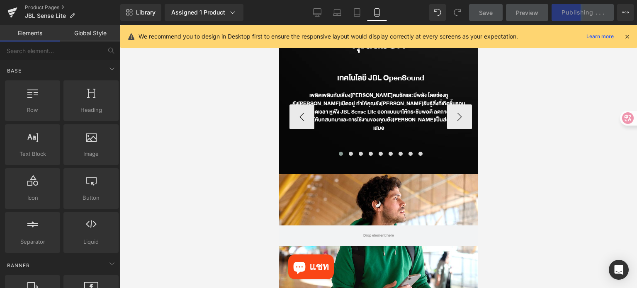
scroll to position [996, 0]
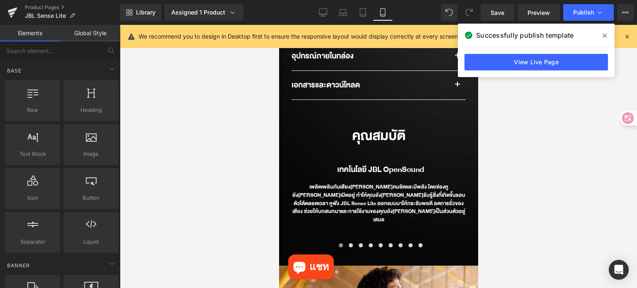
click at [603, 38] on icon at bounding box center [605, 35] width 4 height 7
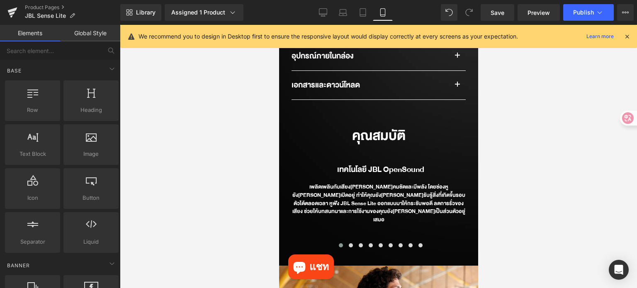
click at [626, 36] on icon at bounding box center [627, 36] width 7 height 7
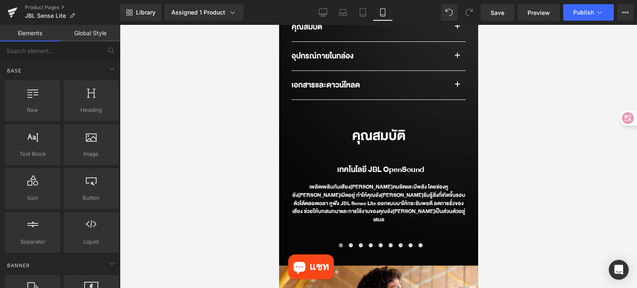
click at [519, 124] on div at bounding box center [378, 156] width 517 height 263
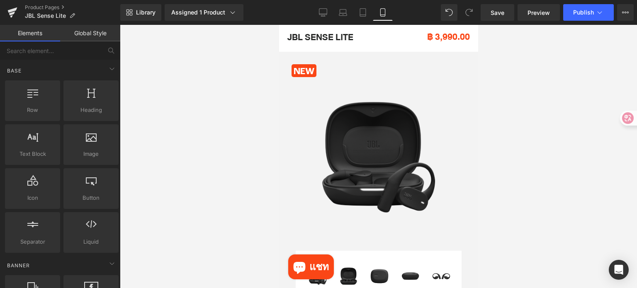
scroll to position [0, 0]
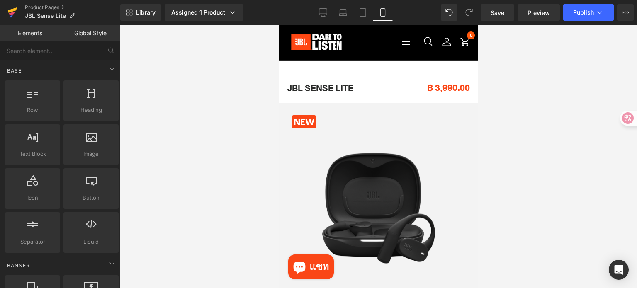
click at [10, 16] on icon at bounding box center [12, 12] width 10 height 21
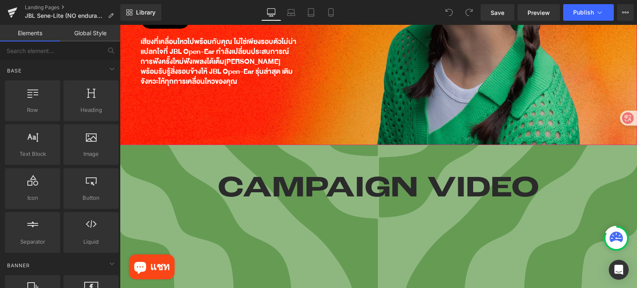
scroll to position [373, 0]
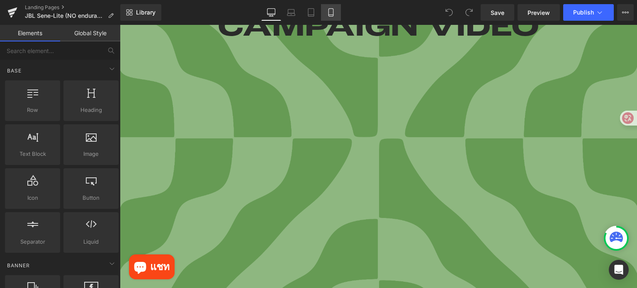
click at [324, 12] on link "Mobile" at bounding box center [331, 12] width 20 height 17
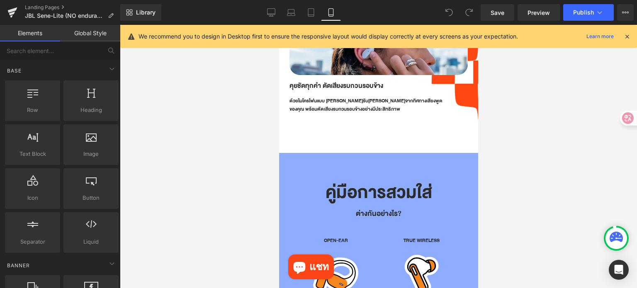
scroll to position [1203, 0]
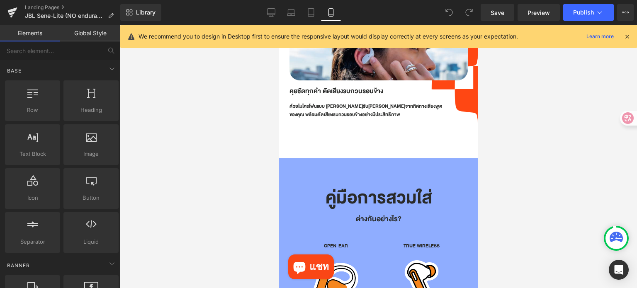
click at [375, 187] on div "คู่มือการสวมใส่ Heading" at bounding box center [378, 198] width 178 height 30
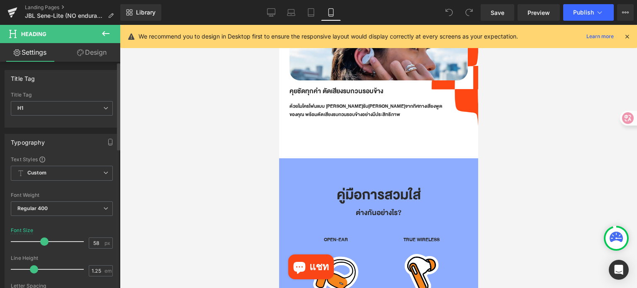
drag, startPoint x: 51, startPoint y: 241, endPoint x: 43, endPoint y: 243, distance: 8.4
click at [43, 243] on span at bounding box center [44, 242] width 8 height 8
click at [494, 15] on span "Save" at bounding box center [498, 12] width 14 height 9
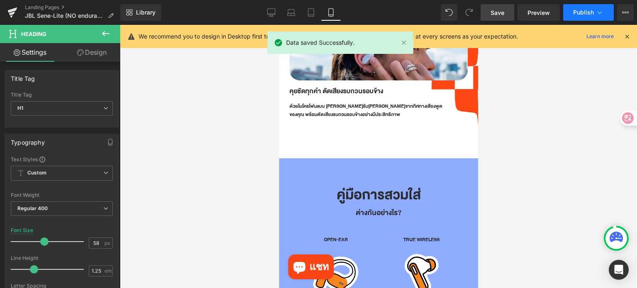
click at [575, 6] on button "Publish" at bounding box center [588, 12] width 51 height 17
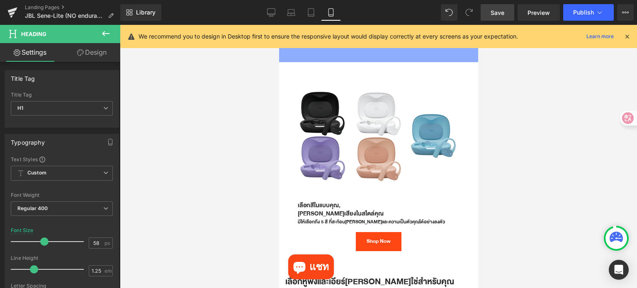
scroll to position [1784, 0]
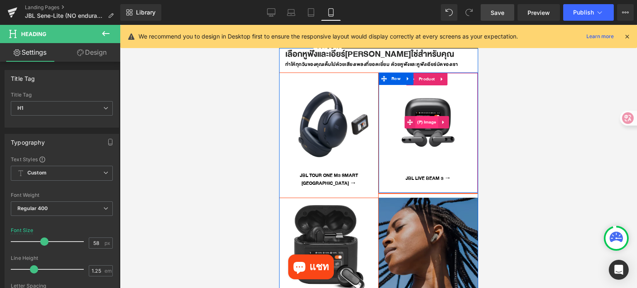
drag, startPoint x: 425, startPoint y: 104, endPoint x: 420, endPoint y: 106, distance: 5.4
click at [425, 116] on span "(P) Image" at bounding box center [426, 122] width 23 height 12
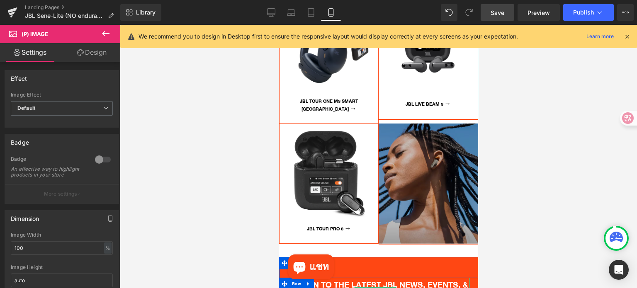
scroll to position [1826, 0]
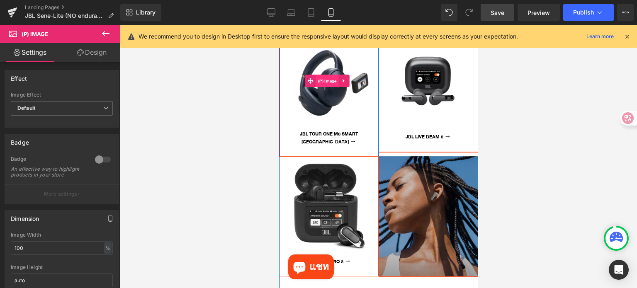
drag, startPoint x: 324, startPoint y: 57, endPoint x: 360, endPoint y: 133, distance: 84.2
click at [324, 75] on span "(P) Image" at bounding box center [327, 81] width 23 height 12
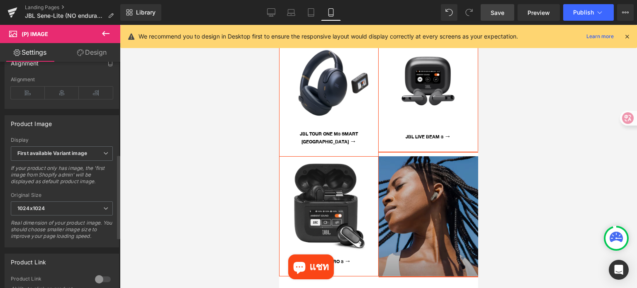
scroll to position [373, 0]
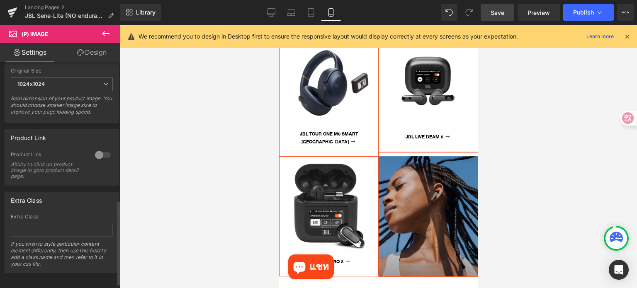
click at [102, 158] on div at bounding box center [103, 155] width 20 height 13
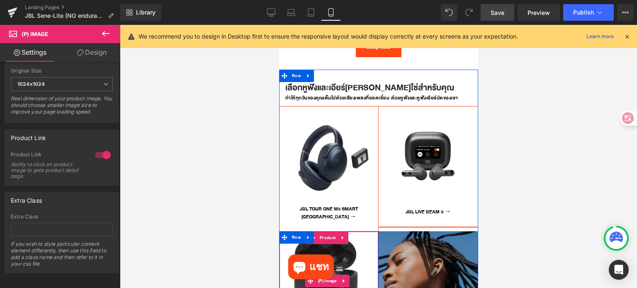
scroll to position [1743, 0]
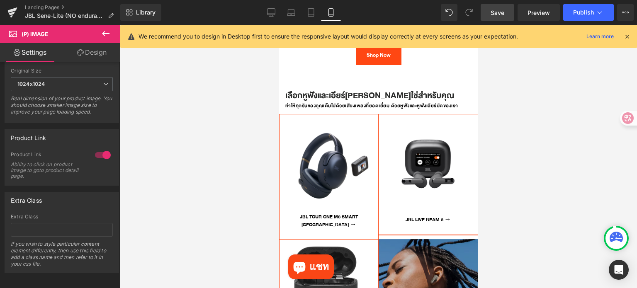
click at [420, 146] on div "Sale Off (P) Image" at bounding box center [427, 164] width 99 height 99
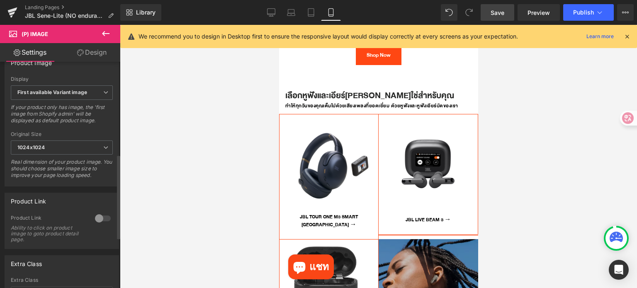
scroll to position [385, 0]
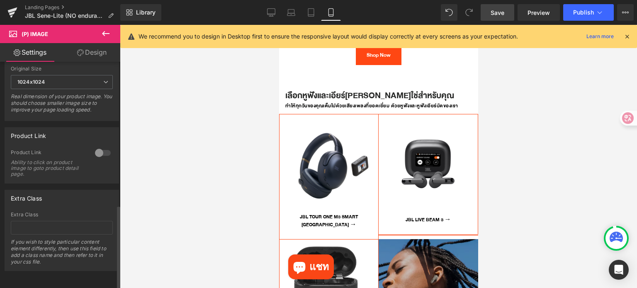
click at [100, 148] on div at bounding box center [103, 152] width 20 height 13
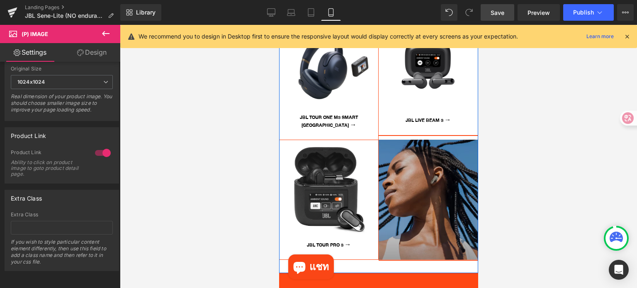
scroll to position [1867, 0]
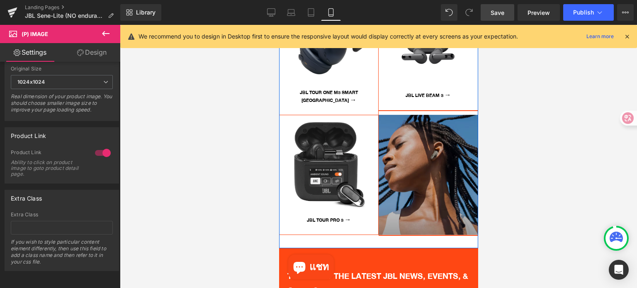
click at [327, 147] on img at bounding box center [328, 164] width 99 height 99
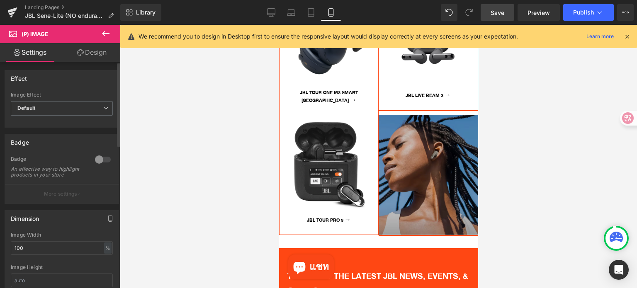
click at [101, 157] on div at bounding box center [103, 159] width 20 height 13
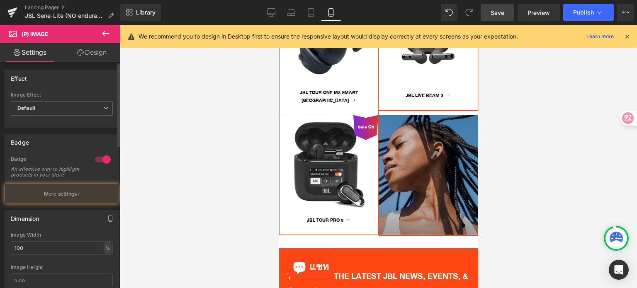
click at [102, 156] on div at bounding box center [103, 159] width 20 height 13
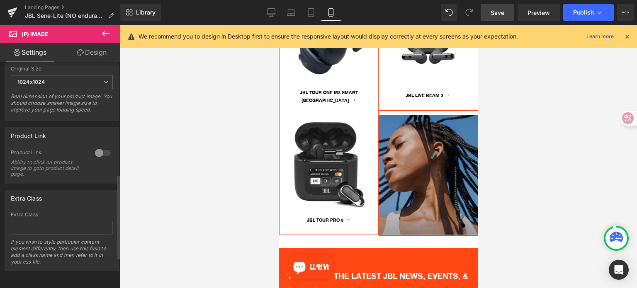
scroll to position [385, 0]
click at [97, 146] on div at bounding box center [103, 152] width 20 height 13
click at [503, 15] on span "Save" at bounding box center [498, 12] width 14 height 9
